Goal: Task Accomplishment & Management: Manage account settings

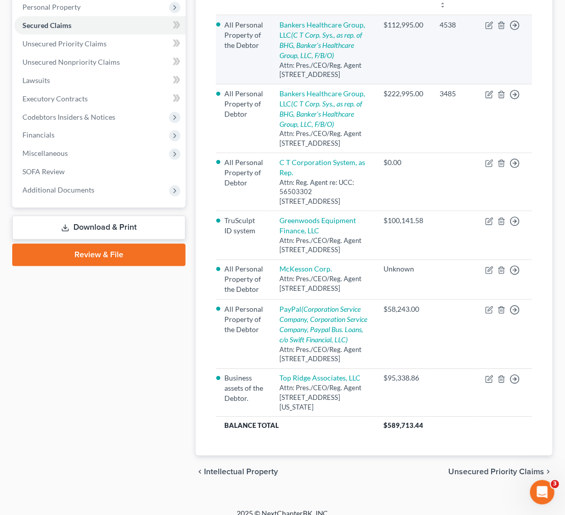
scroll to position [193, 0]
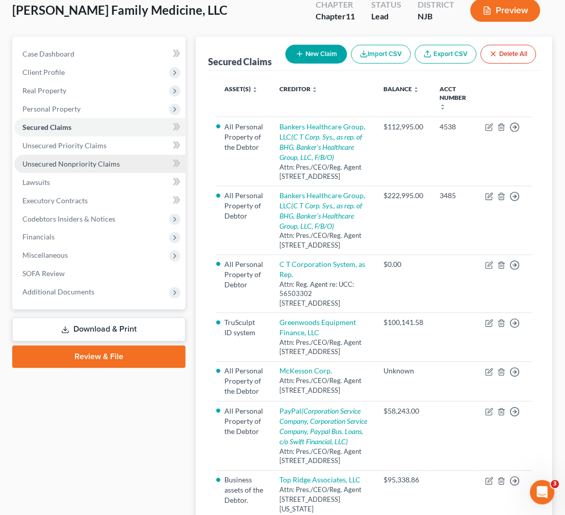
click at [118, 167] on link "Unsecured Nonpriority Claims" at bounding box center [99, 164] width 171 height 18
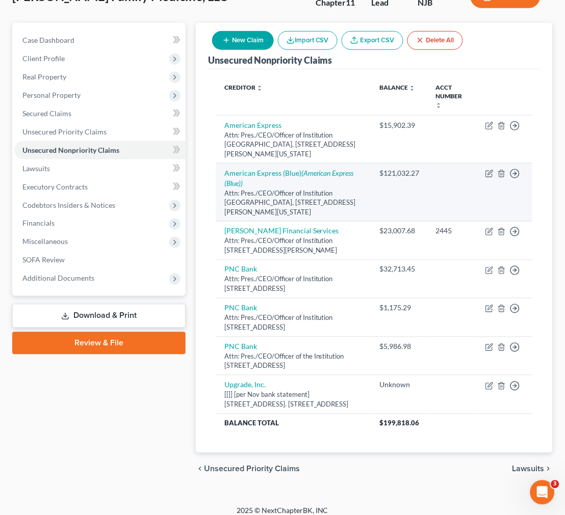
scroll to position [94, 0]
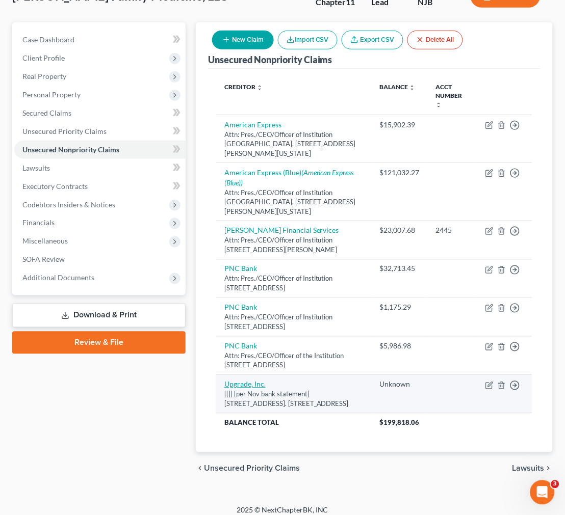
click at [242, 380] on link "Upgrade, Inc." at bounding box center [244, 384] width 41 height 9
select select "4"
select select "8"
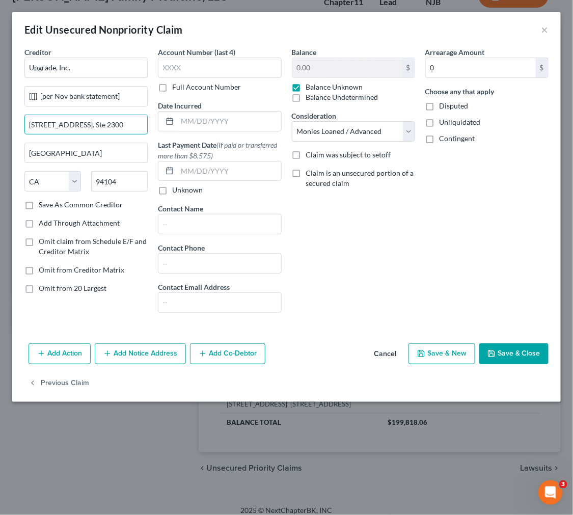
drag, startPoint x: 130, startPoint y: 123, endPoint x: 10, endPoint y: 125, distance: 119.8
click at [10, 125] on div "Edit Unsecured Nonpriority Claim × Creditor * Upgrade, Inc. [[]] [per Nov bank …" at bounding box center [286, 257] width 573 height 515
drag, startPoint x: 101, startPoint y: 155, endPoint x: -29, endPoint y: 149, distance: 129.6
click at [0, 149] on html "Home New Case Client Portal Directory Cases Scura Wigfield, Heyer, Stevens & Ca…" at bounding box center [286, 215] width 573 height 618
click at [545, 29] on button "×" at bounding box center [545, 29] width 7 height 12
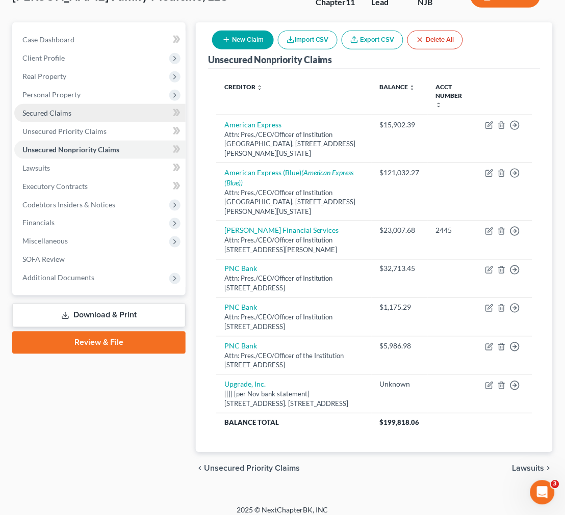
click at [87, 117] on link "Secured Claims" at bounding box center [99, 113] width 171 height 18
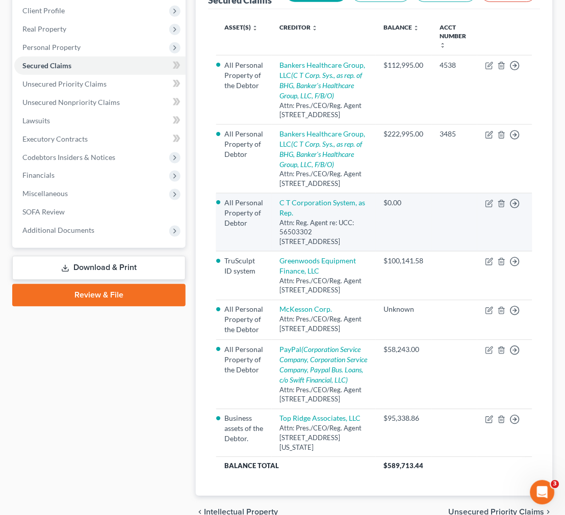
scroll to position [170, 0]
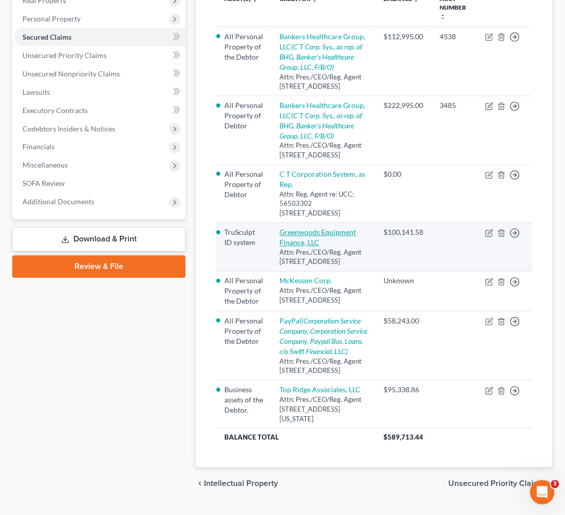
click at [353, 247] on link "Greenwoods Equipment Finance, LLC" at bounding box center [318, 237] width 76 height 19
select select "52"
select select "0"
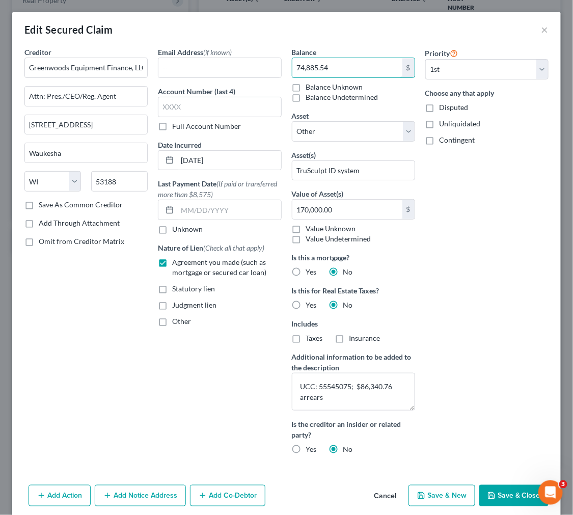
type input "74,885.54"
click at [488, 194] on div "Priority Select 1st 2nd 3rd 4th 5th 6th 7th 8th 9th 10th 11th 12th 13th 14th 15…" at bounding box center [487, 255] width 134 height 416
click at [498, 500] on button "Save & Close" at bounding box center [514, 495] width 69 height 21
select select
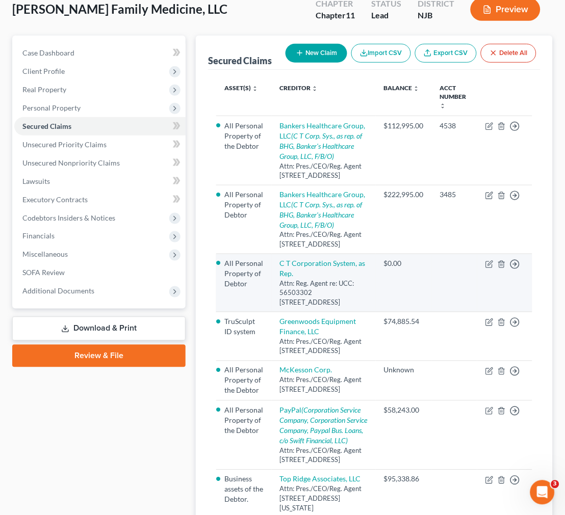
scroll to position [80, 0]
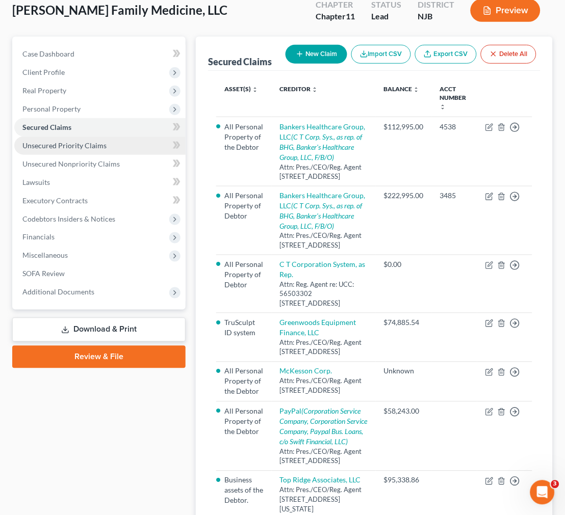
click at [118, 144] on link "Unsecured Priority Claims" at bounding box center [99, 146] width 171 height 18
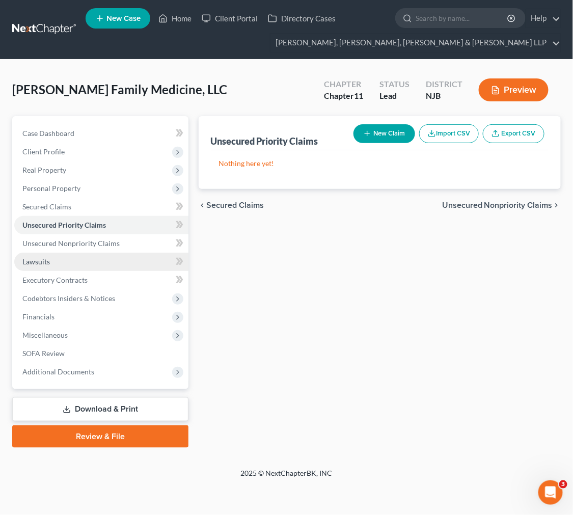
click at [127, 253] on link "Lawsuits" at bounding box center [101, 262] width 174 height 18
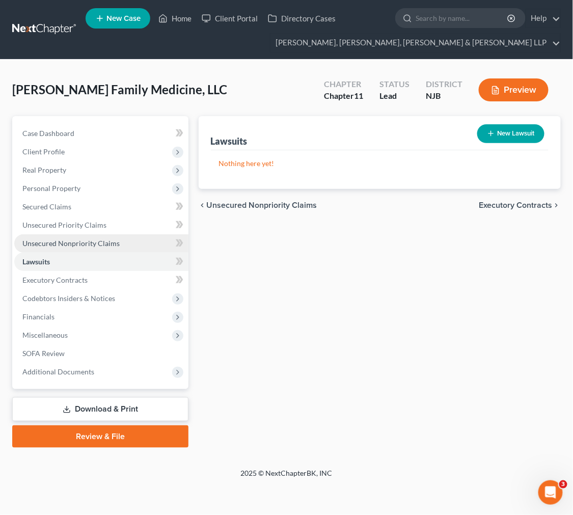
click at [127, 241] on link "Unsecured Nonpriority Claims" at bounding box center [101, 243] width 174 height 18
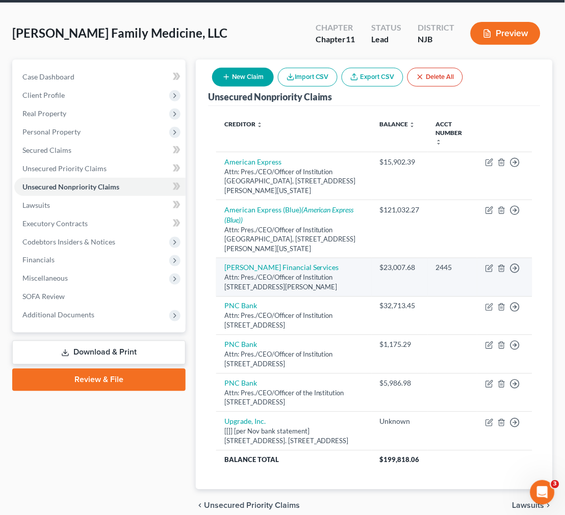
scroll to position [94, 0]
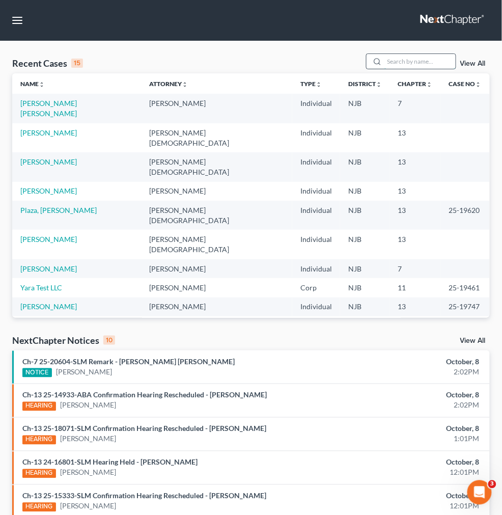
click at [385, 69] on input "search" at bounding box center [420, 61] width 71 height 15
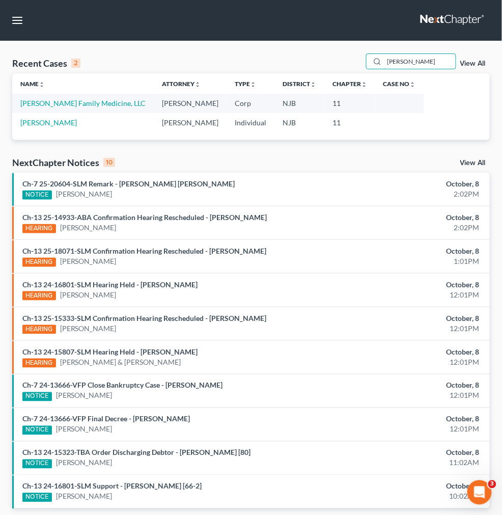
type input "[PERSON_NAME]"
click at [46, 113] on td "[PERSON_NAME] Family Medicine, LLC" at bounding box center [83, 103] width 142 height 19
click at [47, 108] on link "[PERSON_NAME] Family Medicine, LLC" at bounding box center [82, 103] width 125 height 9
select select "10"
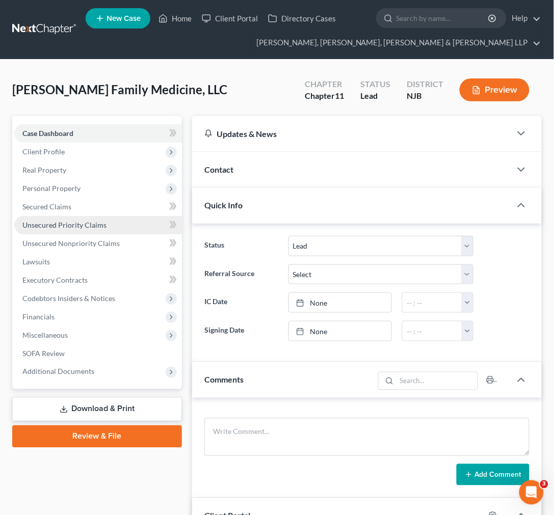
click at [92, 230] on link "Unsecured Priority Claims" at bounding box center [98, 225] width 168 height 18
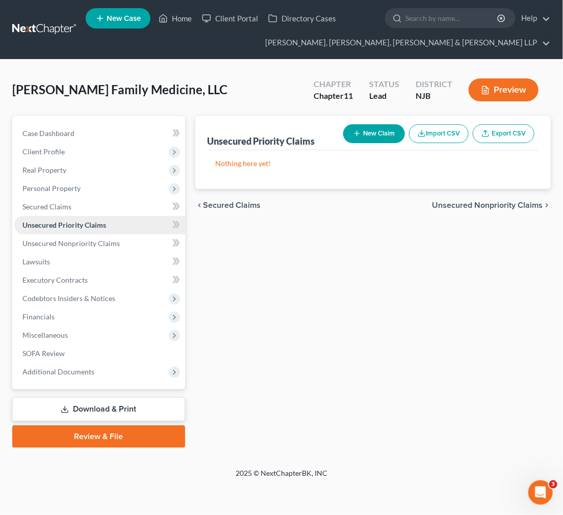
drag, startPoint x: 60, startPoint y: 217, endPoint x: 58, endPoint y: 204, distance: 13.5
click at [60, 217] on link "Unsecured Priority Claims" at bounding box center [99, 225] width 171 height 18
click at [58, 204] on span "Secured Claims" at bounding box center [46, 206] width 49 height 9
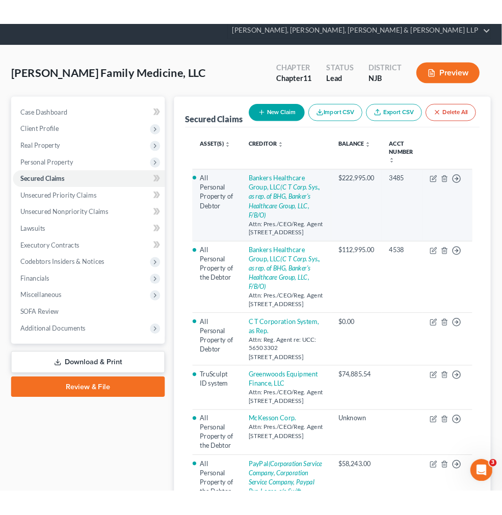
scroll to position [57, 0]
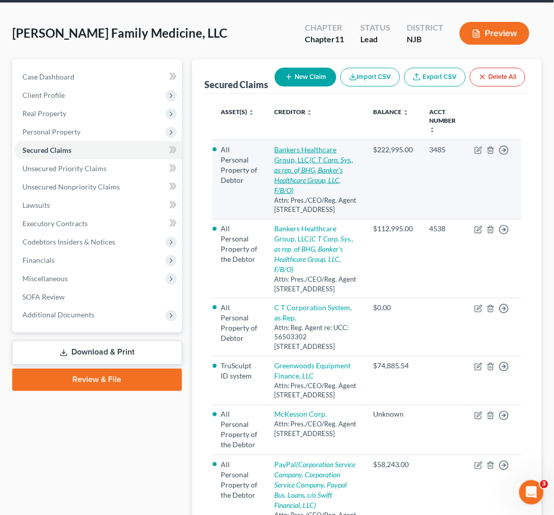
click at [317, 161] on icon "(C T Corp. Sys., as rep. of BHG, Banker's Healthcare Group, LLC, F/B/O)" at bounding box center [314, 174] width 79 height 39
select select "9"
select select "0"
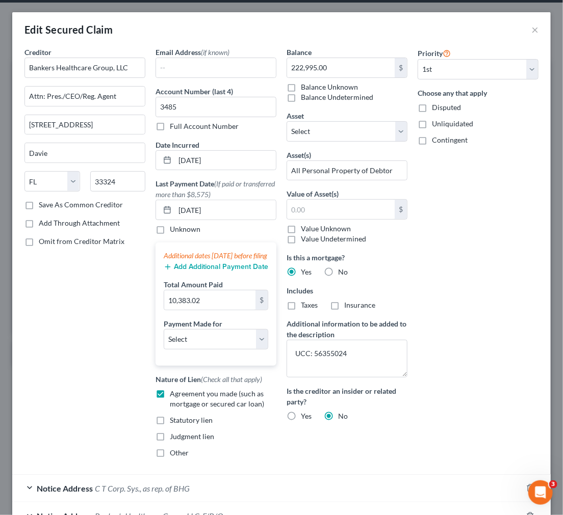
click at [500, 197] on div "Priority Select 1st 2nd 3rd 4th 5th 6th 7th 8th 9th 10th 11th 12th 13th 14th 15…" at bounding box center [477, 256] width 131 height 419
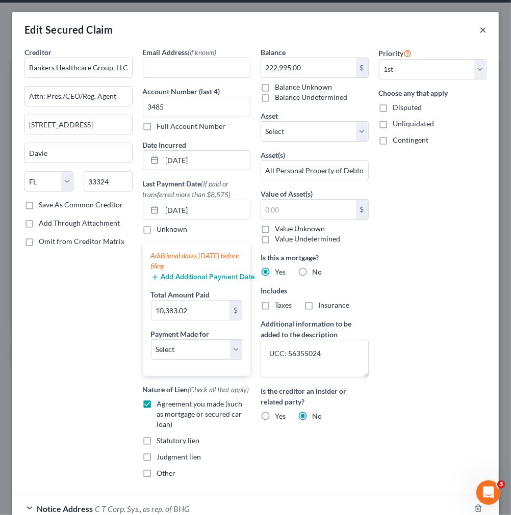
click at [479, 33] on button "×" at bounding box center [482, 29] width 7 height 12
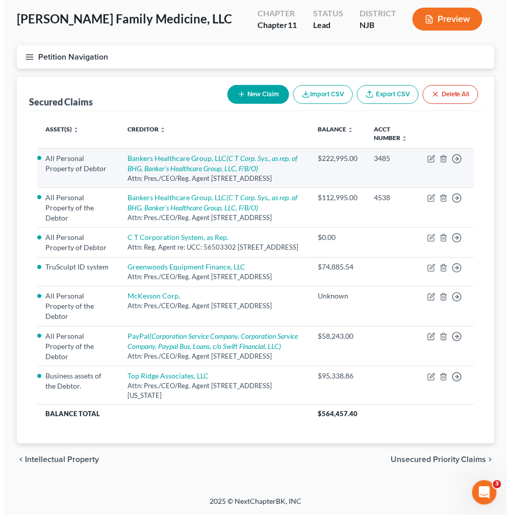
scroll to position [339, 0]
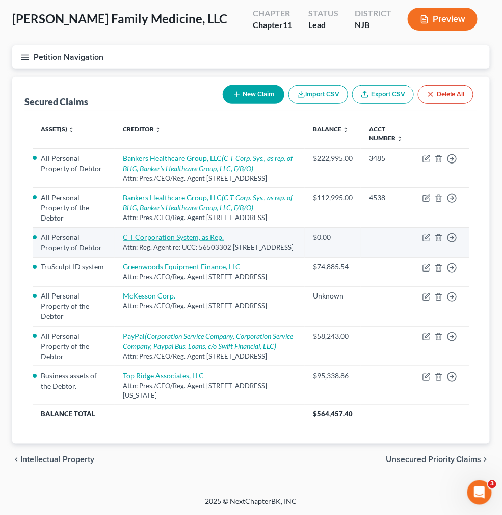
click at [224, 233] on link "C T Corporation System, as Rep." at bounding box center [173, 237] width 101 height 9
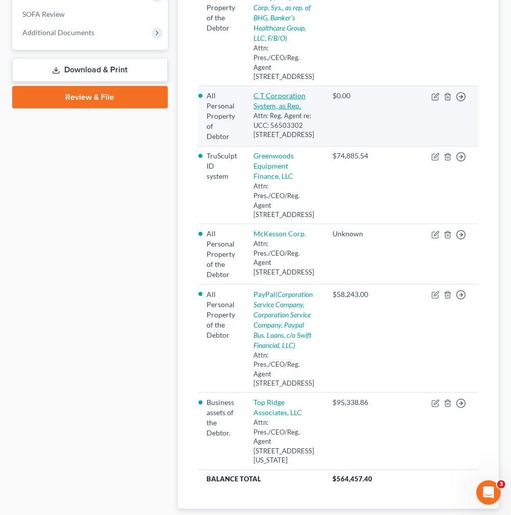
select select "4"
select select "0"
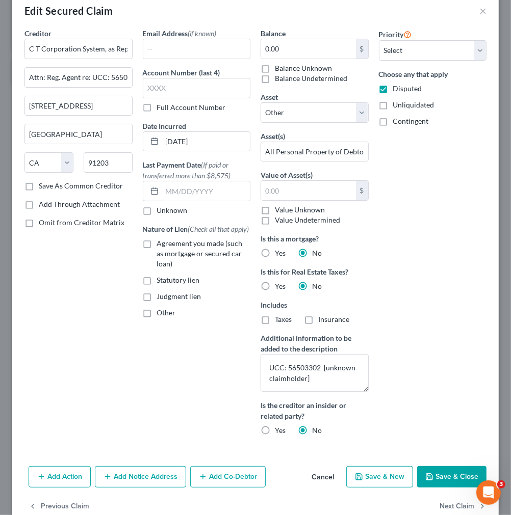
scroll to position [0, 0]
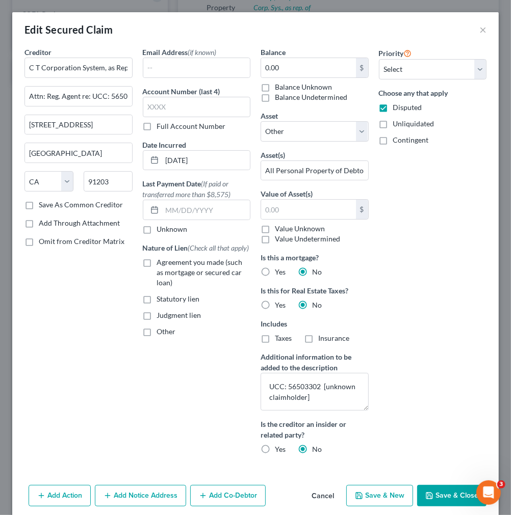
click at [415, 379] on div "Priority Select 1st 2nd 3rd 4th 5th 6th 7th 8th 9th 10th 11th 12th 13th 14th 15…" at bounding box center [433, 255] width 118 height 416
click at [479, 31] on button "×" at bounding box center [482, 29] width 7 height 12
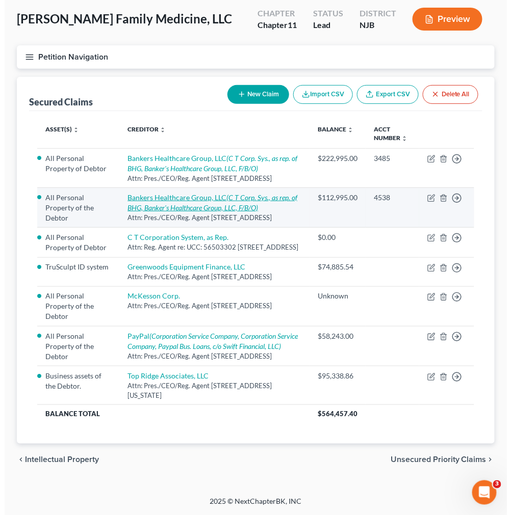
scroll to position [57, 0]
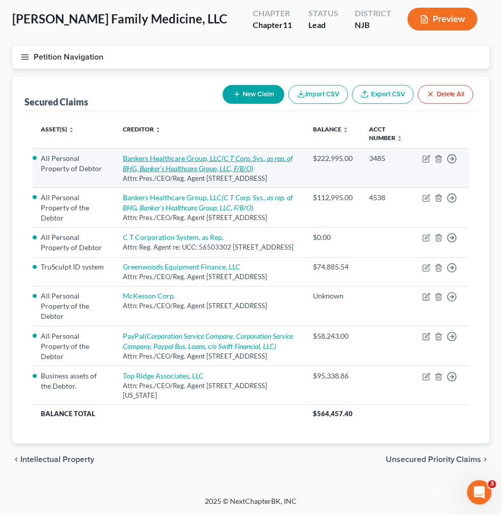
click at [293, 173] on icon "(C T Corp. Sys., as rep. of BHG, Banker's Healthcare Group, LLC, F/B/O)" at bounding box center [208, 163] width 170 height 19
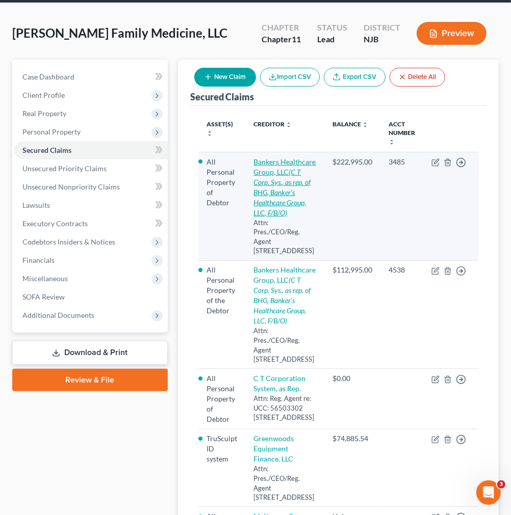
select select "9"
select select "0"
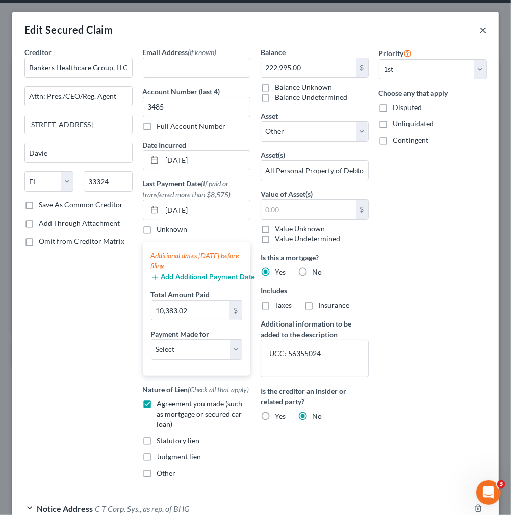
click at [479, 29] on button "×" at bounding box center [482, 29] width 7 height 12
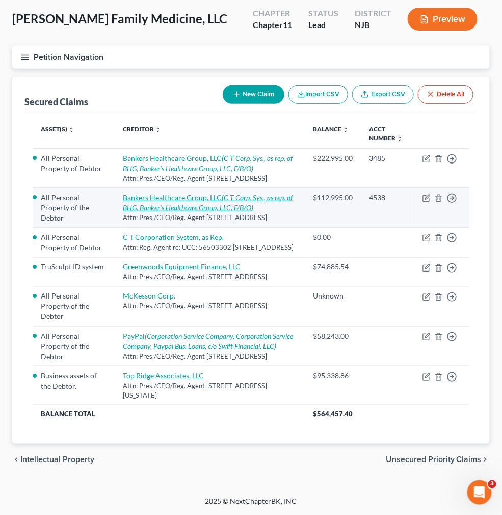
click at [271, 212] on icon "(C T Corp. Sys., as rep. of BHG, Banker's Healthcare Group, LLC, F/B/O)" at bounding box center [208, 202] width 170 height 19
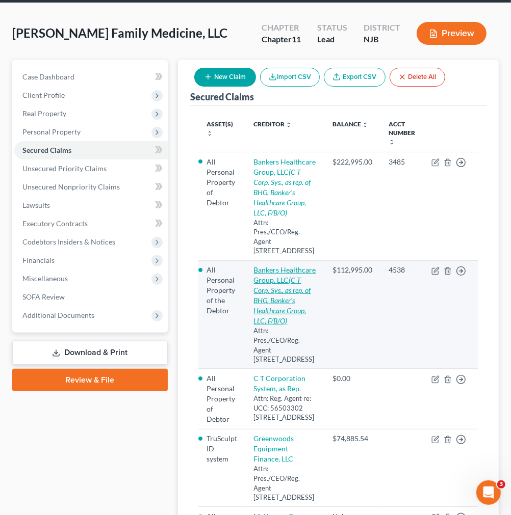
select select "9"
select select "0"
select select "1"
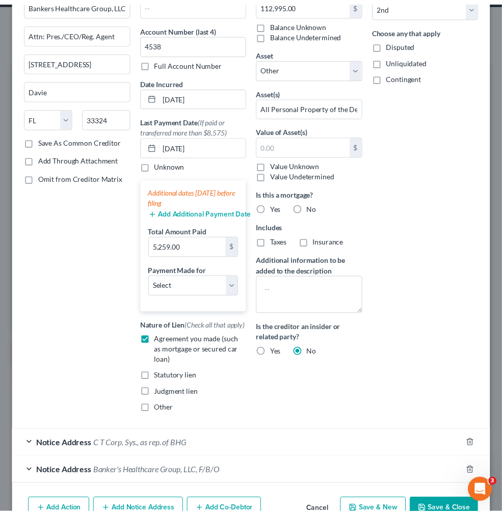
scroll to position [0, 0]
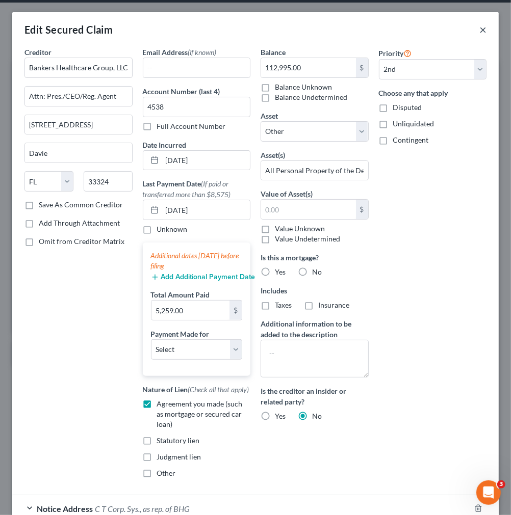
click at [479, 23] on button "×" at bounding box center [482, 29] width 7 height 12
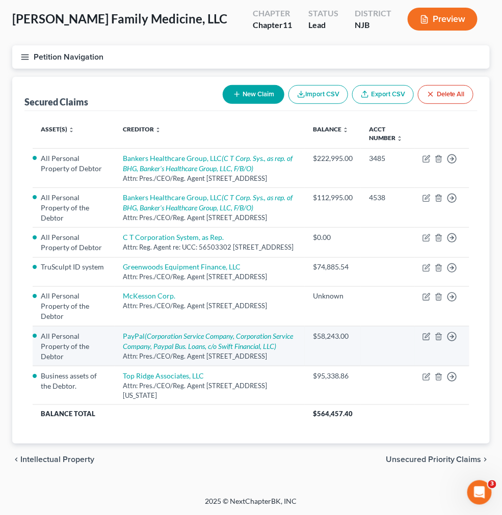
scroll to position [510, 0]
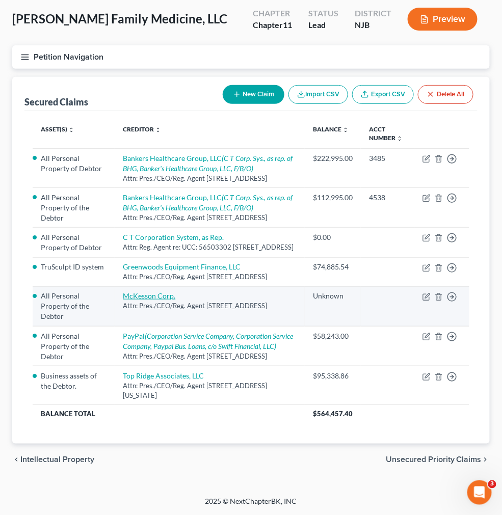
click at [175, 292] on link "McKesson Corp." at bounding box center [149, 296] width 52 height 9
select select "9"
select select "0"
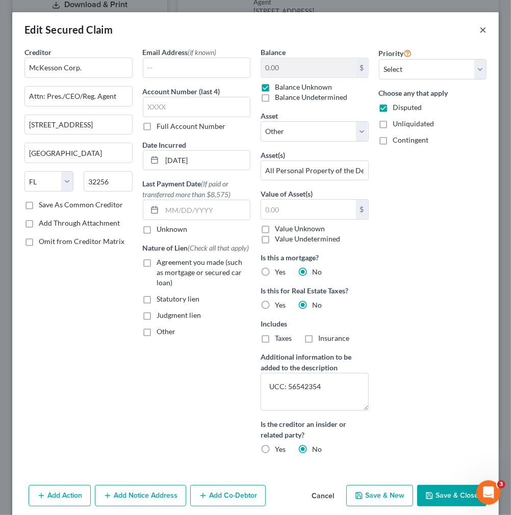
click at [479, 24] on button "×" at bounding box center [482, 29] width 7 height 12
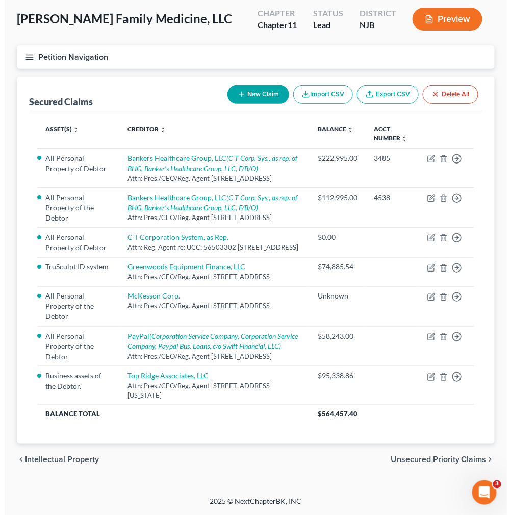
scroll to position [396, 0]
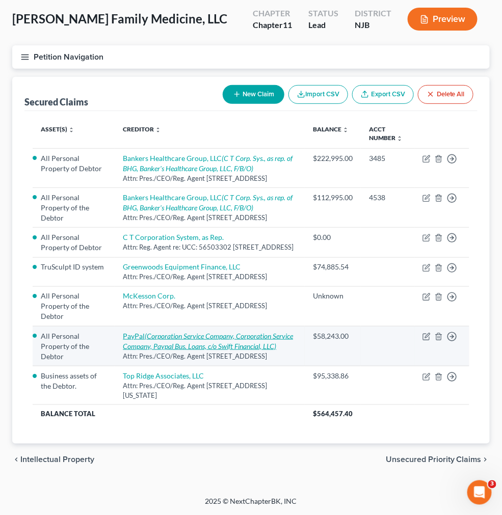
click at [284, 351] on icon "(Corporation Service Company, Corporation Service Company, Paypal Bus. Loans, c…" at bounding box center [208, 341] width 170 height 19
select select "4"
select select "0"
select select "1"
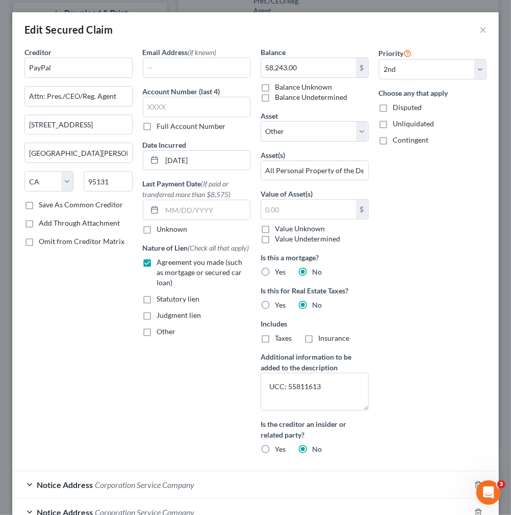
click at [442, 156] on div "Priority Select 1st 2nd 3rd 4th 5th 6th 7th 8th 9th 10th 11th 12th 13th 14th 15…" at bounding box center [433, 255] width 118 height 416
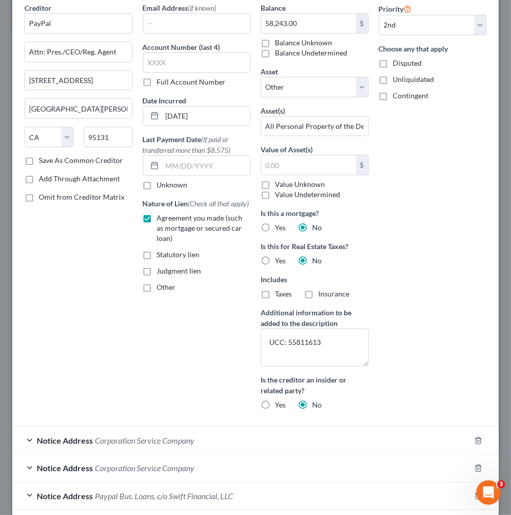
scroll to position [125, 0]
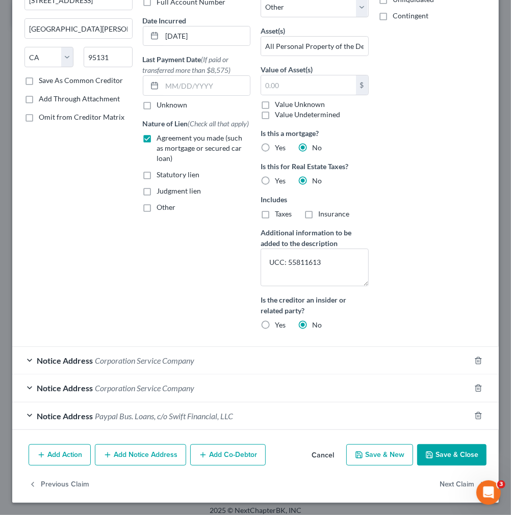
click at [332, 376] on div "Notice Address Corporation Service Company" at bounding box center [241, 388] width 458 height 27
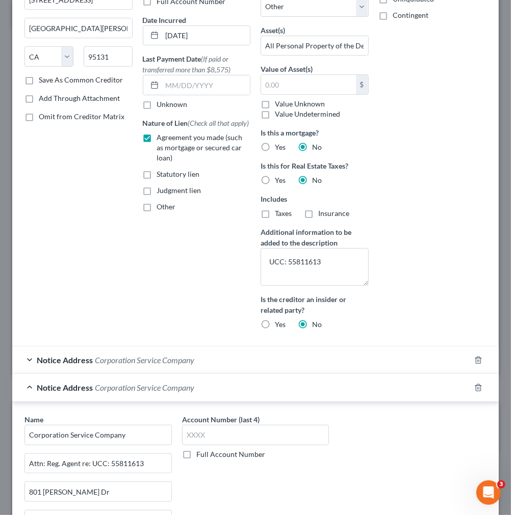
click at [332, 376] on div "Notice Address Corporation Service Company" at bounding box center [241, 387] width 458 height 27
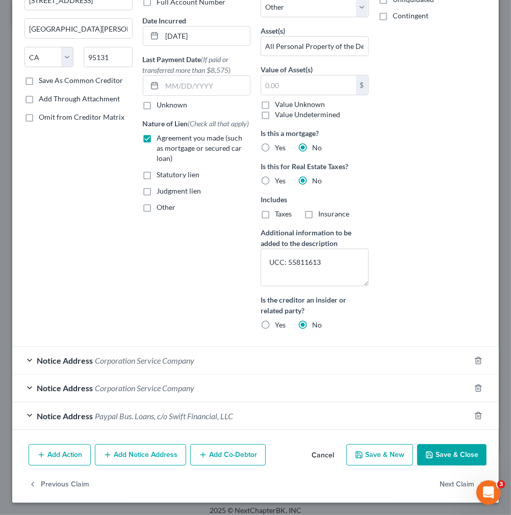
click at [333, 354] on div "Notice Address Corporation Service Company" at bounding box center [241, 360] width 458 height 27
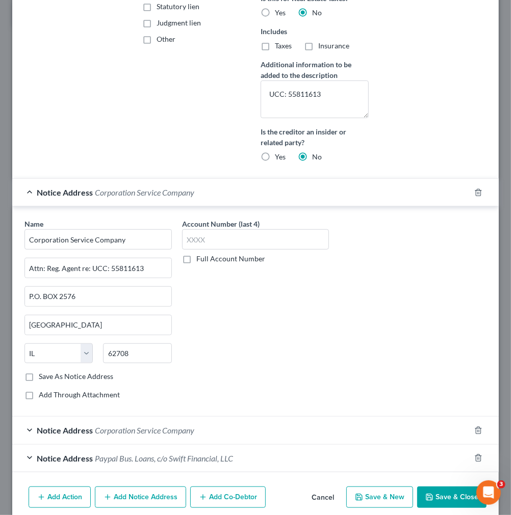
scroll to position [295, 0]
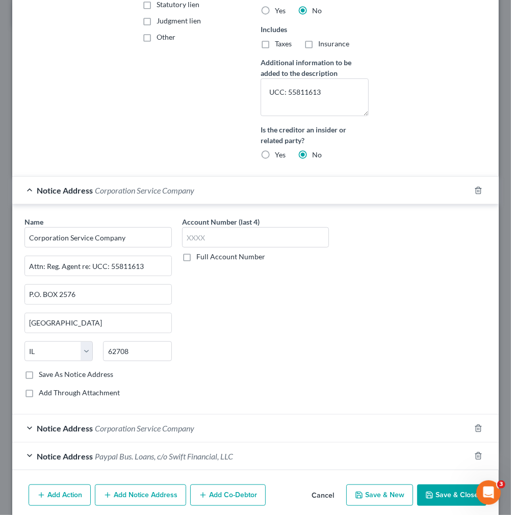
click at [267, 194] on div "Notice Address Corporation Service Company" at bounding box center [241, 190] width 458 height 27
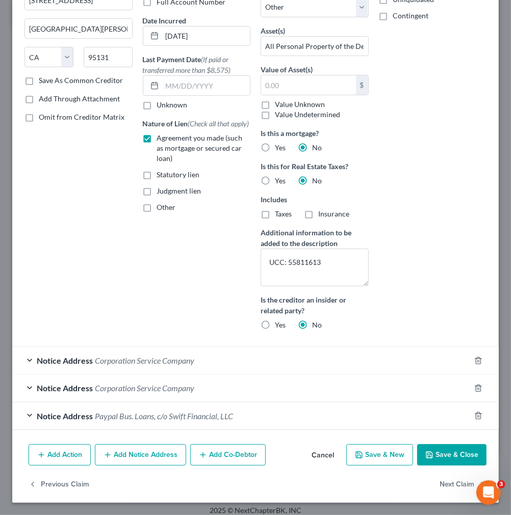
click at [233, 406] on div "Notice Address Paypal Bus. Loans, c/o Swift Financial, LLC" at bounding box center [241, 416] width 458 height 27
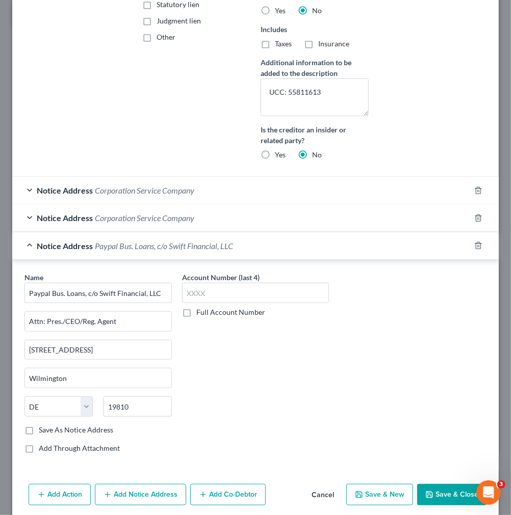
click at [242, 248] on div "Notice Address Paypal Bus. Loans, c/o Swift Financial, LLC" at bounding box center [241, 245] width 458 height 27
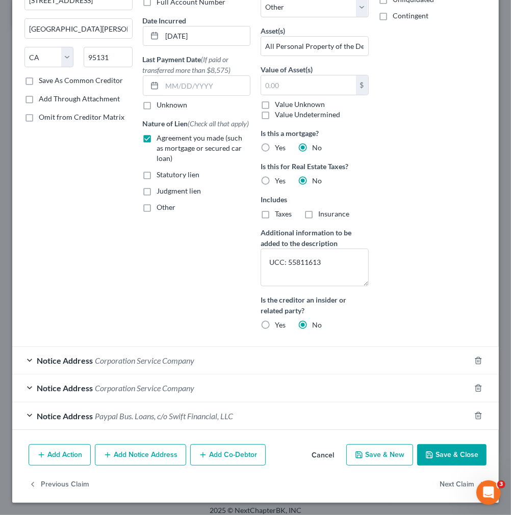
click at [225, 387] on div "Notice Address Corporation Service Company" at bounding box center [241, 388] width 458 height 27
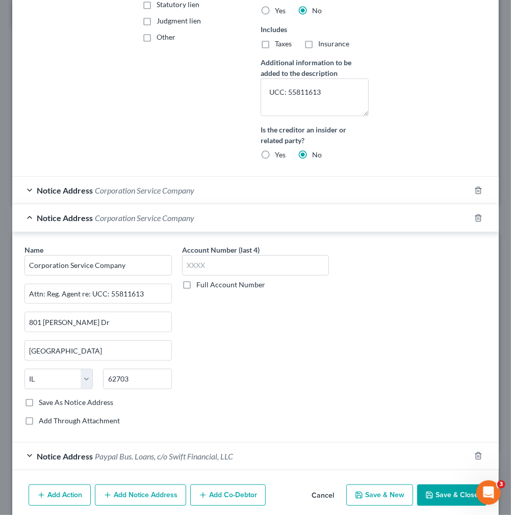
click at [240, 221] on div "Notice Address Corporation Service Company" at bounding box center [241, 217] width 458 height 27
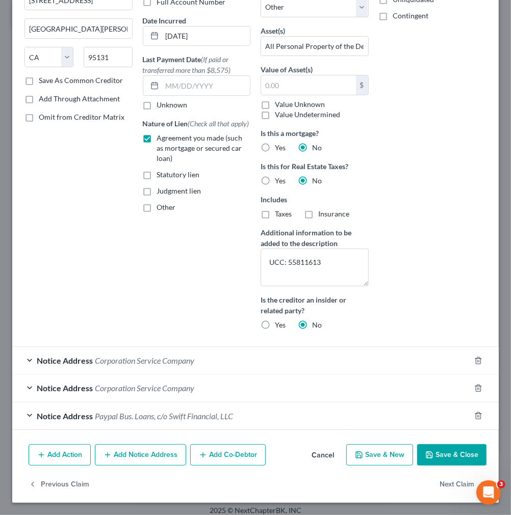
click at [201, 363] on div "Notice Address Corporation Service Company" at bounding box center [241, 360] width 458 height 27
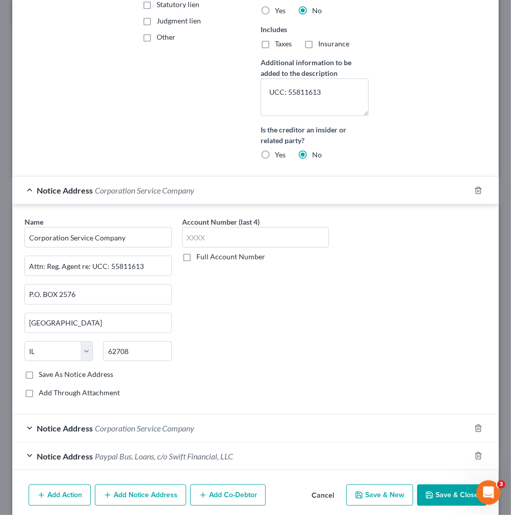
click at [227, 200] on div "Notice Address Corporation Service Company" at bounding box center [241, 190] width 458 height 27
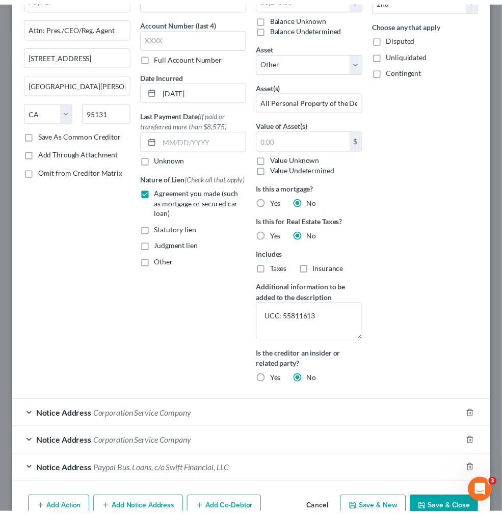
scroll to position [0, 0]
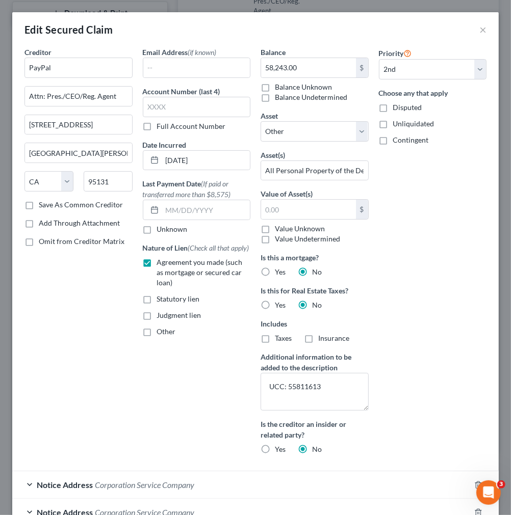
click at [469, 26] on div "Edit Secured Claim ×" at bounding box center [255, 29] width 486 height 35
click at [479, 28] on button "×" at bounding box center [482, 29] width 7 height 12
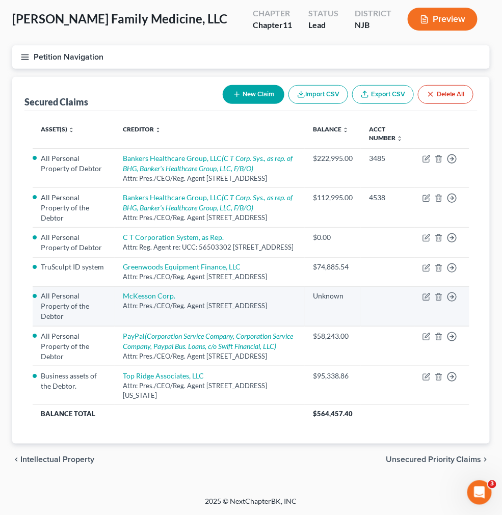
scroll to position [431, 0]
click at [356, 286] on td "Unknown" at bounding box center [333, 306] width 56 height 40
click at [175, 292] on link "McKesson Corp." at bounding box center [149, 296] width 52 height 9
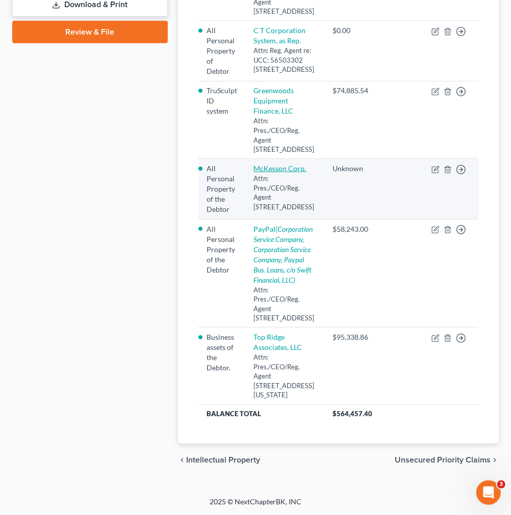
select select "9"
select select "0"
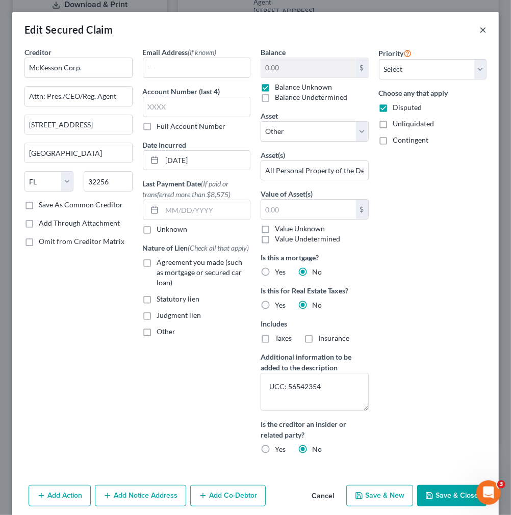
click at [479, 29] on button "×" at bounding box center [482, 29] width 7 height 12
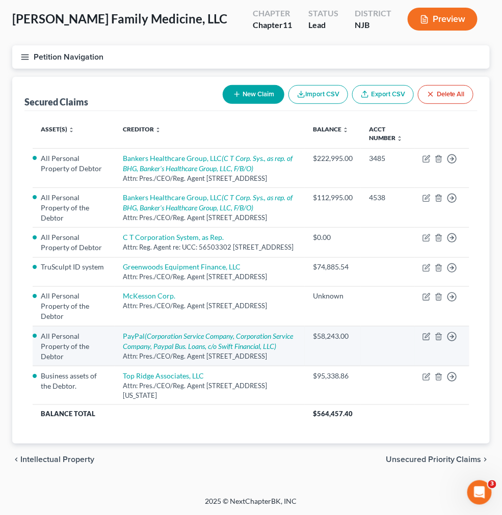
scroll to position [488, 0]
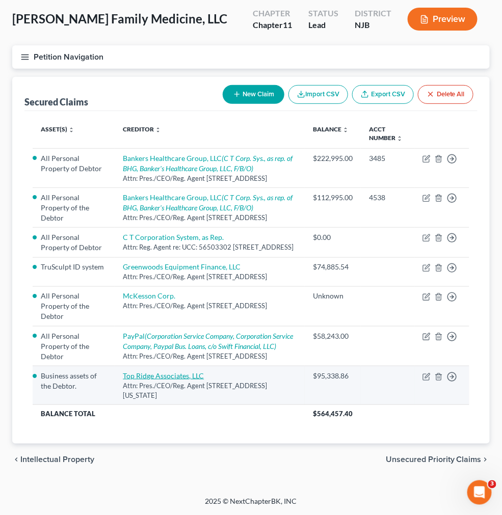
click at [204, 380] on link "Top Ridge Associates, LLC" at bounding box center [163, 376] width 81 height 9
select select "35"
select select "0"
select select "4"
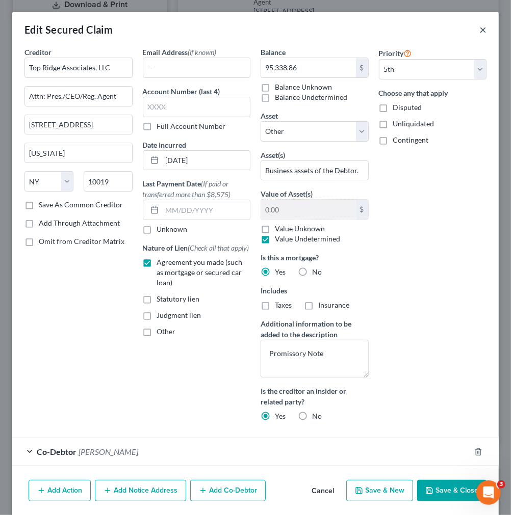
click at [479, 24] on button "×" at bounding box center [482, 29] width 7 height 12
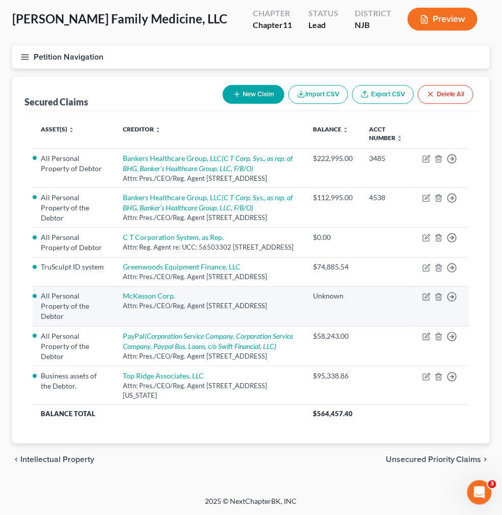
scroll to position [431, 0]
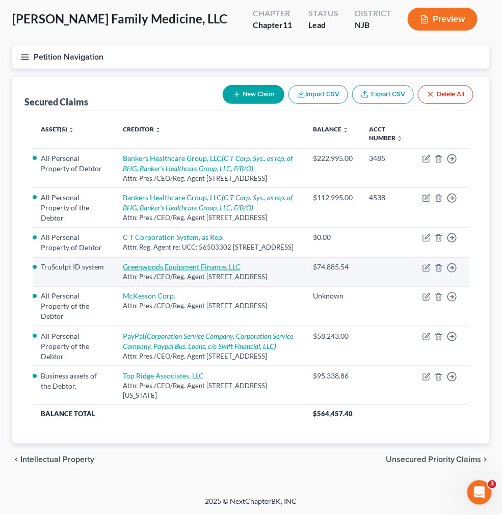
click at [241, 262] on link "Greenwoods Equipment Finance, LLC" at bounding box center [182, 266] width 118 height 9
select select "52"
select select "0"
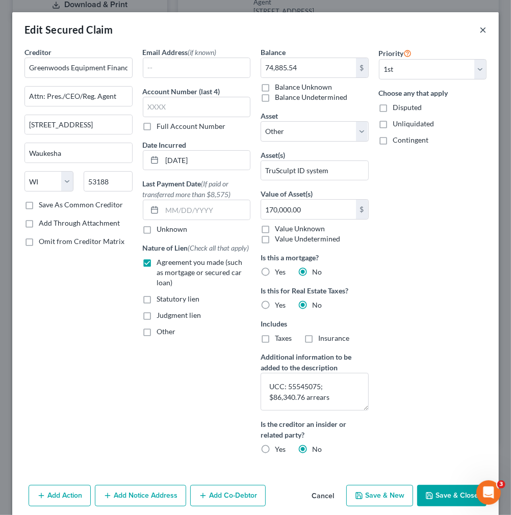
click at [479, 34] on button "×" at bounding box center [482, 29] width 7 height 12
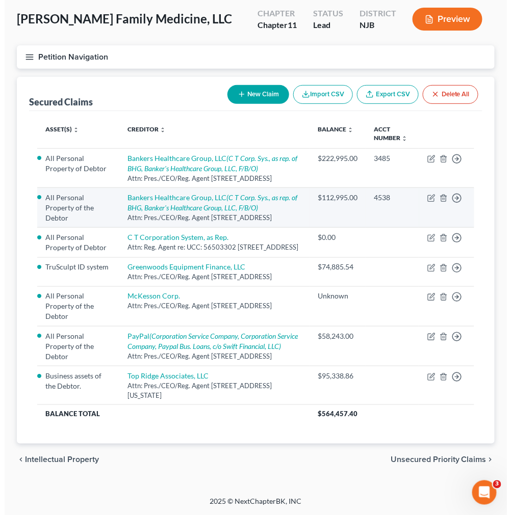
scroll to position [148, 0]
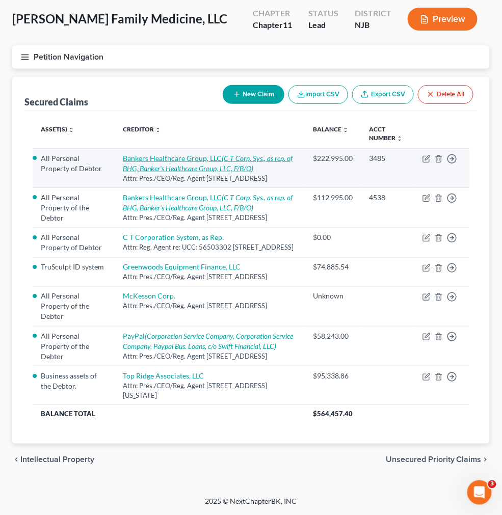
click at [279, 154] on icon "(C T Corp. Sys., as rep. of BHG, Banker's Healthcare Group, LLC, F/B/O)" at bounding box center [208, 163] width 170 height 19
select select "9"
select select "0"
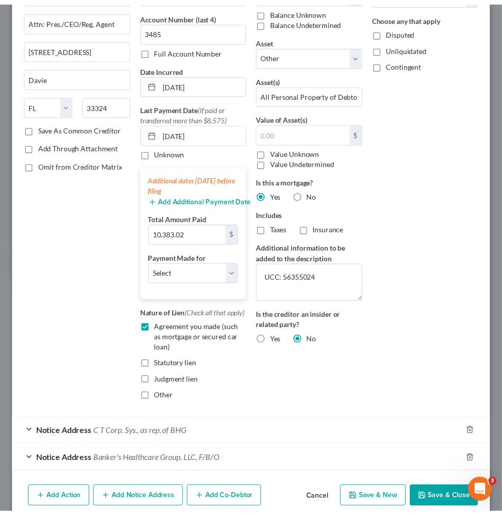
scroll to position [0, 0]
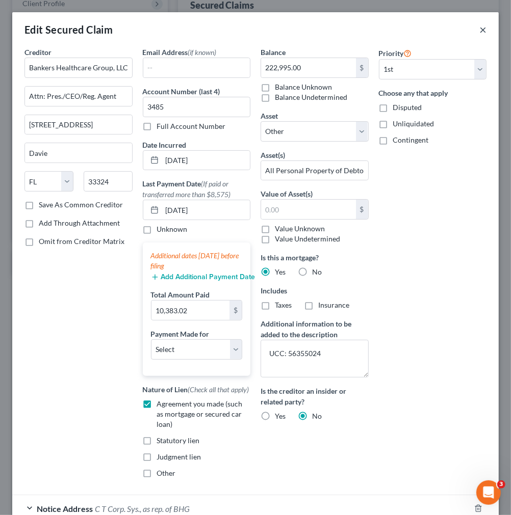
click at [479, 31] on button "×" at bounding box center [482, 29] width 7 height 12
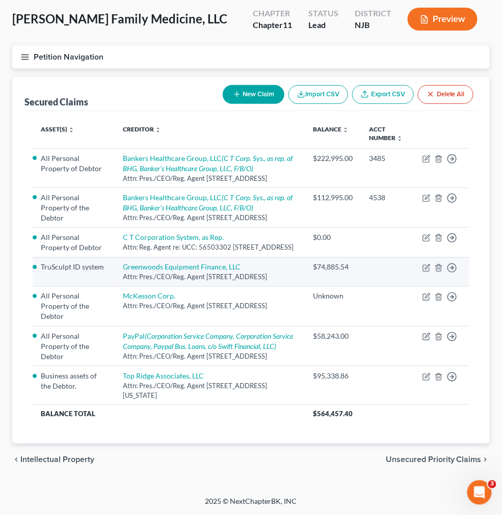
scroll to position [544, 0]
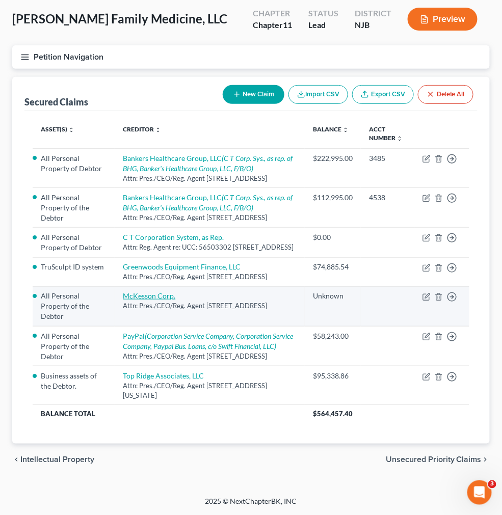
click at [175, 292] on link "McKesson Corp." at bounding box center [149, 296] width 52 height 9
select select "9"
select select "0"
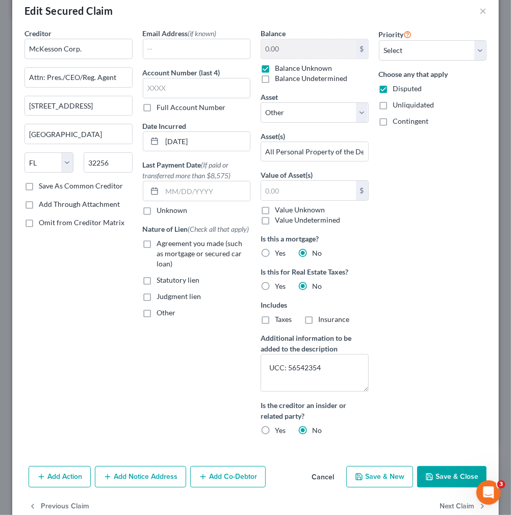
scroll to position [0, 0]
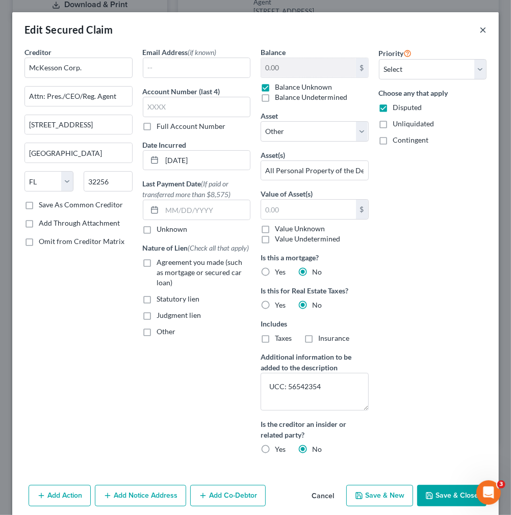
click at [479, 32] on button "×" at bounding box center [482, 29] width 7 height 12
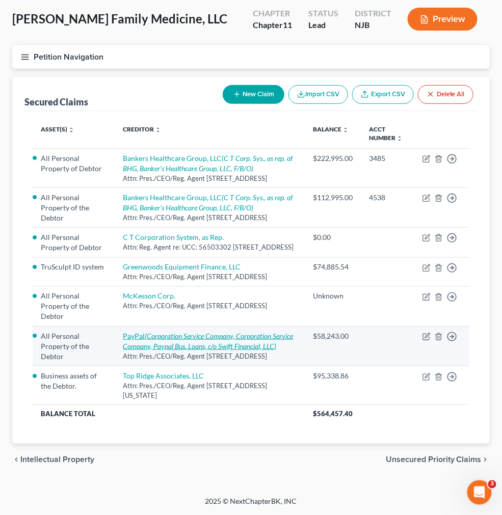
click at [287, 332] on icon "(Corporation Service Company, Corporation Service Company, Paypal Bus. Loans, c…" at bounding box center [208, 341] width 170 height 19
select select "4"
select select "0"
select select "1"
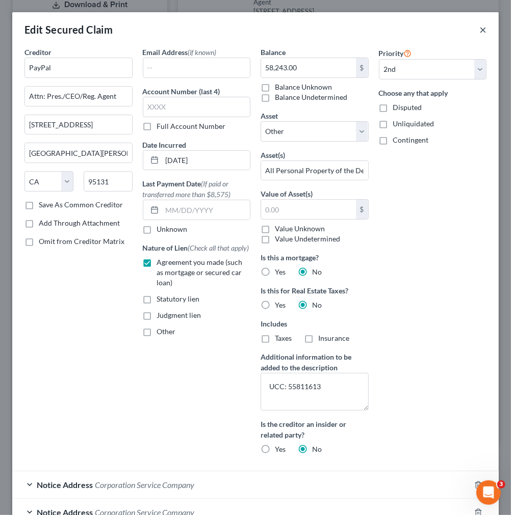
click at [479, 27] on button "×" at bounding box center [482, 29] width 7 height 12
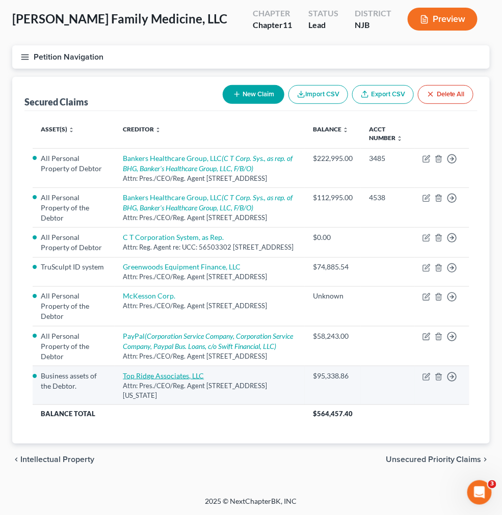
click at [204, 372] on link "Top Ridge Associates, LLC" at bounding box center [163, 376] width 81 height 9
select select "35"
select select "0"
select select "4"
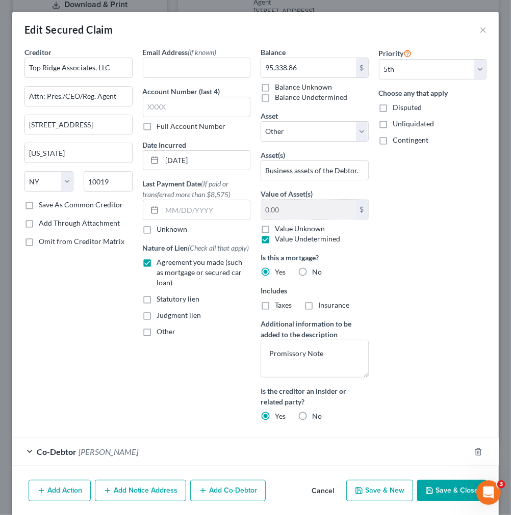
click at [480, 32] on div "Edit Secured Claim ×" at bounding box center [255, 29] width 486 height 35
click at [478, 28] on div "Edit Secured Claim ×" at bounding box center [255, 29] width 486 height 35
click at [479, 28] on button "×" at bounding box center [482, 29] width 7 height 12
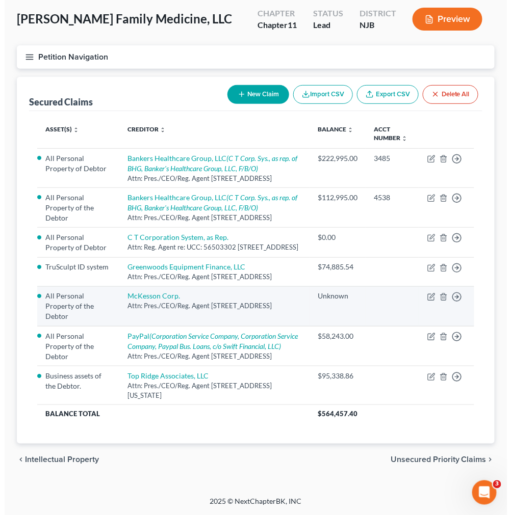
scroll to position [421, 0]
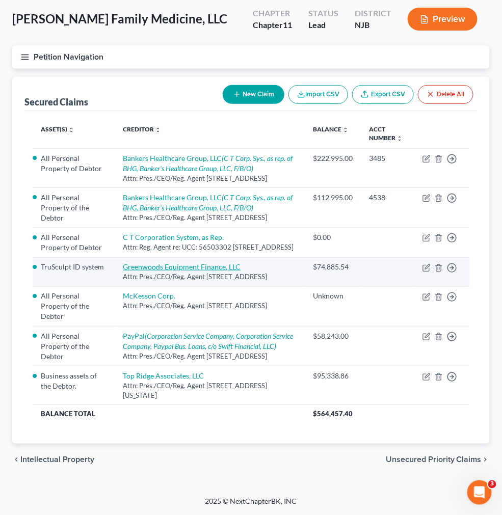
click at [241, 262] on link "Greenwoods Equipment Finance, LLC" at bounding box center [182, 266] width 118 height 9
select select "52"
select select "0"
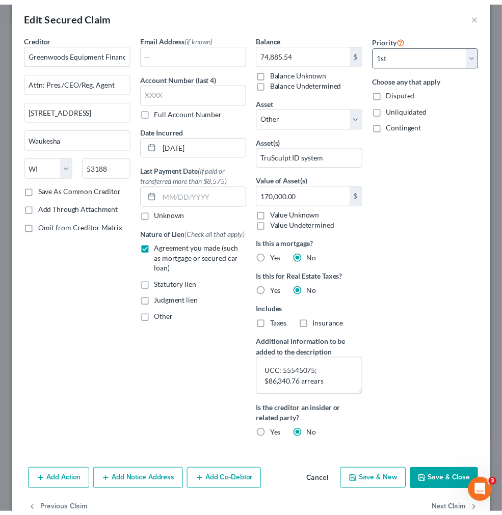
scroll to position [0, 0]
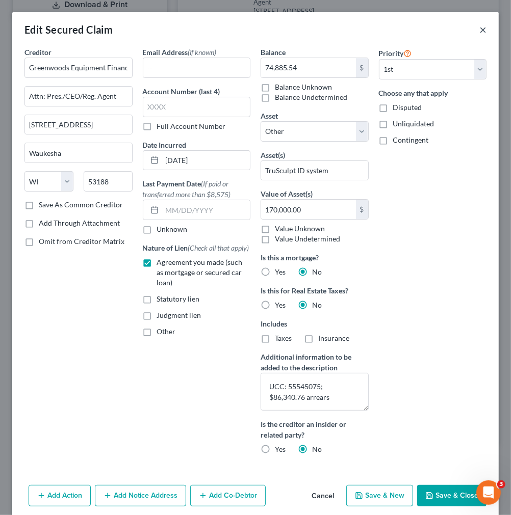
click at [479, 33] on button "×" at bounding box center [482, 29] width 7 height 12
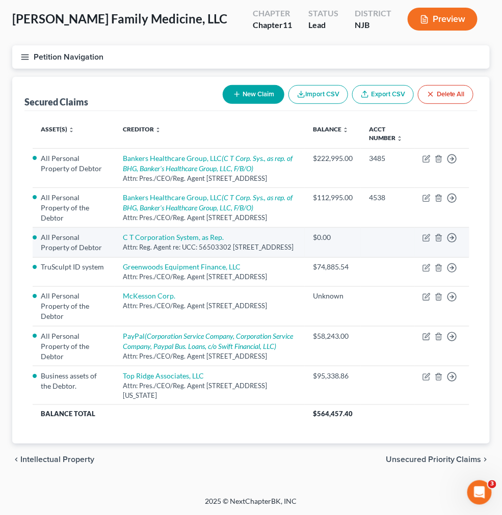
scroll to position [365, 0]
click at [224, 233] on link "C T Corporation System, as Rep." at bounding box center [173, 237] width 101 height 9
select select "4"
select select "0"
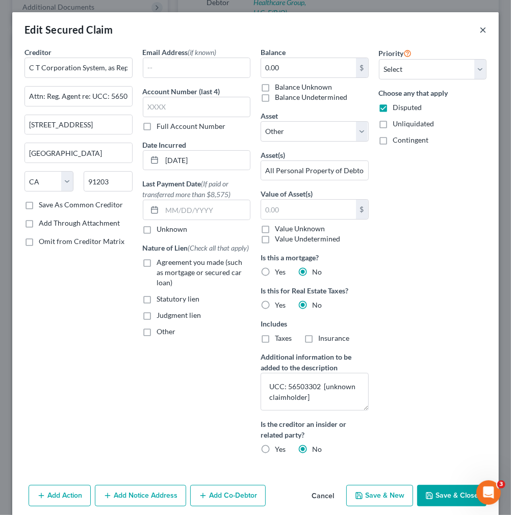
click at [479, 26] on button "×" at bounding box center [482, 29] width 7 height 12
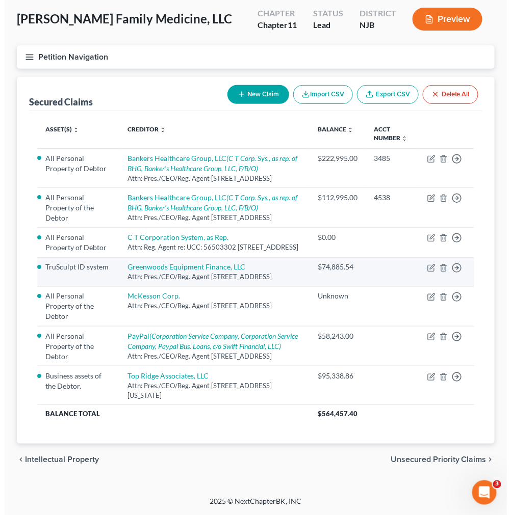
scroll to position [421, 0]
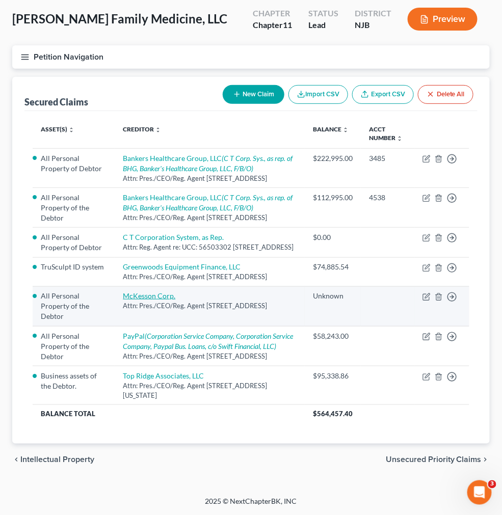
click at [175, 292] on link "McKesson Corp." at bounding box center [149, 296] width 52 height 9
select select "9"
select select "0"
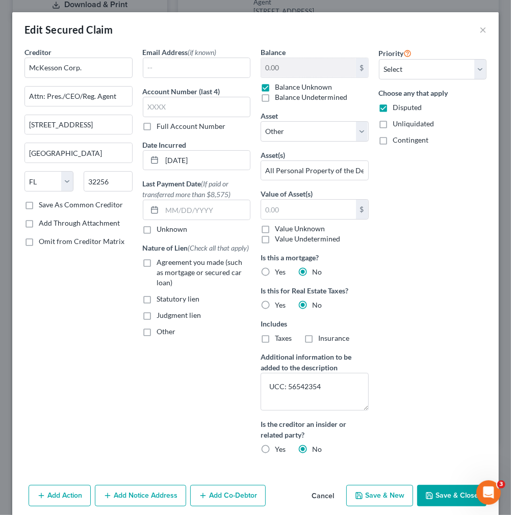
click at [403, 217] on div "Priority Select 1st 2nd 3rd 4th 5th 6th 7th 8th 9th 10th 11th 12th 13th 14th 15…" at bounding box center [433, 255] width 118 height 416
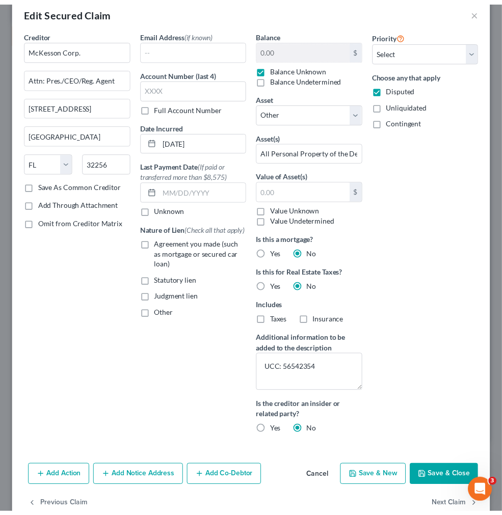
scroll to position [0, 0]
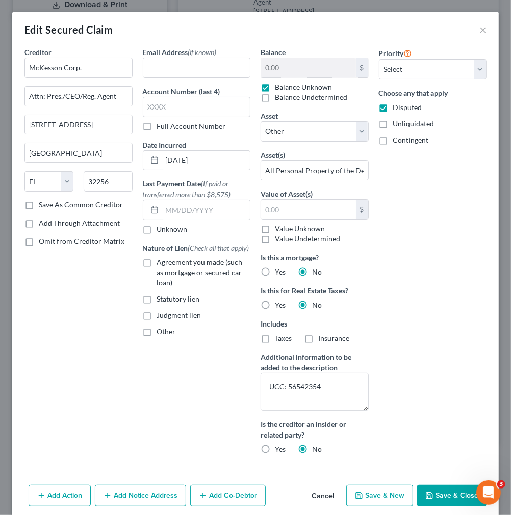
click at [478, 27] on div "Edit Secured Claim ×" at bounding box center [255, 29] width 486 height 35
click at [479, 27] on button "×" at bounding box center [482, 29] width 7 height 12
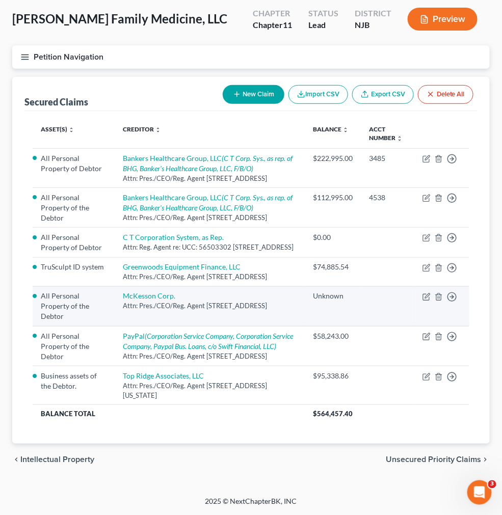
scroll to position [431, 0]
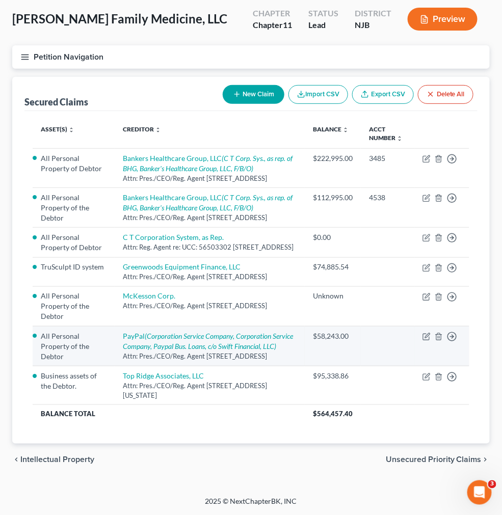
click at [294, 327] on td "PayPal (Corporation Service Company, Corporation Service Company, Paypal Bus. L…" at bounding box center [210, 347] width 190 height 40
drag, startPoint x: 294, startPoint y: 327, endPoint x: 252, endPoint y: 327, distance: 41.8
click at [286, 327] on td "PayPal (Corporation Service Company, Corporation Service Company, Paypal Bus. L…" at bounding box center [210, 347] width 190 height 40
click at [268, 332] on icon "(Corporation Service Company, Corporation Service Company, Paypal Bus. Loans, c…" at bounding box center [208, 341] width 170 height 19
select select "4"
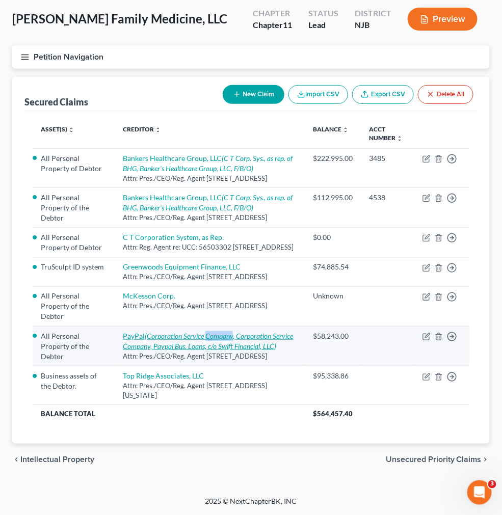
select select "0"
select select "1"
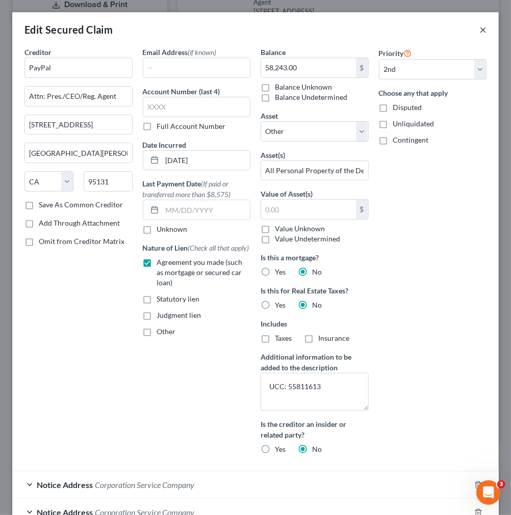
click at [479, 28] on button "×" at bounding box center [482, 29] width 7 height 12
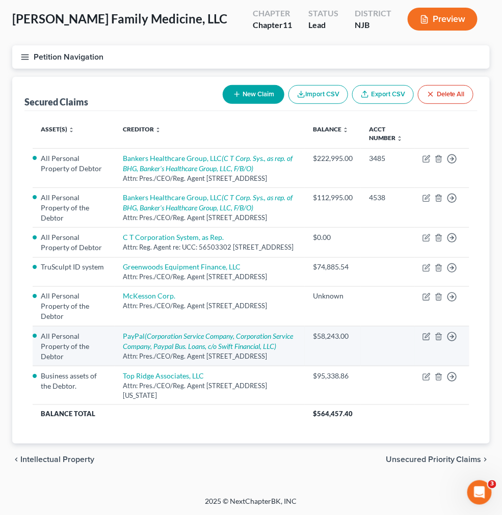
click at [398, 327] on td at bounding box center [388, 347] width 54 height 40
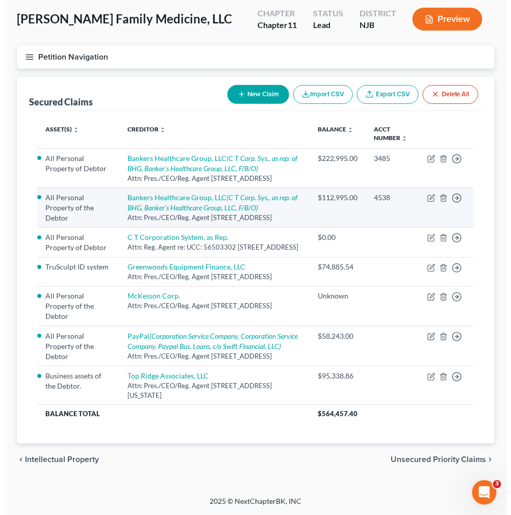
scroll to position [92, 0]
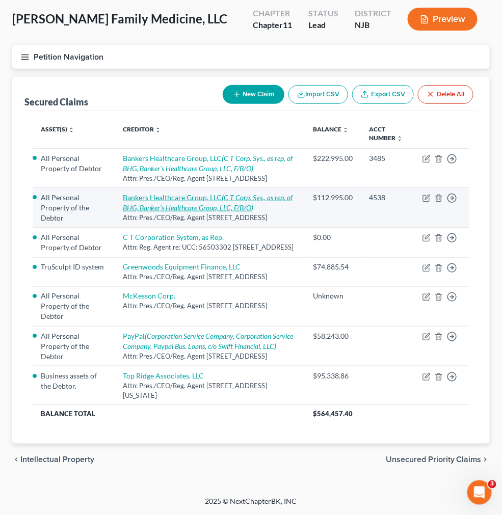
click at [289, 212] on icon "(C T Corp. Sys., as rep. of BHG, Banker's Healthcare Group, LLC, F/B/O)" at bounding box center [208, 202] width 170 height 19
select select "9"
select select "0"
select select "1"
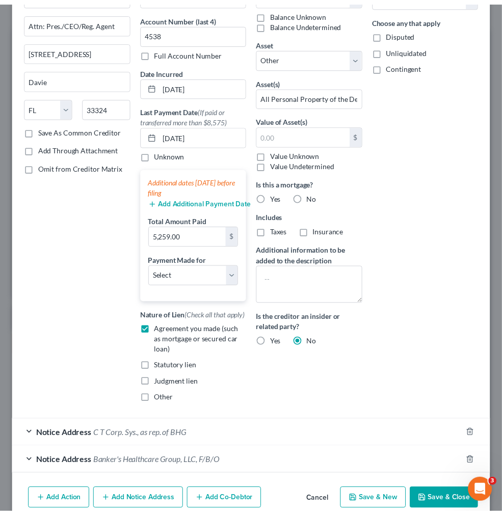
scroll to position [0, 0]
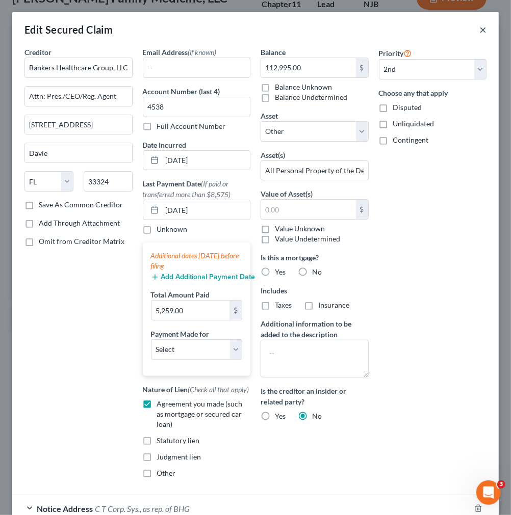
click at [479, 27] on button "×" at bounding box center [482, 29] width 7 height 12
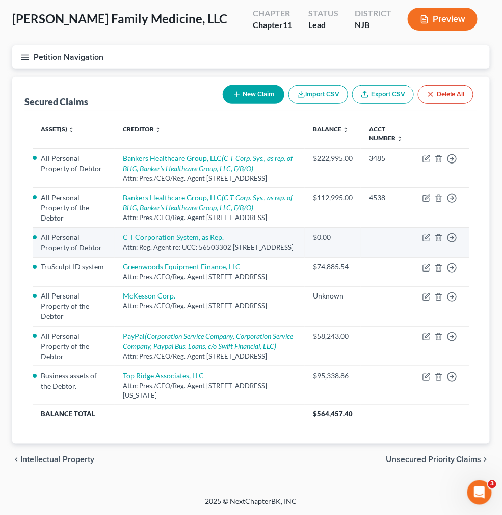
scroll to position [318, 0]
click at [224, 233] on link "C T Corporation System, as Rep." at bounding box center [173, 237] width 101 height 9
select select "4"
select select "0"
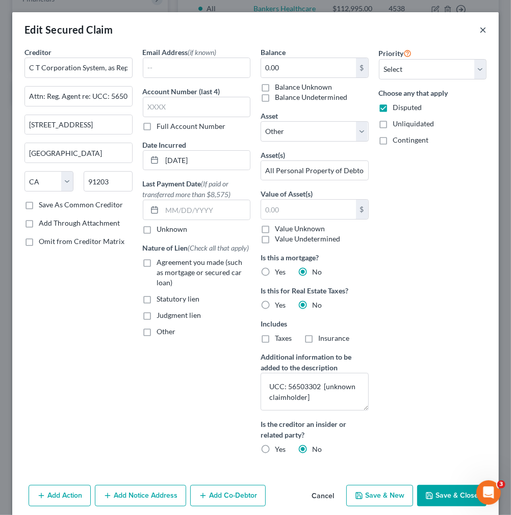
click at [479, 32] on button "×" at bounding box center [482, 29] width 7 height 12
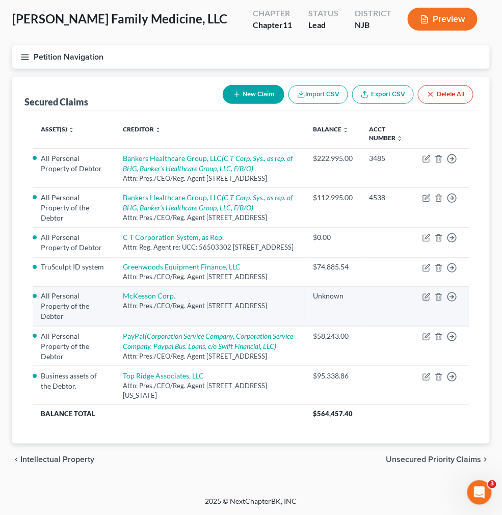
scroll to position [431, 0]
click at [283, 286] on td "McKesson Corp. Attn: Pres./CEO/Reg. Agent [STREET_ADDRESS]" at bounding box center [210, 306] width 190 height 40
click at [175, 292] on link "McKesson Corp." at bounding box center [149, 296] width 52 height 9
select select "9"
select select "0"
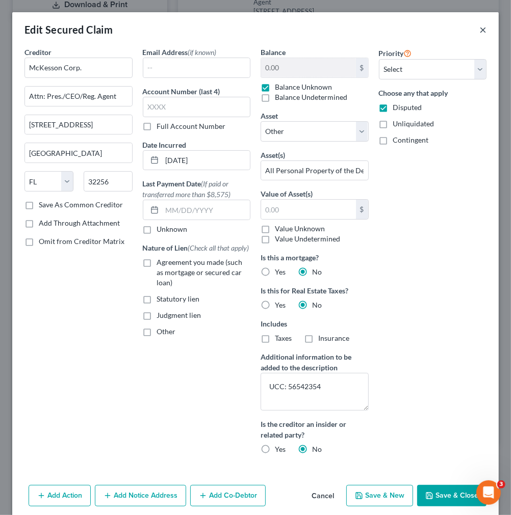
click at [479, 28] on button "×" at bounding box center [482, 29] width 7 height 12
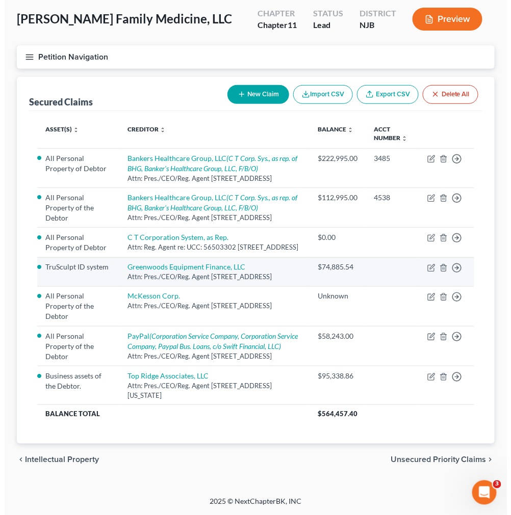
scroll to position [318, 0]
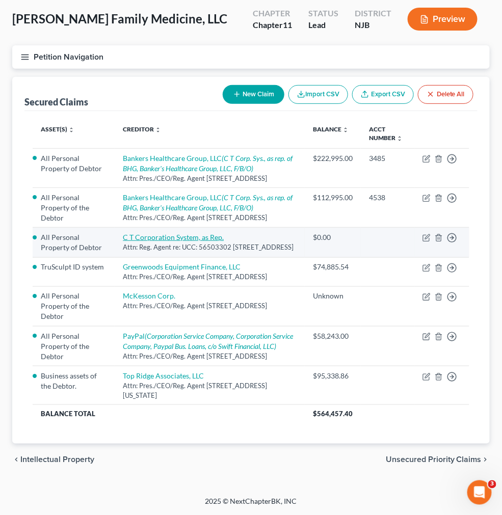
click at [224, 233] on link "C T Corporation System, as Rep." at bounding box center [173, 237] width 101 height 9
select select "4"
select select "0"
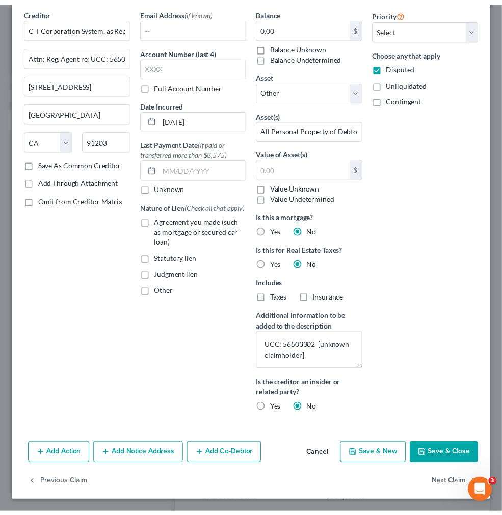
scroll to position [0, 0]
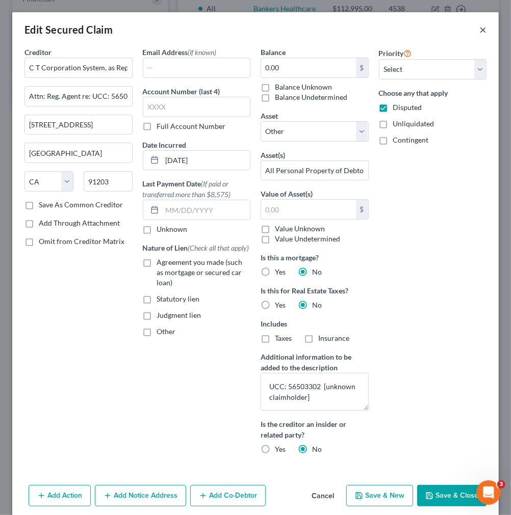
click at [479, 30] on button "×" at bounding box center [482, 29] width 7 height 12
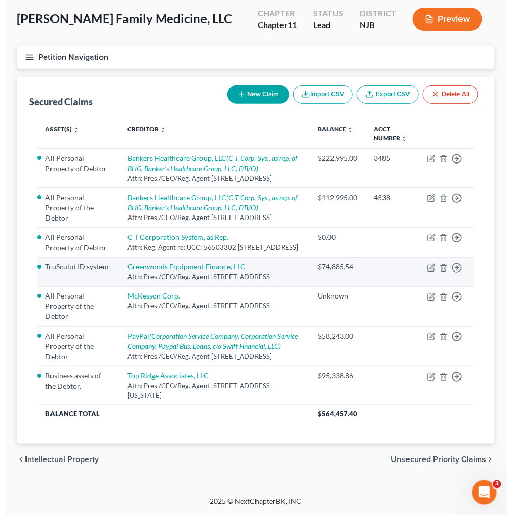
scroll to position [375, 0]
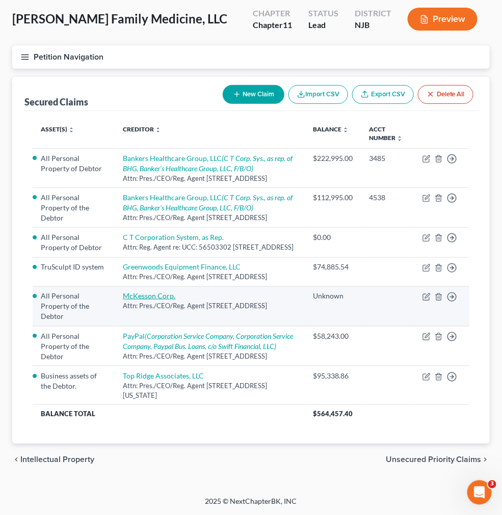
click at [175, 292] on link "McKesson Corp." at bounding box center [149, 296] width 52 height 9
select select "9"
select select "0"
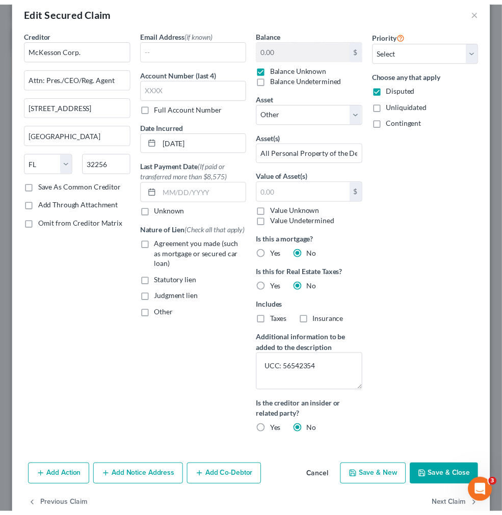
scroll to position [0, 0]
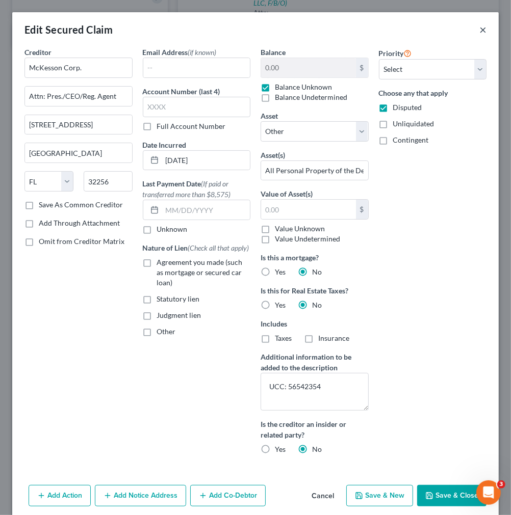
click at [479, 29] on button "×" at bounding box center [482, 29] width 7 height 12
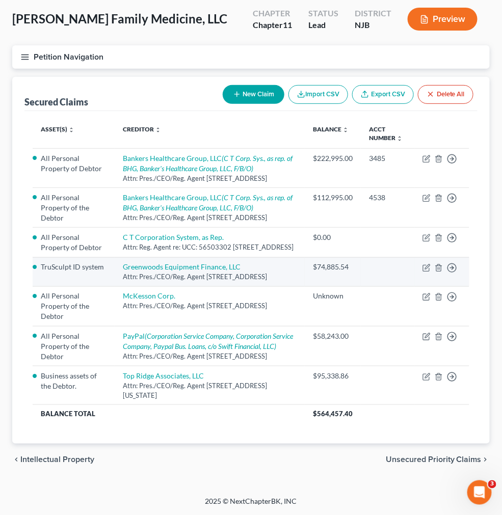
scroll to position [488, 0]
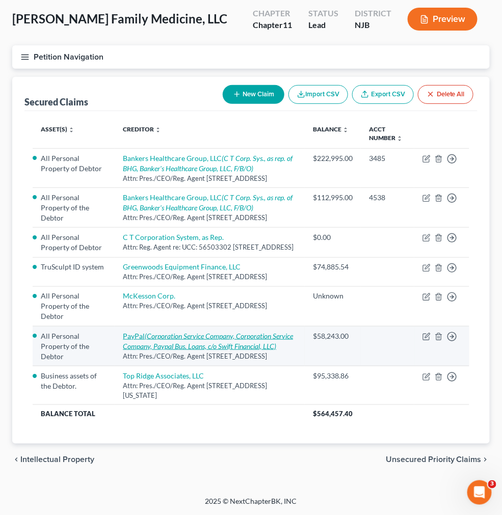
click at [282, 332] on icon "(Corporation Service Company, Corporation Service Company, Paypal Bus. Loans, c…" at bounding box center [208, 341] width 170 height 19
select select "4"
select select "0"
select select "1"
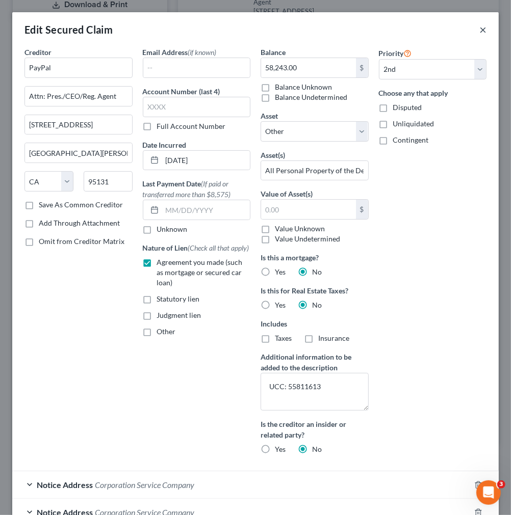
click at [479, 24] on button "×" at bounding box center [482, 29] width 7 height 12
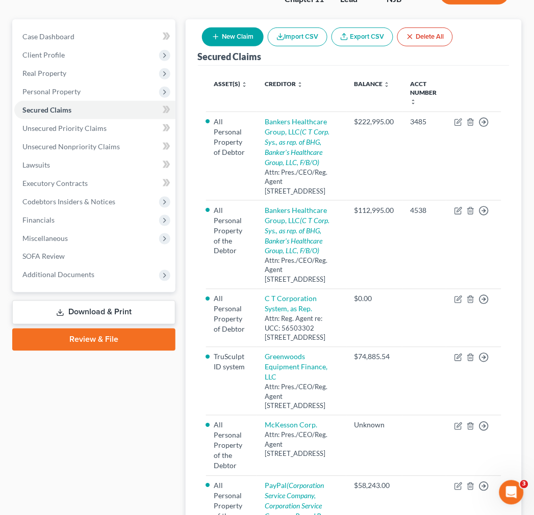
scroll to position [113, 0]
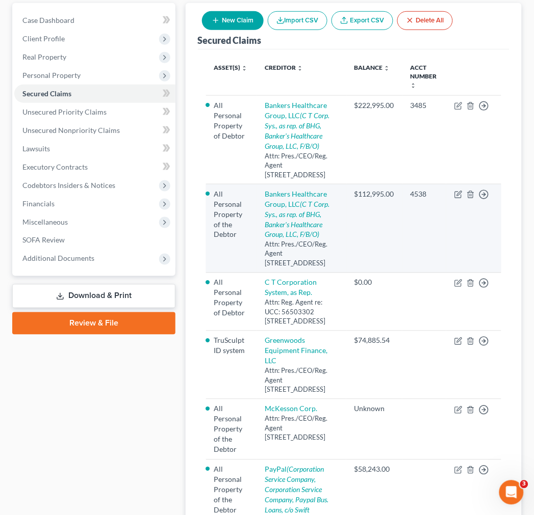
click at [439, 216] on td "4538" at bounding box center [424, 228] width 44 height 89
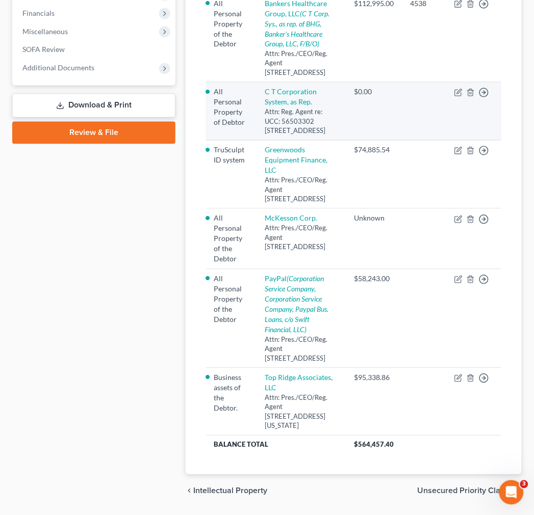
scroll to position [369, 0]
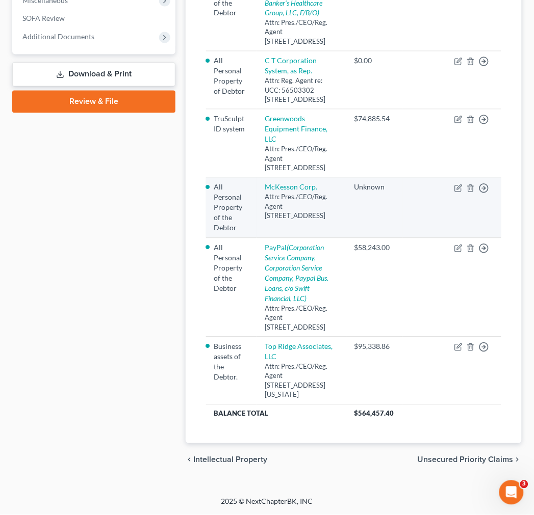
click at [306, 209] on div "Attn: Pres./CEO/Reg. Agent [STREET_ADDRESS]" at bounding box center [300, 207] width 73 height 29
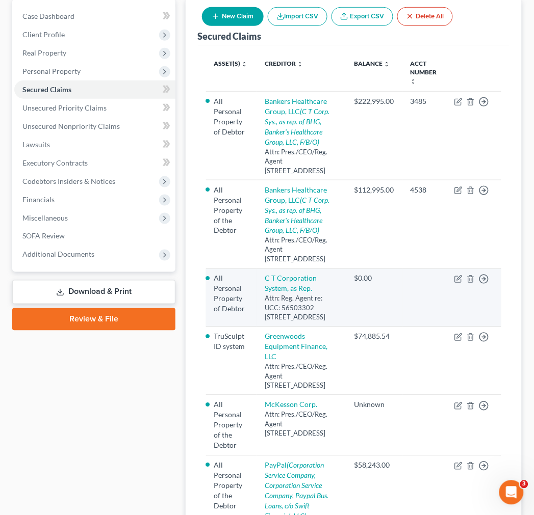
scroll to position [143, 0]
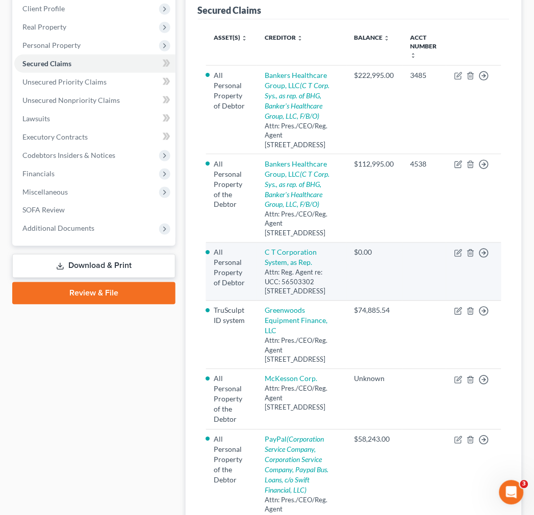
click at [359, 288] on td "$0.00" at bounding box center [374, 272] width 56 height 58
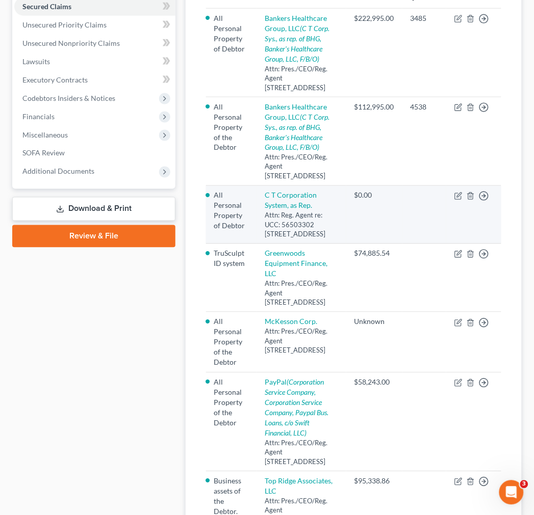
scroll to position [200, 0]
click at [330, 240] on div "Attn: Reg. Agent re: UCC: 56503302 [STREET_ADDRESS]" at bounding box center [300, 225] width 73 height 29
drag, startPoint x: 298, startPoint y: 253, endPoint x: 292, endPoint y: 248, distance: 7.6
click at [298, 240] on div "Attn: Reg. Agent re: UCC: 56503302 [STREET_ADDRESS]" at bounding box center [300, 225] width 73 height 29
drag, startPoint x: 277, startPoint y: 245, endPoint x: 317, endPoint y: 239, distance: 40.8
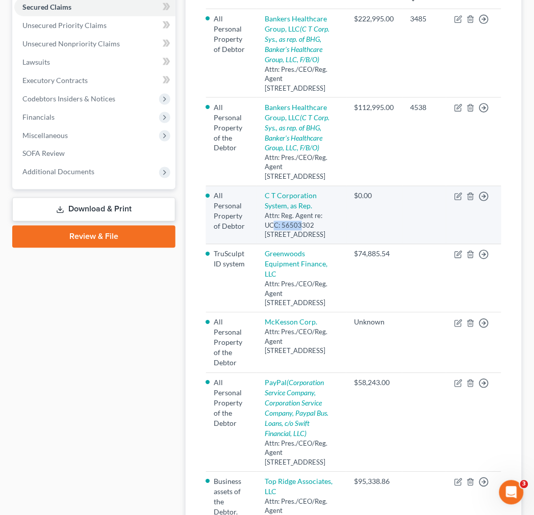
click at [314, 240] on div "Attn: Reg. Agent re: UCC: 56503302 [STREET_ADDRESS]" at bounding box center [300, 225] width 73 height 29
click at [317, 239] on div "Attn: Reg. Agent re: UCC: 56503302 [STREET_ADDRESS]" at bounding box center [300, 225] width 73 height 29
click at [362, 201] on div "$0.00" at bounding box center [374, 196] width 40 height 10
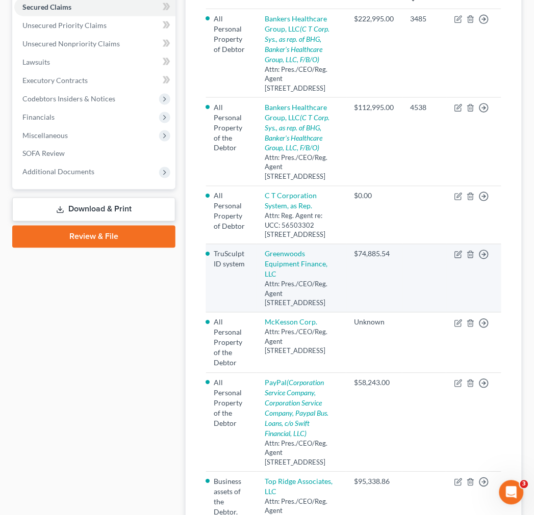
click at [416, 313] on td at bounding box center [424, 279] width 44 height 68
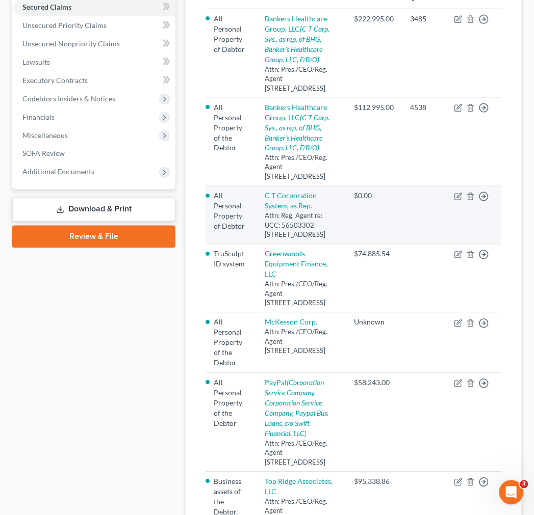
click at [352, 235] on td "$0.00" at bounding box center [374, 216] width 56 height 58
drag, startPoint x: 352, startPoint y: 216, endPoint x: 381, endPoint y: 216, distance: 29.0
click at [381, 216] on td "$0.00" at bounding box center [374, 216] width 56 height 58
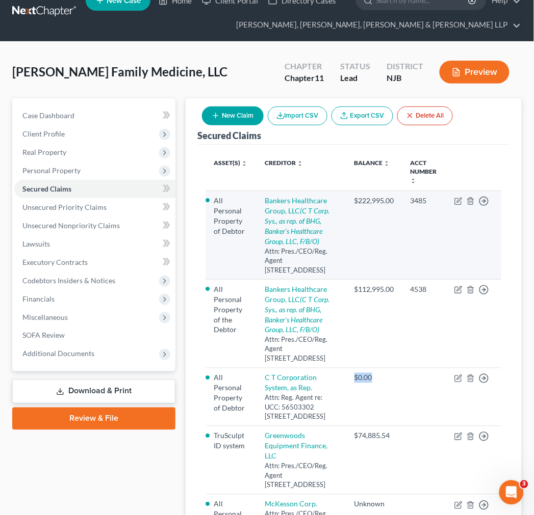
scroll to position [0, 0]
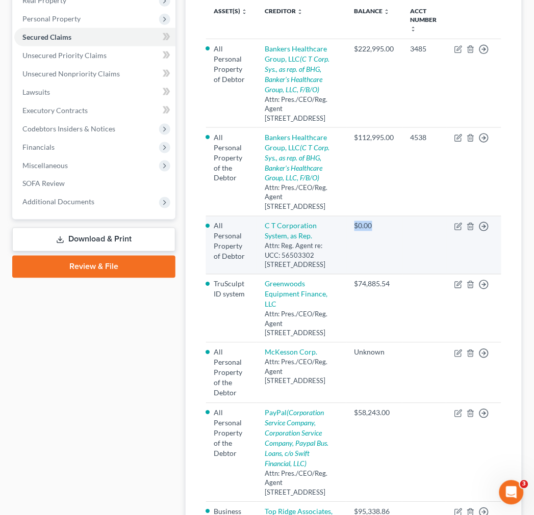
click at [383, 252] on td "$0.00" at bounding box center [374, 246] width 56 height 58
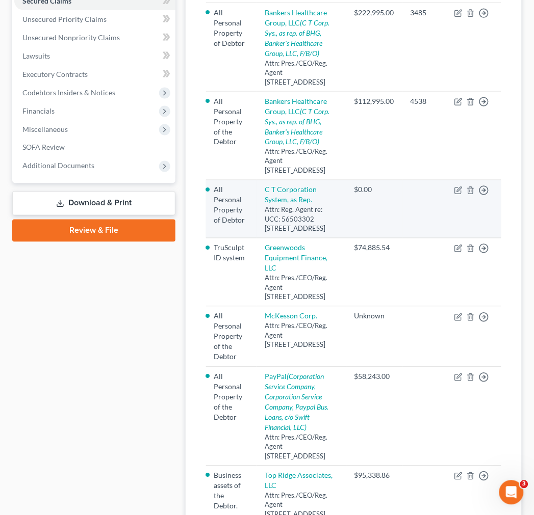
scroll to position [226, 0]
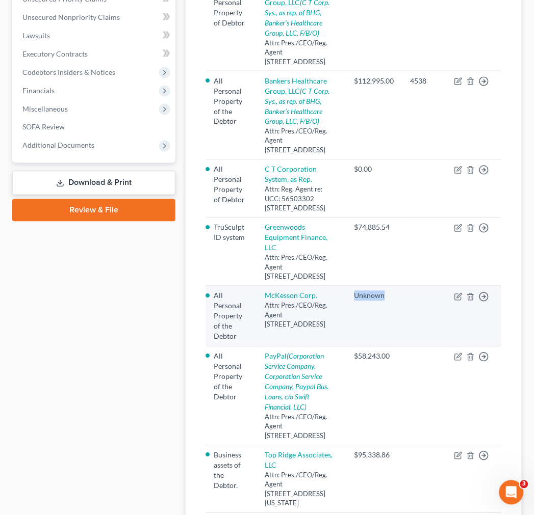
drag, startPoint x: 352, startPoint y: 332, endPoint x: 387, endPoint y: 332, distance: 35.2
click at [387, 332] on td "Unknown" at bounding box center [374, 316] width 56 height 60
click at [387, 301] on div "Unknown" at bounding box center [374, 296] width 40 height 10
click at [294, 300] on link "McKesson Corp." at bounding box center [290, 296] width 52 height 9
select select "9"
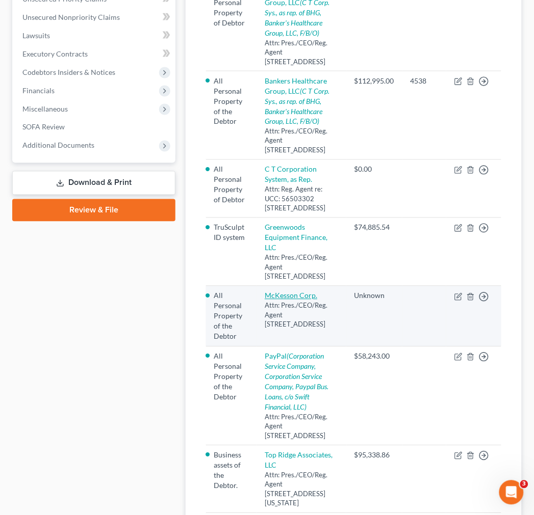
select select "0"
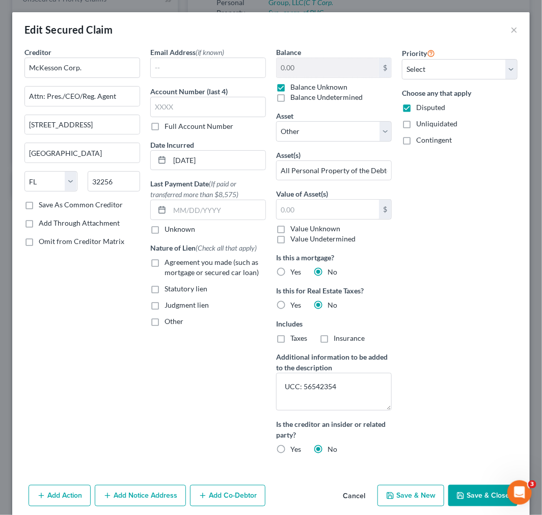
click at [500, 28] on div "Edit Secured Claim ×" at bounding box center [271, 29] width 518 height 35
click at [511, 29] on button "×" at bounding box center [514, 29] width 7 height 12
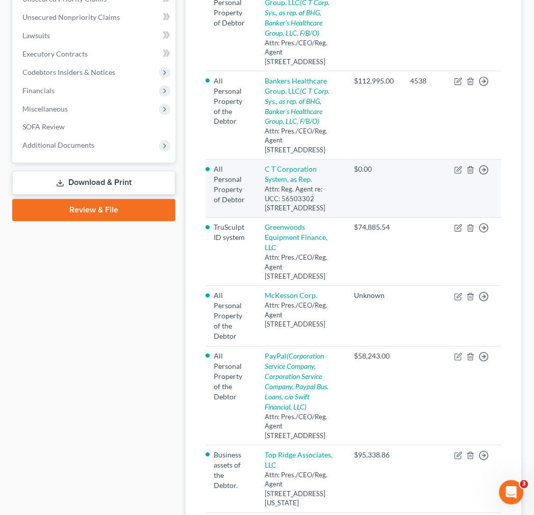
drag, startPoint x: 316, startPoint y: 194, endPoint x: 311, endPoint y: 192, distance: 5.3
click at [313, 194] on td "C T Corporation System, as Rep. Attn: Reg. Agent re: UCC: 56503302 [STREET_ADDR…" at bounding box center [300, 189] width 89 height 58
click at [311, 192] on td "C T Corporation System, as Rep. Attn: Reg. Agent re: UCC: 56503302 [STREET_ADDR…" at bounding box center [300, 189] width 89 height 58
click at [303, 184] on link "C T Corporation System, as Rep." at bounding box center [290, 174] width 52 height 19
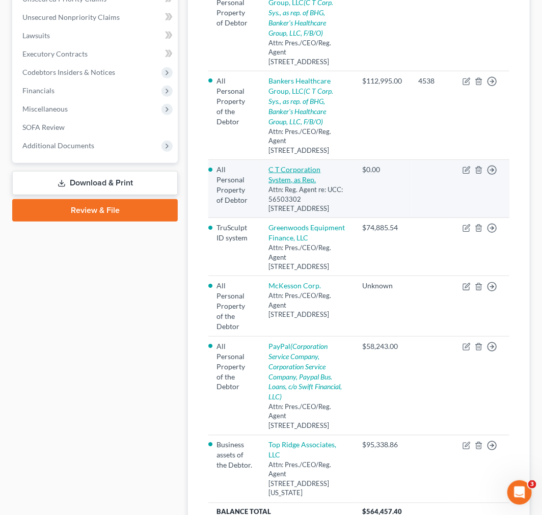
select select "4"
select select "0"
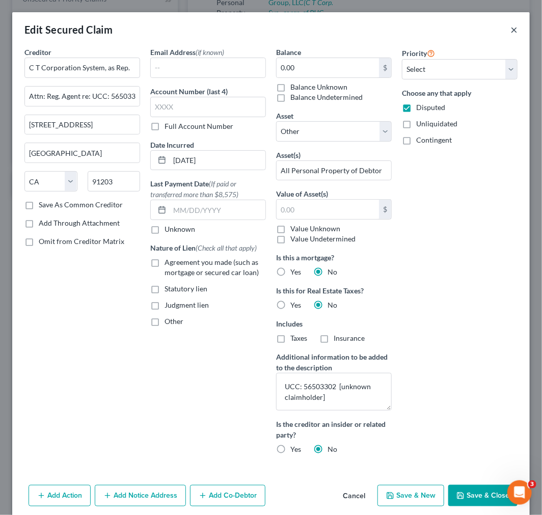
click at [511, 26] on button "×" at bounding box center [514, 29] width 7 height 12
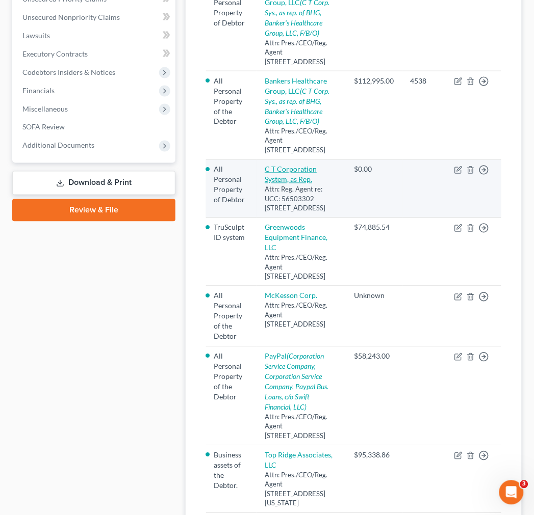
click at [278, 184] on link "C T Corporation System, as Rep." at bounding box center [290, 174] width 52 height 19
select select "4"
select select "0"
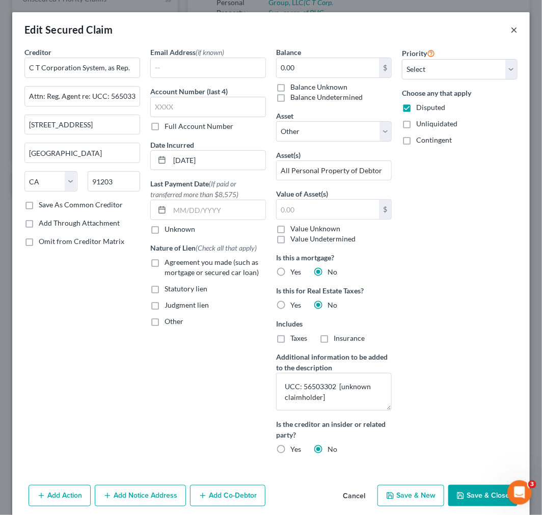
click at [511, 33] on button "×" at bounding box center [514, 29] width 7 height 12
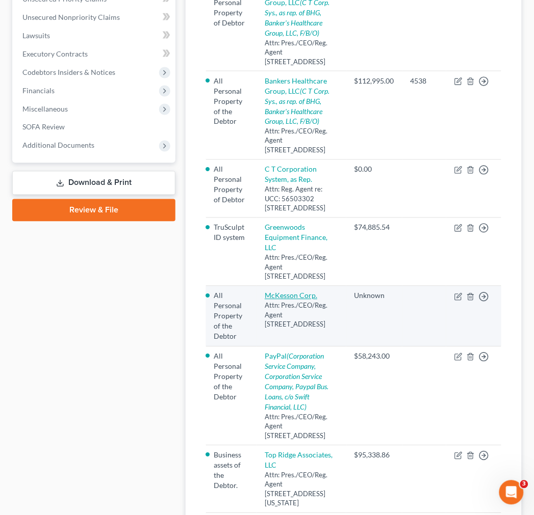
click at [304, 300] on link "McKesson Corp." at bounding box center [290, 296] width 52 height 9
select select "9"
select select "0"
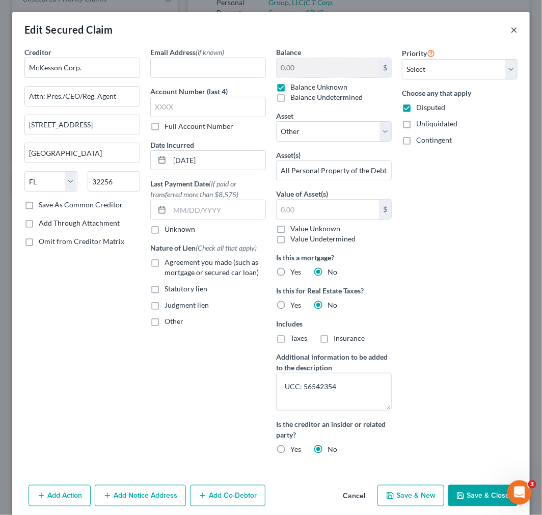
click at [511, 28] on button "×" at bounding box center [514, 29] width 7 height 12
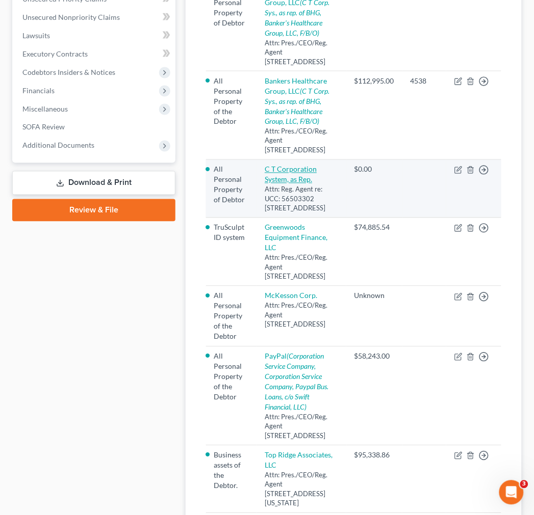
click at [304, 184] on link "C T Corporation System, as Rep." at bounding box center [290, 174] width 52 height 19
select select "4"
select select "0"
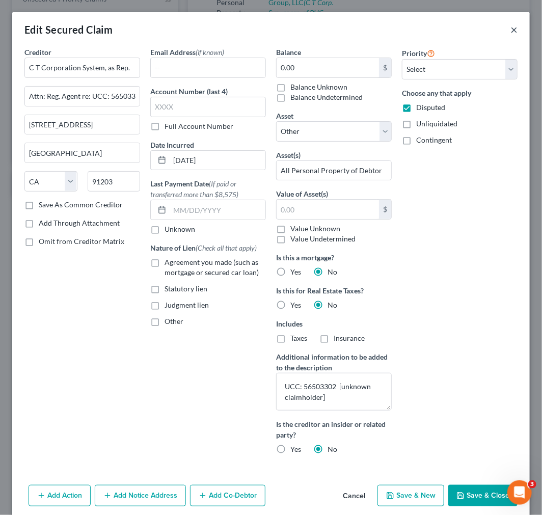
click at [511, 31] on button "×" at bounding box center [514, 29] width 7 height 12
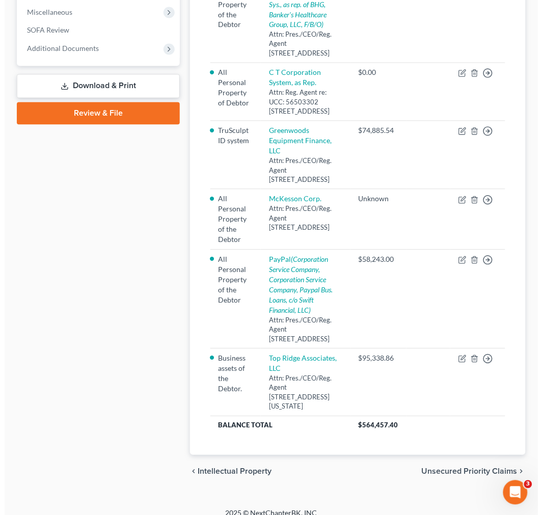
scroll to position [339, 0]
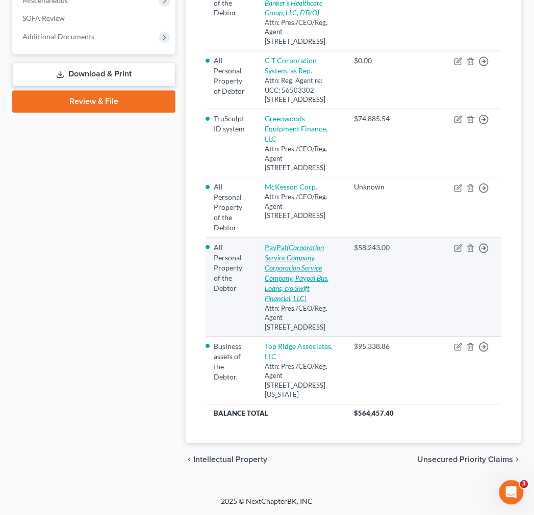
click at [302, 292] on icon "(Corporation Service Company, Corporation Service Company, Paypal Bus. Loans, c…" at bounding box center [296, 274] width 64 height 60
select select "4"
select select "0"
select select "1"
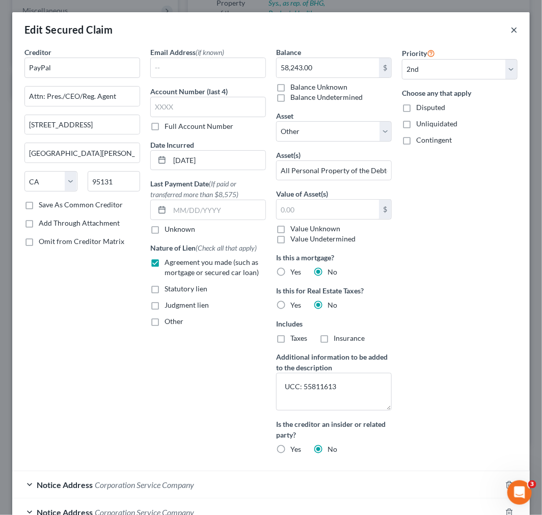
click at [511, 25] on button "×" at bounding box center [514, 29] width 7 height 12
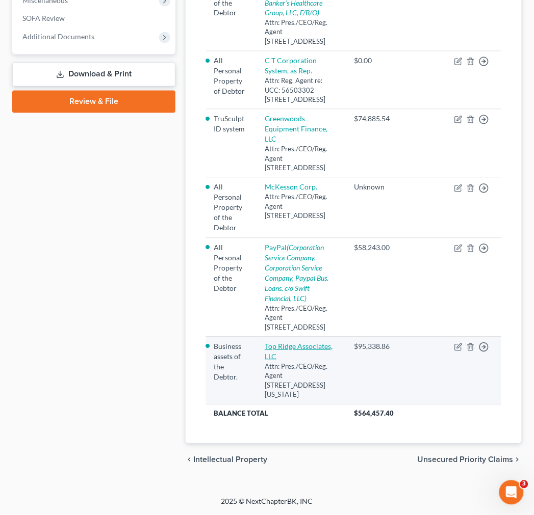
click at [303, 361] on link "Top Ridge Associates, LLC" at bounding box center [298, 351] width 68 height 19
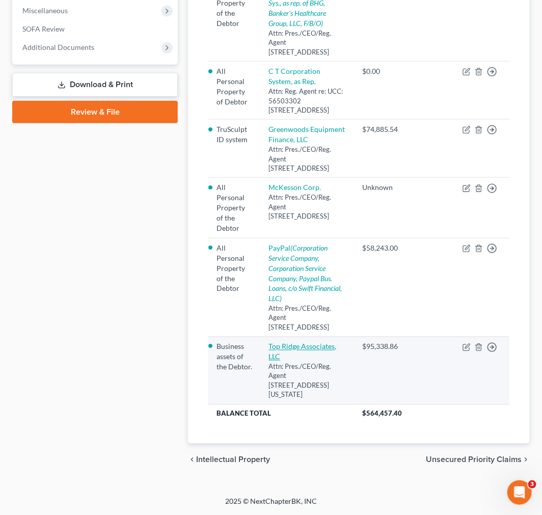
select select "35"
select select "0"
select select "4"
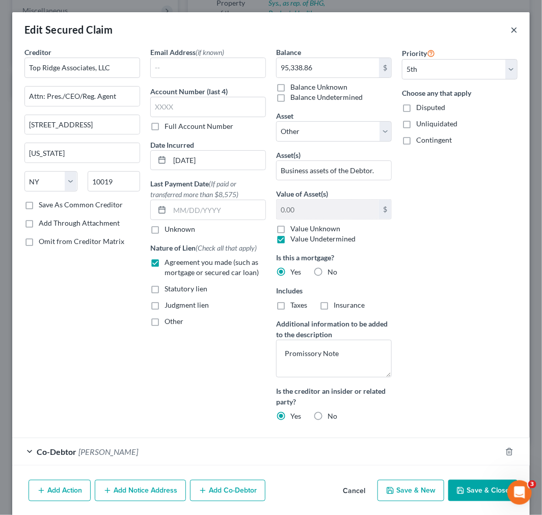
click at [511, 28] on button "×" at bounding box center [514, 29] width 7 height 12
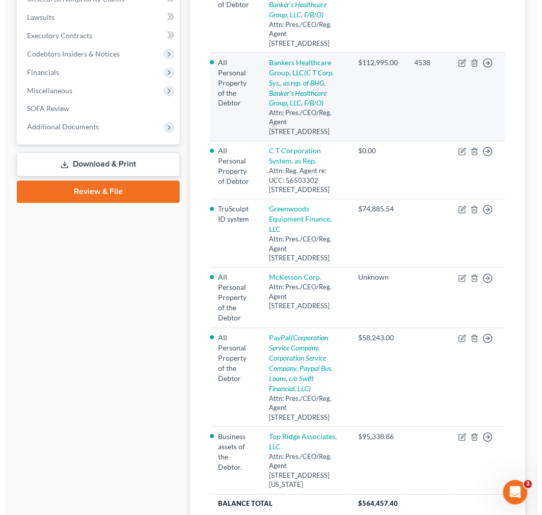
scroll to position [226, 0]
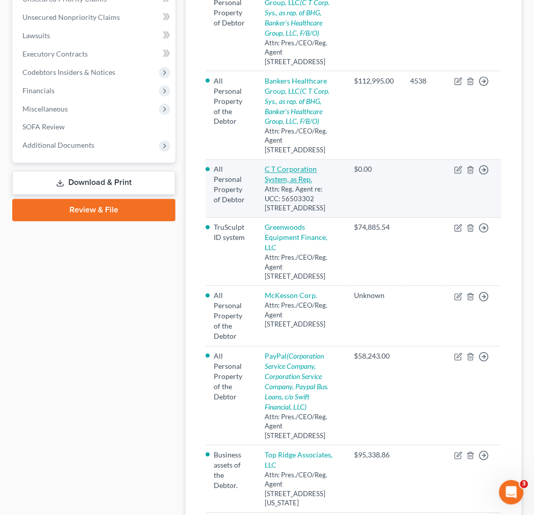
click at [308, 184] on link "C T Corporation System, as Rep." at bounding box center [290, 174] width 52 height 19
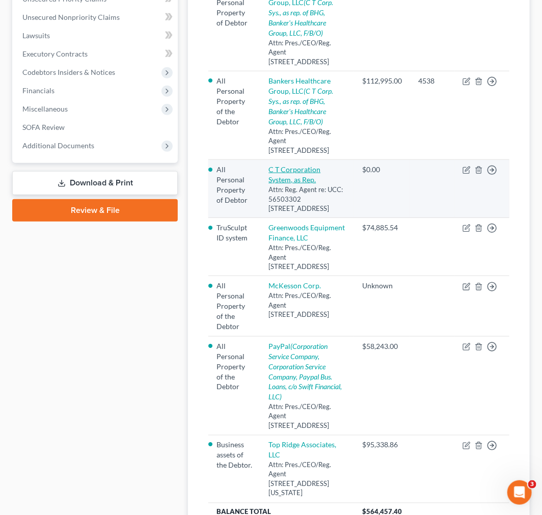
select select "4"
select select "0"
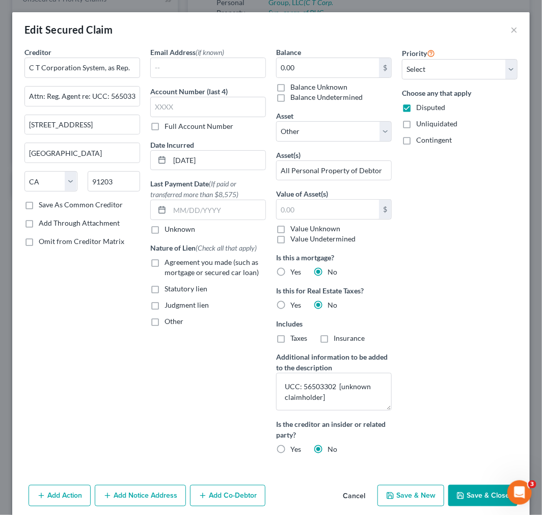
click at [510, 24] on div "Edit Secured Claim ×" at bounding box center [271, 29] width 518 height 35
click at [511, 26] on button "×" at bounding box center [514, 29] width 7 height 12
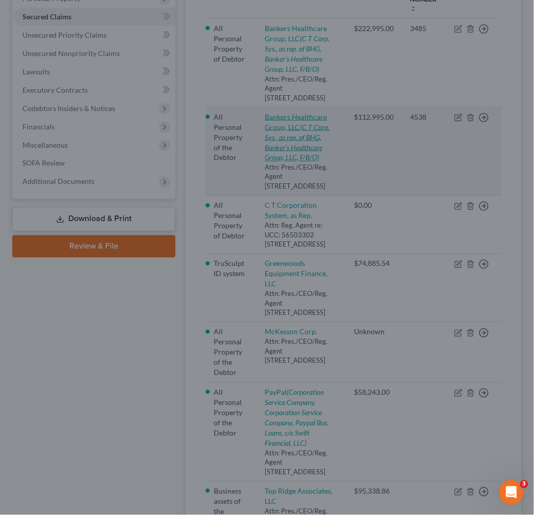
scroll to position [170, 0]
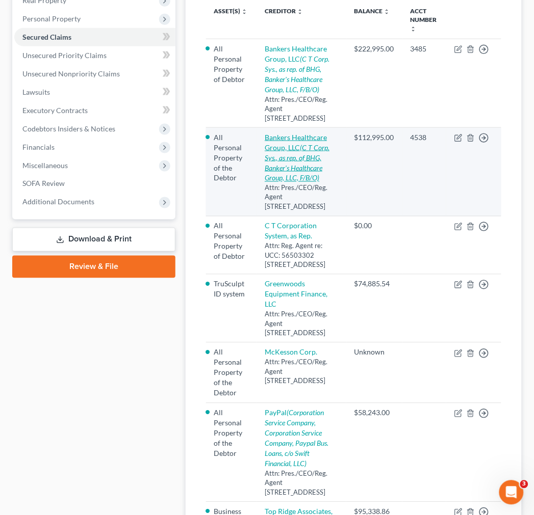
click at [313, 164] on icon "(C T Corp. Sys., as rep. of BHG, Banker's Healthcare Group, LLC, F/B/O)" at bounding box center [296, 162] width 65 height 39
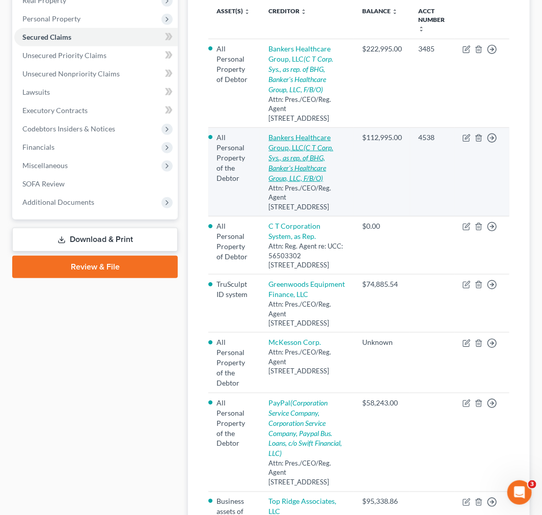
select select "9"
select select "0"
select select "1"
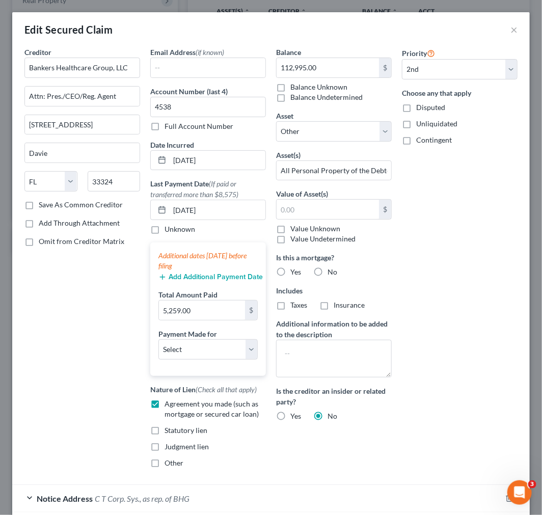
click at [510, 29] on div "Edit Secured Claim ×" at bounding box center [271, 29] width 518 height 35
click at [511, 28] on button "×" at bounding box center [514, 29] width 7 height 12
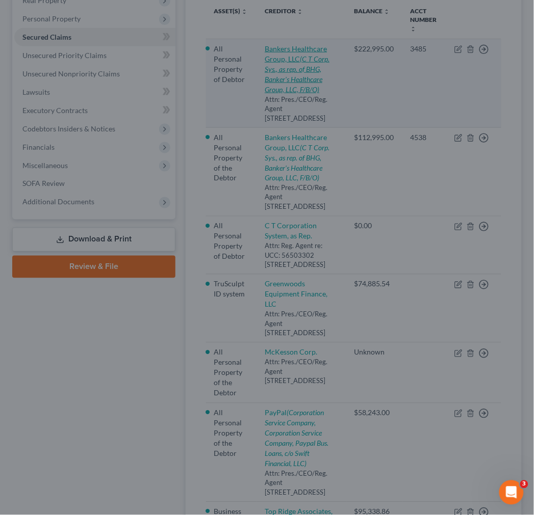
click at [304, 68] on icon "(C T Corp. Sys., as rep. of BHG, Banker's Healthcare Group, LLC, F/B/O)" at bounding box center [296, 74] width 65 height 39
select select "9"
select select "0"
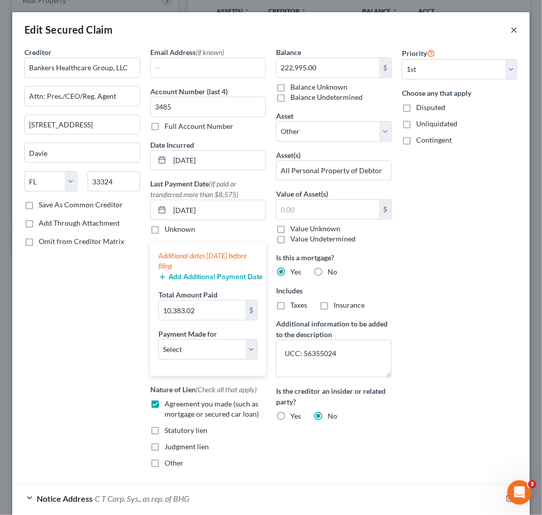
click at [511, 27] on button "×" at bounding box center [514, 29] width 7 height 12
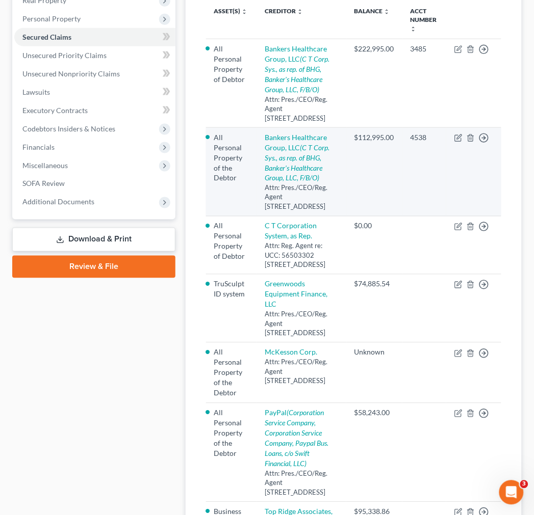
click at [438, 193] on td "4538" at bounding box center [424, 172] width 44 height 89
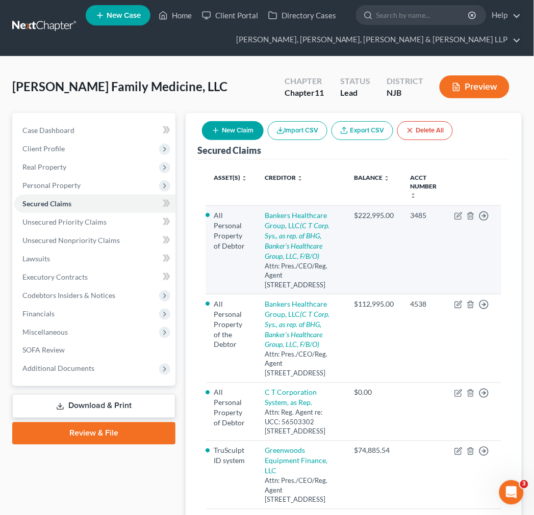
scroll to position [0, 0]
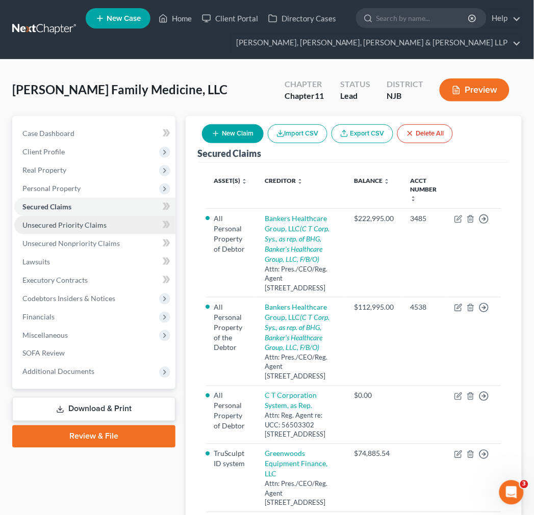
click at [78, 219] on link "Unsecured Priority Claims" at bounding box center [94, 225] width 161 height 18
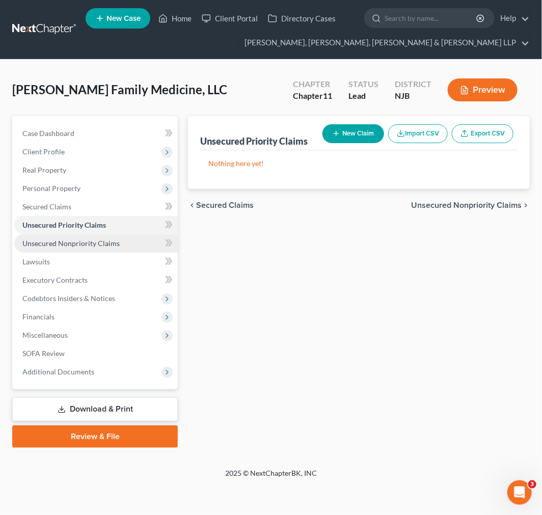
click at [96, 248] on link "Unsecured Nonpriority Claims" at bounding box center [96, 243] width 164 height 18
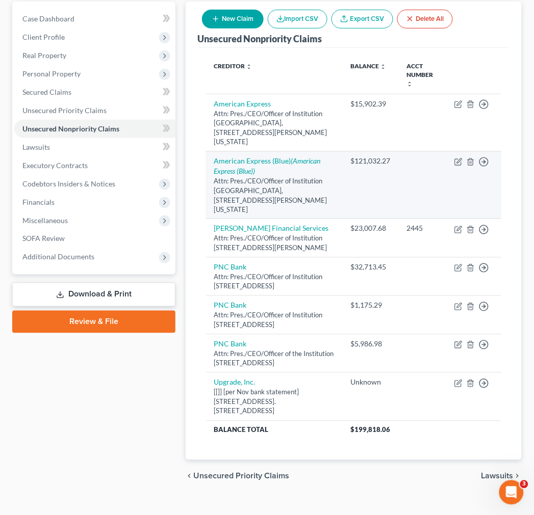
scroll to position [121, 0]
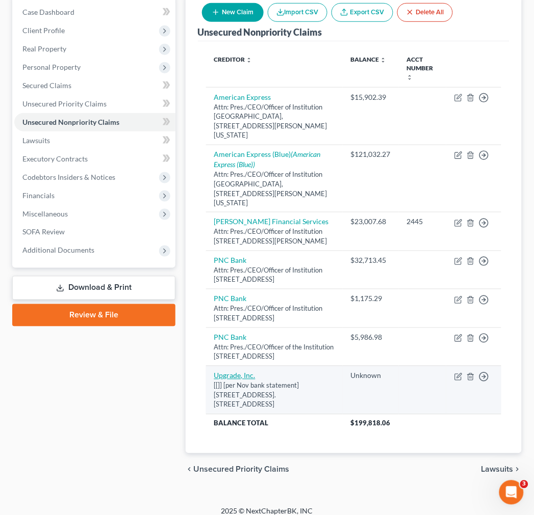
click at [245, 372] on link "Upgrade, Inc." at bounding box center [234, 376] width 41 height 9
select select "4"
select select "8"
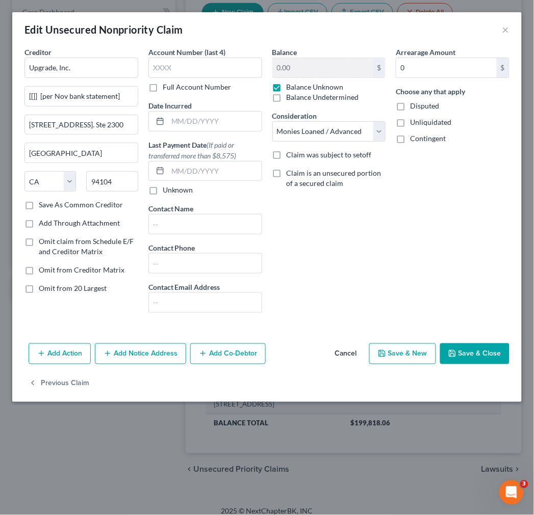
scroll to position [94, 0]
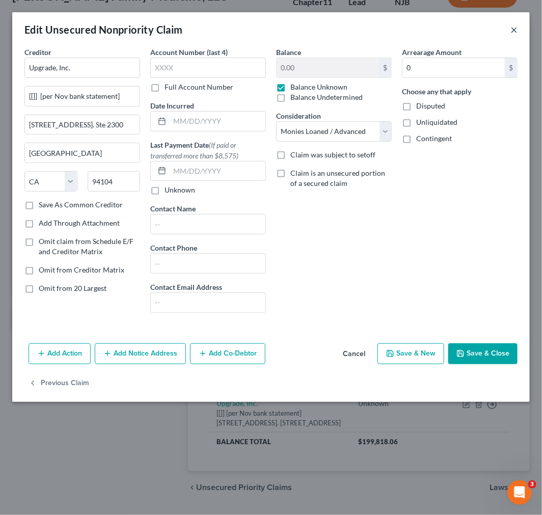
click at [511, 31] on button "×" at bounding box center [514, 29] width 7 height 12
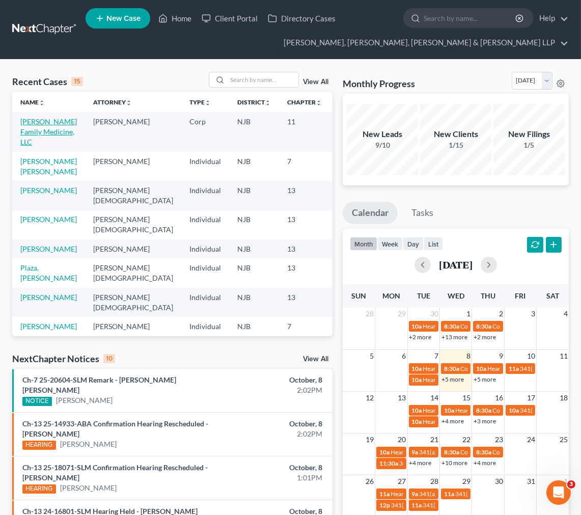
click at [57, 118] on link "[PERSON_NAME] Family Medicine, LLC" at bounding box center [48, 131] width 57 height 29
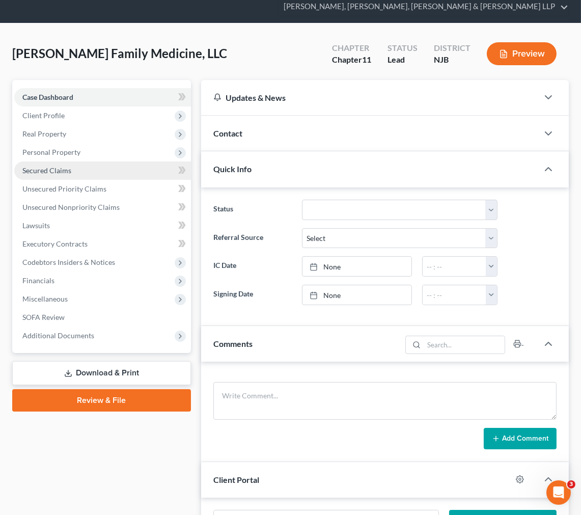
scroll to position [57, 0]
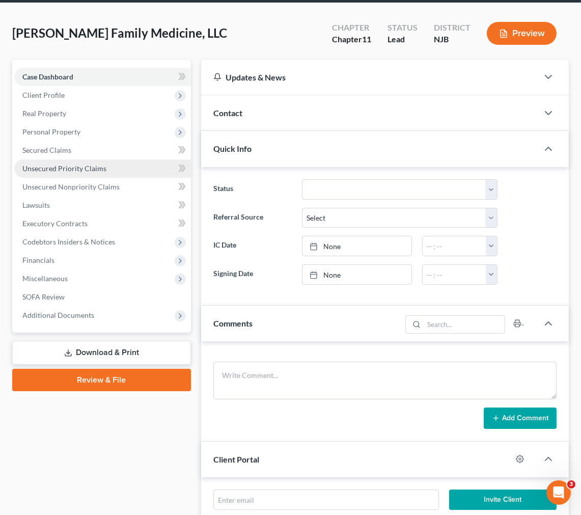
click at [130, 165] on link "Unsecured Priority Claims" at bounding box center [102, 169] width 177 height 18
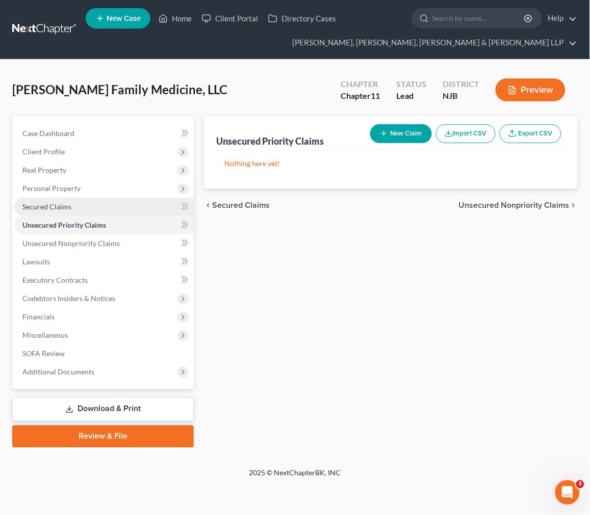
click at [74, 211] on link "Secured Claims" at bounding box center [103, 207] width 179 height 18
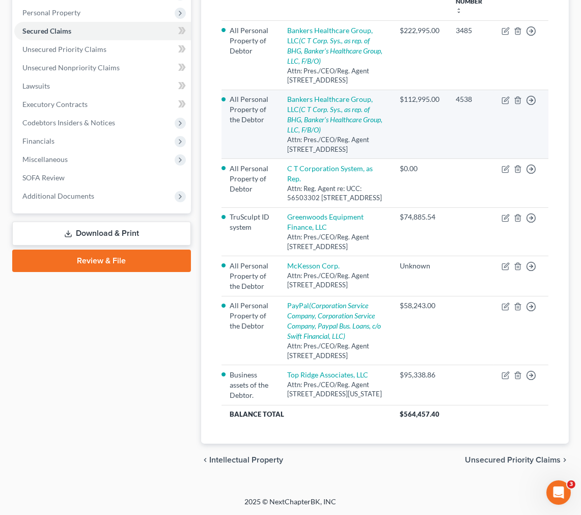
scroll to position [226, 0]
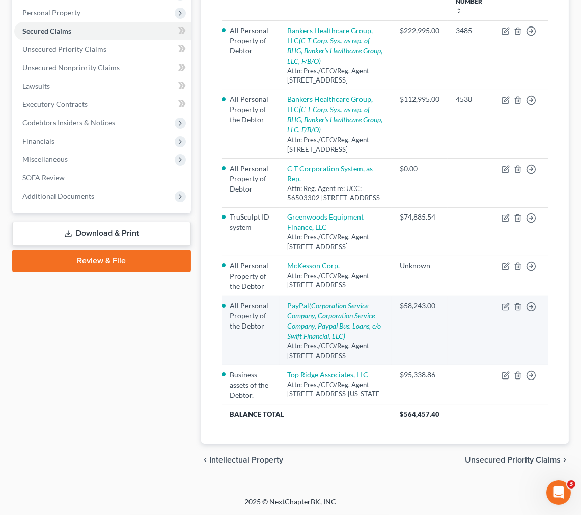
drag, startPoint x: 410, startPoint y: 362, endPoint x: 411, endPoint y: 314, distance: 48.4
click at [411, 319] on td "$58,243.00" at bounding box center [420, 330] width 56 height 69
click at [411, 312] on td "$58,243.00" at bounding box center [420, 330] width 56 height 69
drag, startPoint x: 434, startPoint y: 300, endPoint x: 404, endPoint y: 297, distance: 30.2
click at [404, 301] on div "$58,243.00" at bounding box center [420, 306] width 40 height 10
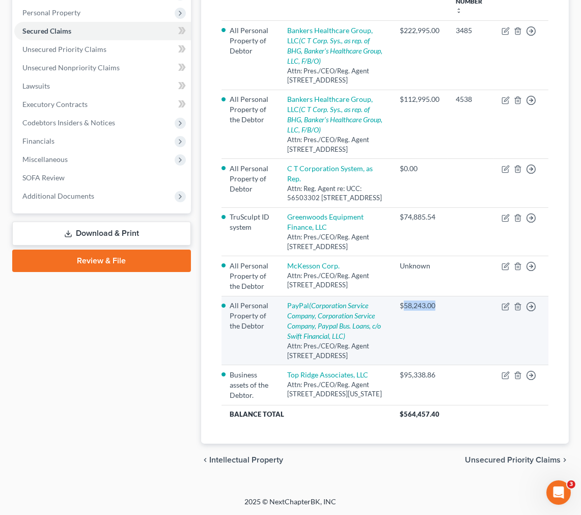
click at [404, 301] on div "$58,243.00" at bounding box center [420, 306] width 40 height 10
click at [472, 299] on td at bounding box center [471, 330] width 46 height 69
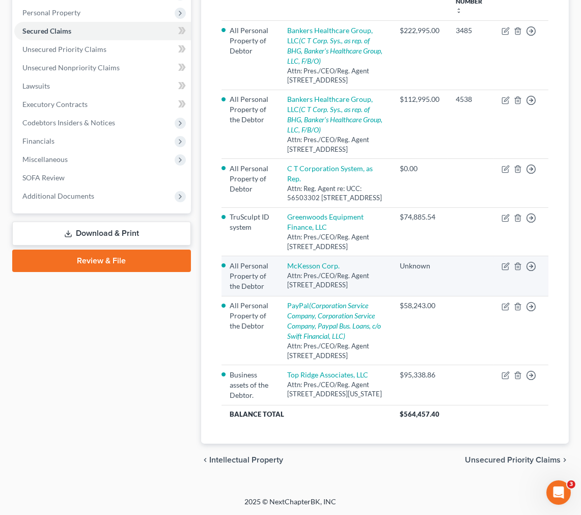
scroll to position [113, 0]
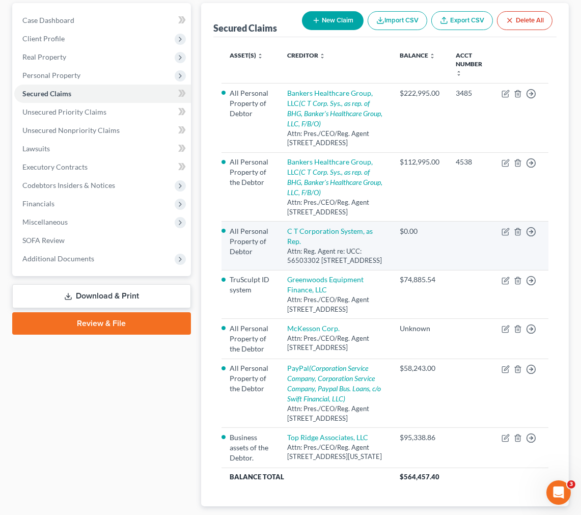
click at [392, 258] on td "$0.00" at bounding box center [420, 246] width 56 height 49
click at [337, 246] on link "C T Corporation System, as Rep." at bounding box center [331, 236] width 86 height 19
select select "4"
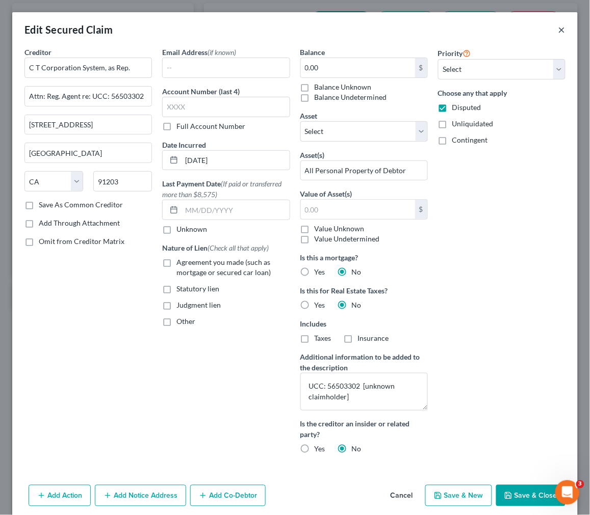
click at [558, 23] on button "×" at bounding box center [561, 29] width 7 height 12
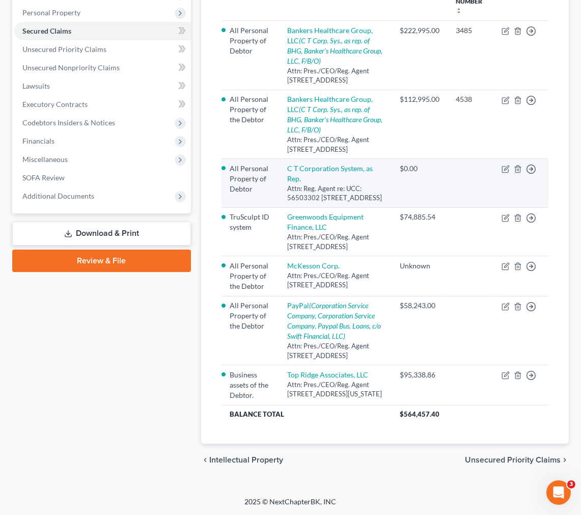
scroll to position [226, 0]
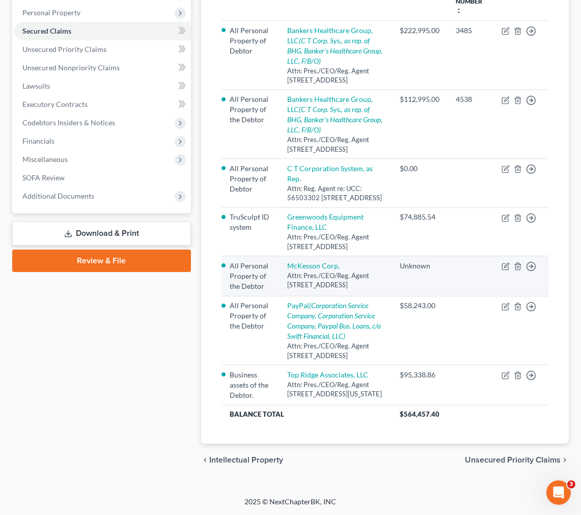
click at [371, 256] on td "McKesson Corp. Attn: Pres./CEO/Reg. Agent [STREET_ADDRESS]" at bounding box center [336, 276] width 112 height 40
click at [338, 261] on link "McKesson Corp." at bounding box center [314, 265] width 52 height 9
select select "9"
select select "0"
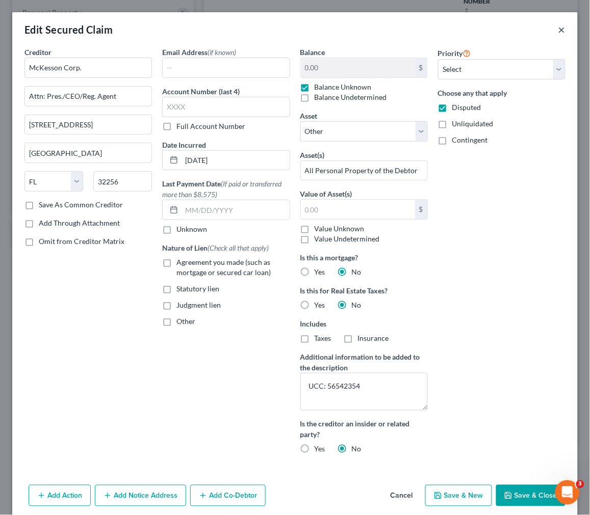
click at [558, 33] on button "×" at bounding box center [561, 29] width 7 height 12
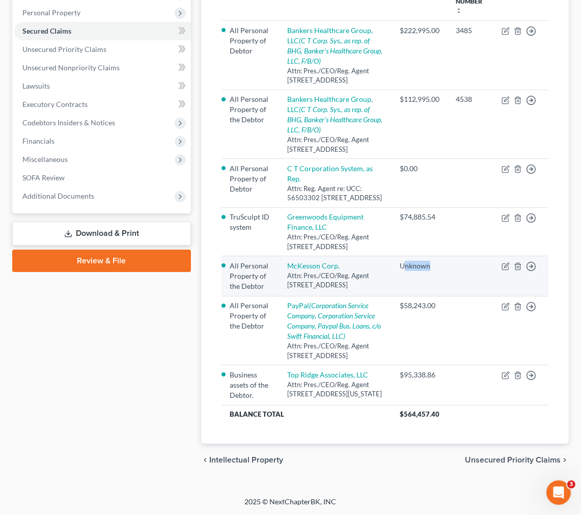
drag, startPoint x: 442, startPoint y: 283, endPoint x: 404, endPoint y: 262, distance: 44.0
click at [404, 262] on td "Unknown" at bounding box center [420, 276] width 56 height 40
click at [403, 262] on td "Unknown" at bounding box center [420, 276] width 56 height 40
drag, startPoint x: 430, startPoint y: 252, endPoint x: 402, endPoint y: 252, distance: 28.5
click at [402, 261] on div "Unknown" at bounding box center [420, 266] width 40 height 10
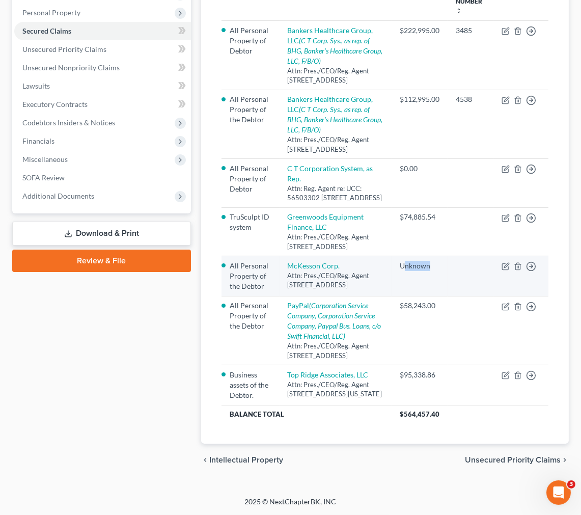
click at [402, 261] on div "Unknown" at bounding box center [420, 266] width 40 height 10
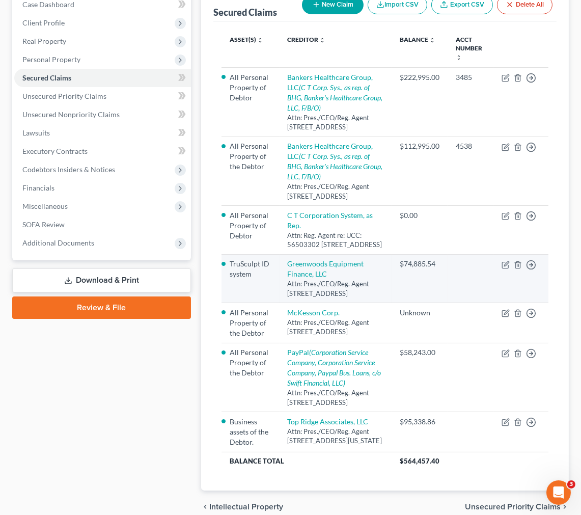
scroll to position [240, 0]
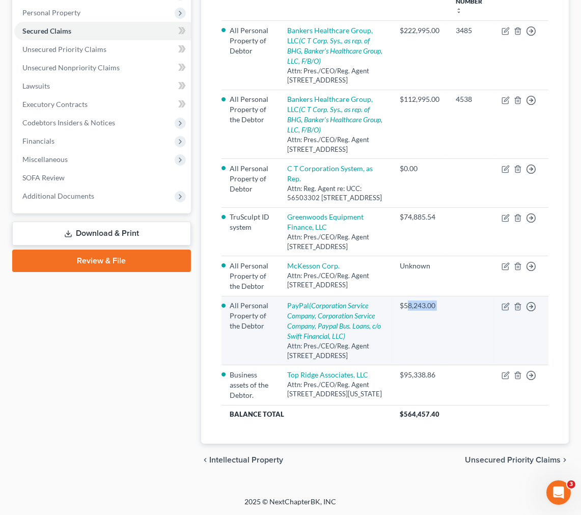
drag, startPoint x: 409, startPoint y: 287, endPoint x: 452, endPoint y: 301, distance: 44.8
click at [452, 301] on tr "All Personal Property of the Debtor PayPal (Corporation Service Company, Corpor…" at bounding box center [385, 330] width 327 height 69
click at [452, 301] on td at bounding box center [471, 330] width 46 height 69
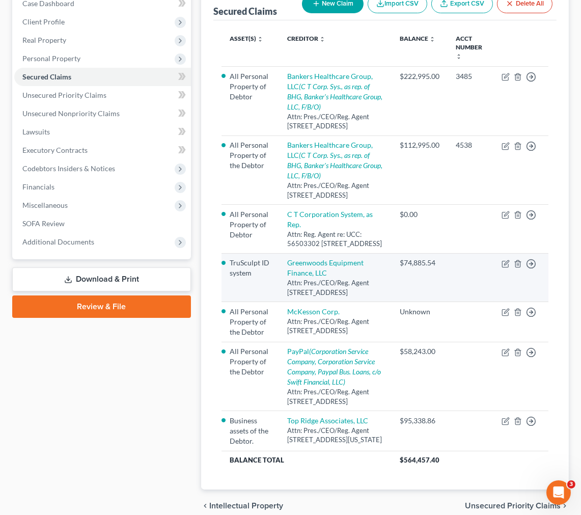
scroll to position [126, 0]
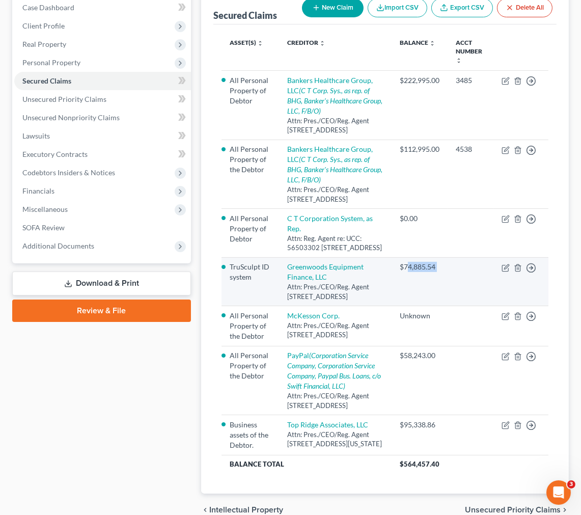
drag, startPoint x: 452, startPoint y: 302, endPoint x: 405, endPoint y: 301, distance: 46.9
click at [405, 301] on tr "TruSculpt ID system Greenwoods Equipment Finance, LLC Attn: Pres./CEO/Reg. Agen…" at bounding box center [385, 281] width 327 height 49
drag, startPoint x: 407, startPoint y: 323, endPoint x: 399, endPoint y: 325, distance: 8.1
click at [407, 306] on td "$74,885.54" at bounding box center [420, 281] width 56 height 49
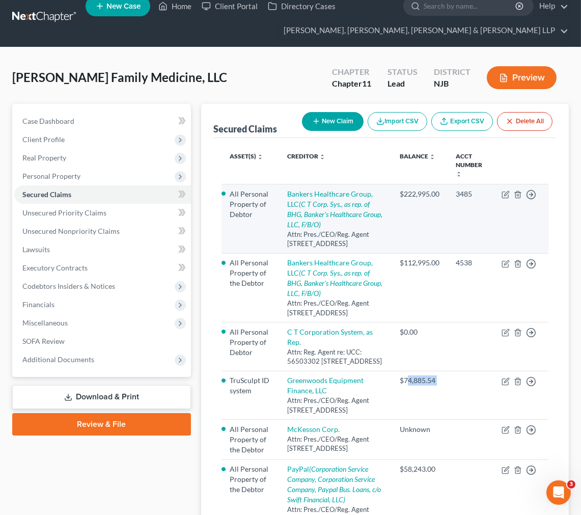
scroll to position [0, 0]
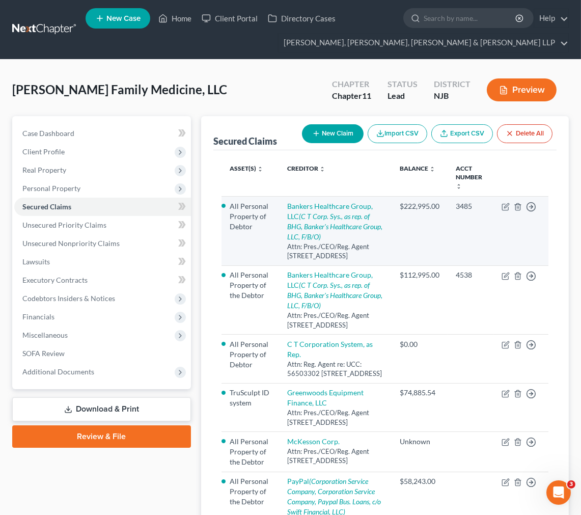
drag, startPoint x: 442, startPoint y: 240, endPoint x: 434, endPoint y: 253, distance: 15.8
click at [441, 240] on td "$222,995.00" at bounding box center [420, 231] width 56 height 69
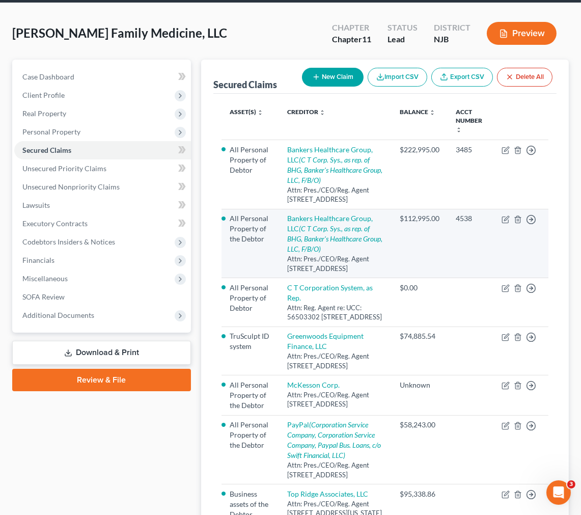
click at [443, 254] on td "$112,995.00" at bounding box center [420, 243] width 56 height 69
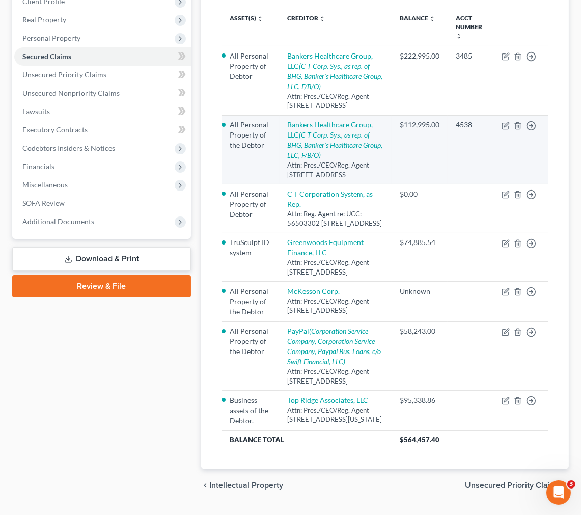
scroll to position [240, 0]
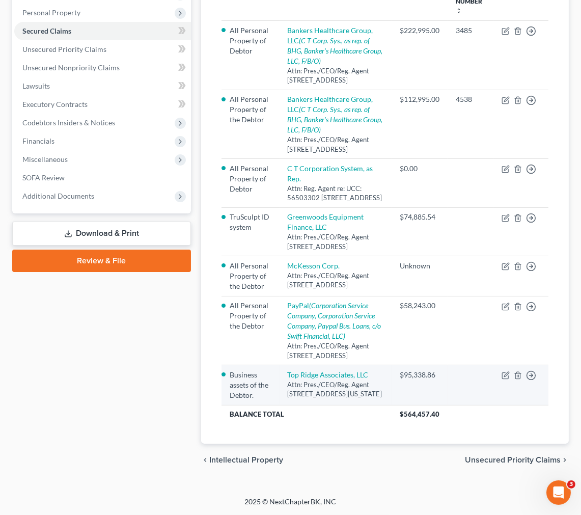
click at [474, 378] on td at bounding box center [471, 385] width 46 height 40
click at [454, 386] on td at bounding box center [471, 385] width 46 height 40
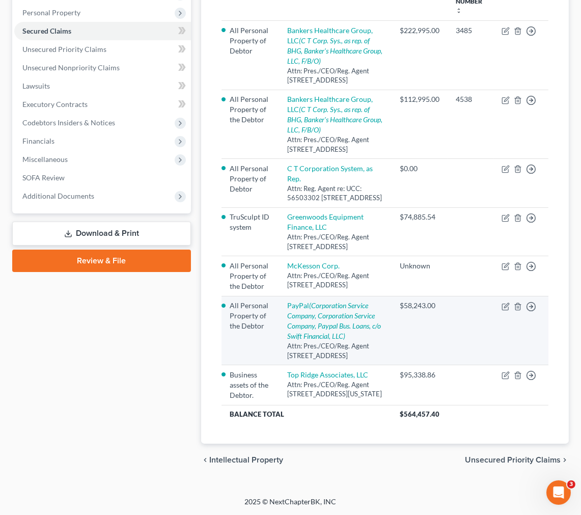
scroll to position [13, 0]
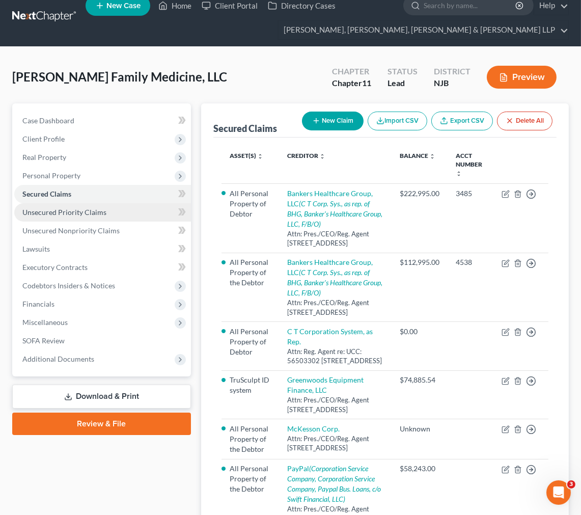
click at [136, 215] on link "Unsecured Priority Claims" at bounding box center [102, 212] width 177 height 18
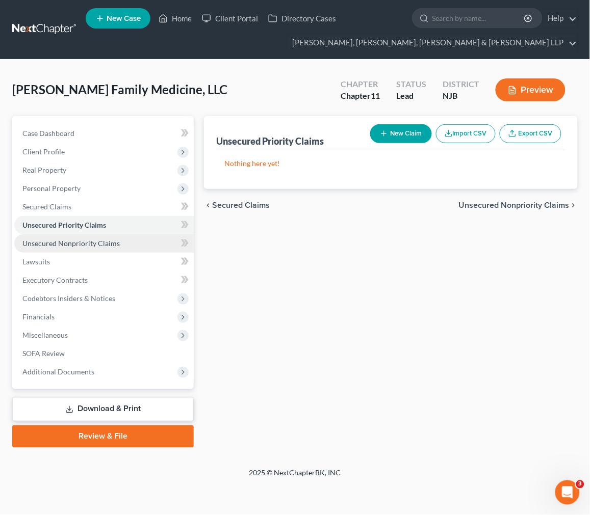
click at [131, 243] on link "Unsecured Nonpriority Claims" at bounding box center [103, 243] width 179 height 18
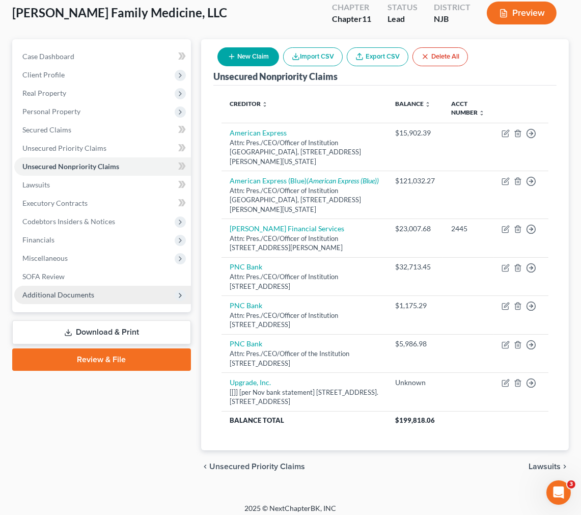
scroll to position [94, 0]
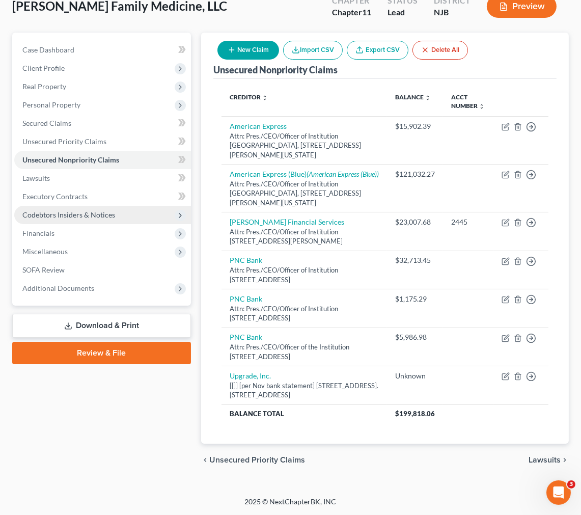
click at [88, 210] on span "Codebtors Insiders & Notices" at bounding box center [102, 215] width 177 height 18
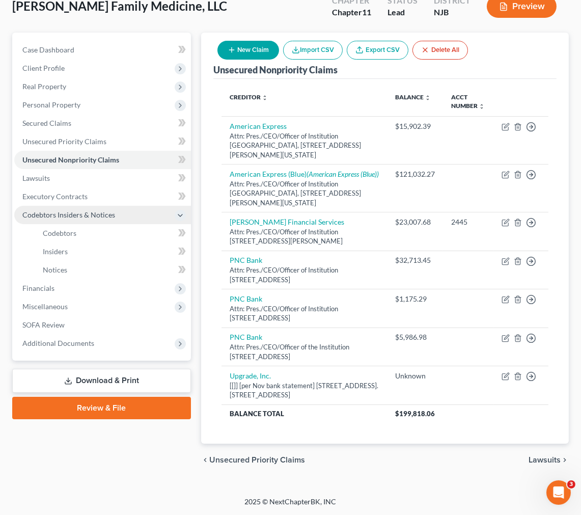
drag, startPoint x: 90, startPoint y: 196, endPoint x: 88, endPoint y: 225, distance: 29.1
click at [90, 206] on span "Codebtors Insiders & Notices" at bounding box center [102, 215] width 177 height 18
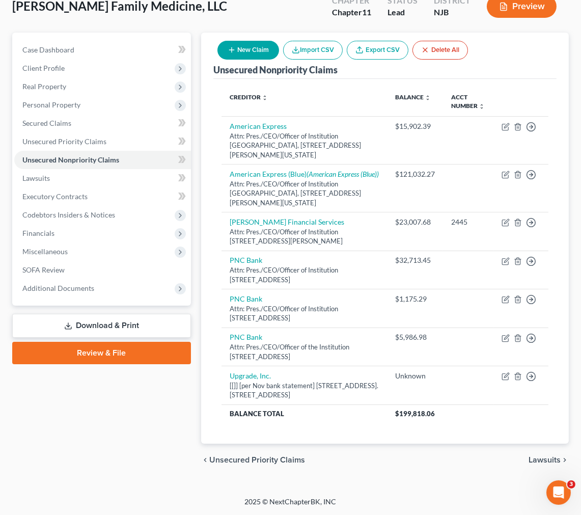
click at [88, 225] on span "Financials" at bounding box center [102, 233] width 177 height 18
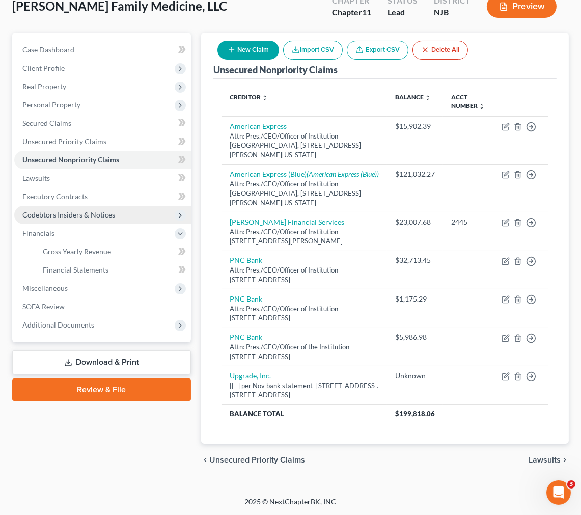
click at [90, 210] on span "Codebtors Insiders & Notices" at bounding box center [68, 214] width 93 height 9
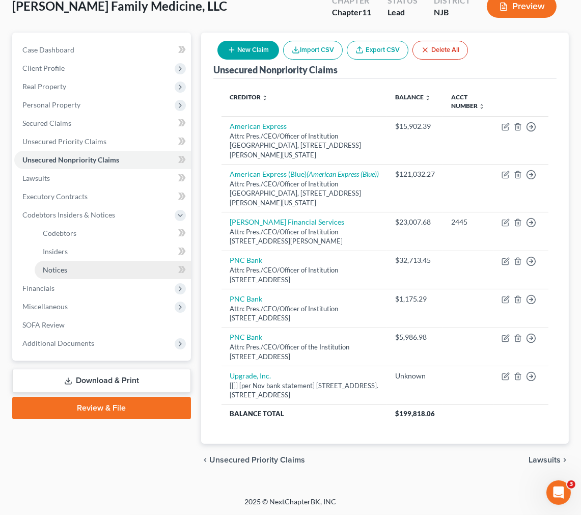
click at [92, 261] on link "Notices" at bounding box center [113, 270] width 156 height 18
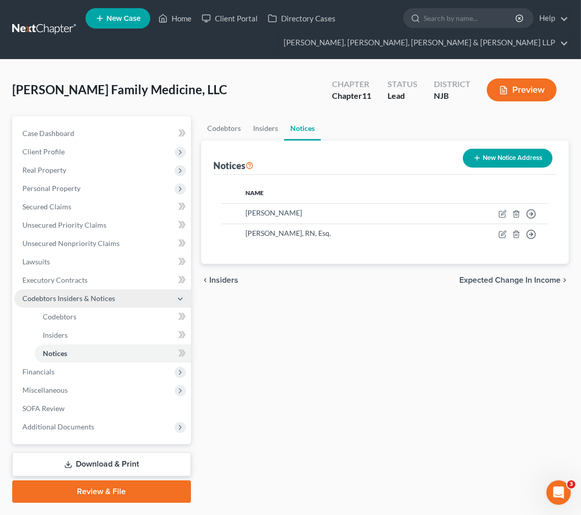
click at [97, 297] on span "Codebtors Insiders & Notices" at bounding box center [68, 298] width 93 height 9
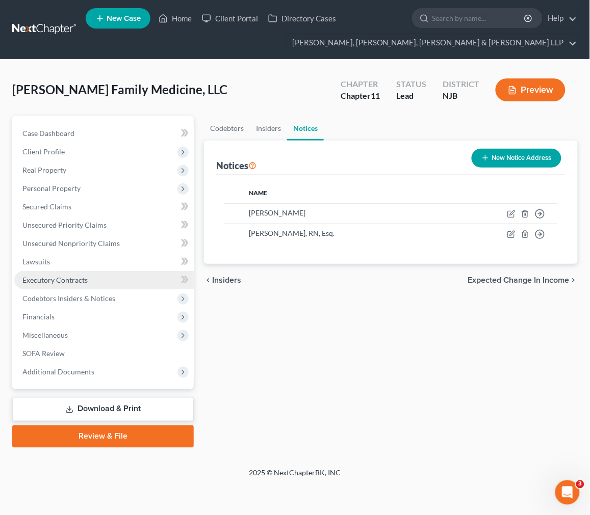
click at [97, 285] on link "Executory Contracts" at bounding box center [103, 280] width 179 height 18
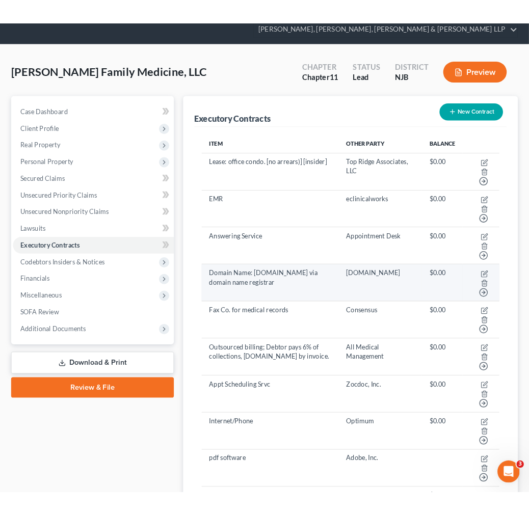
scroll to position [57, 0]
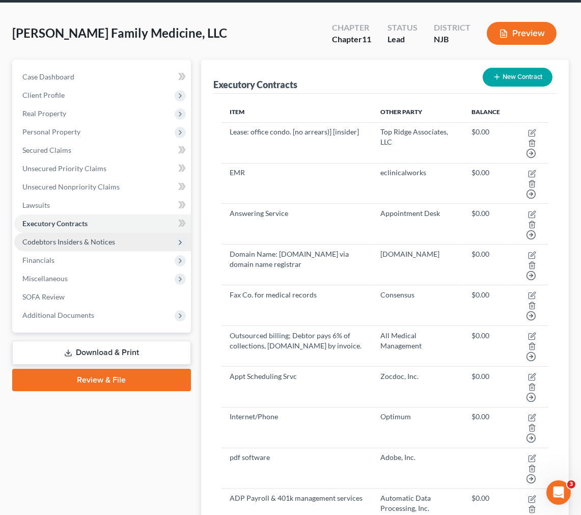
click at [73, 245] on span "Codebtors Insiders & Notices" at bounding box center [68, 241] width 93 height 9
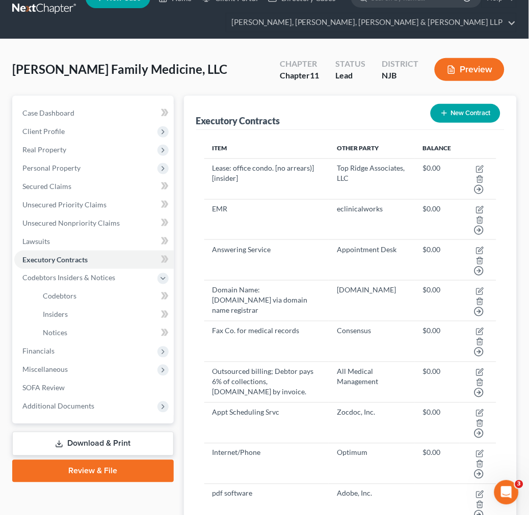
scroll to position [0, 0]
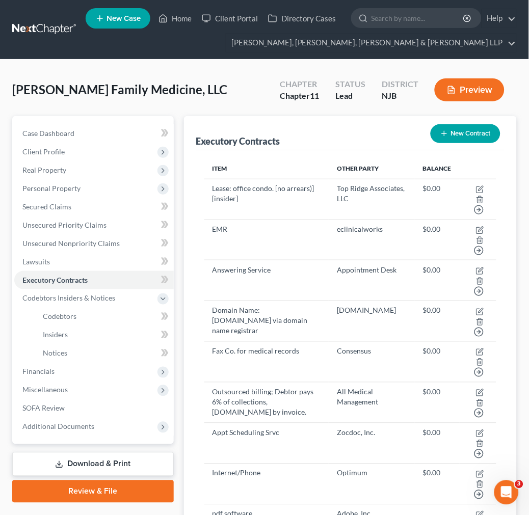
click at [133, 70] on div "Yorio Family Medicine, LLC Upgraded Chapter Chapter 11 Status Lead District NJB…" at bounding box center [264, 359] width 529 height 599
drag, startPoint x: 161, startPoint y: 90, endPoint x: -48, endPoint y: 94, distance: 209.5
click at [0, 94] on html "Home New Case Client Portal Directory Cases Scura Wigfield, Heyer, Stevens & Ca…" at bounding box center [264, 338] width 529 height 677
copy span "[PERSON_NAME] Family Medicine, LLC"
click at [87, 91] on span "[PERSON_NAME] Family Medicine, LLC" at bounding box center [119, 89] width 215 height 15
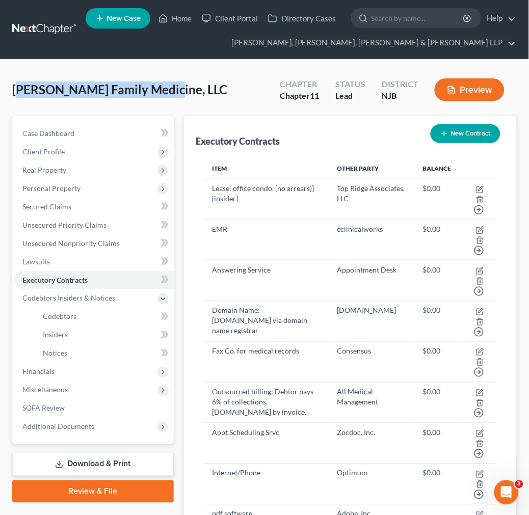
drag, startPoint x: 120, startPoint y: 89, endPoint x: 19, endPoint y: 90, distance: 100.9
click at [19, 90] on div "Yorio Family Medicine, LLC Upgraded Chapter Chapter 11 Status Lead District NJB…" at bounding box center [264, 94] width 505 height 44
click at [18, 90] on span "[PERSON_NAME] Family Medicine, LLC" at bounding box center [119, 89] width 215 height 15
drag, startPoint x: 10, startPoint y: 90, endPoint x: 159, endPoint y: 92, distance: 148.8
click at [159, 92] on div "Yorio Family Medicine, LLC Upgraded Chapter Chapter 11 Status Lead District NJB…" at bounding box center [264, 359] width 529 height 599
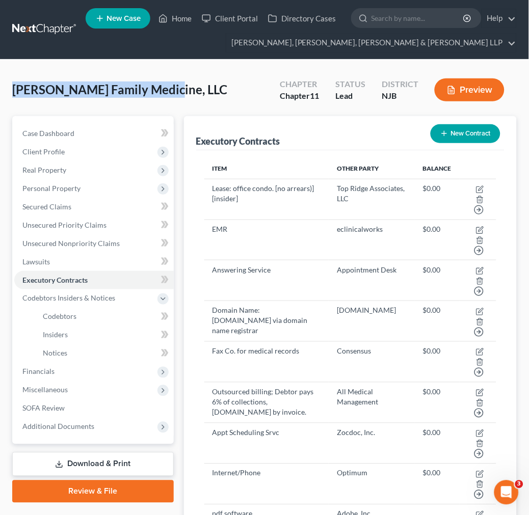
copy span "[PERSON_NAME] Family Medicine, LLC"
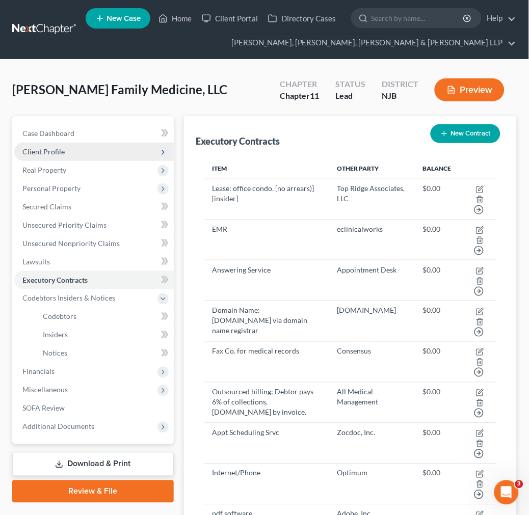
click at [98, 154] on span "Client Profile" at bounding box center [94, 152] width 160 height 18
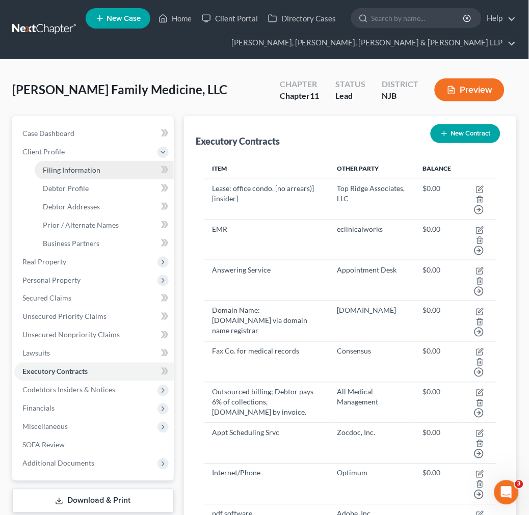
click at [102, 166] on link "Filing Information" at bounding box center [104, 170] width 139 height 18
select select "3"
select select "1"
select select "0"
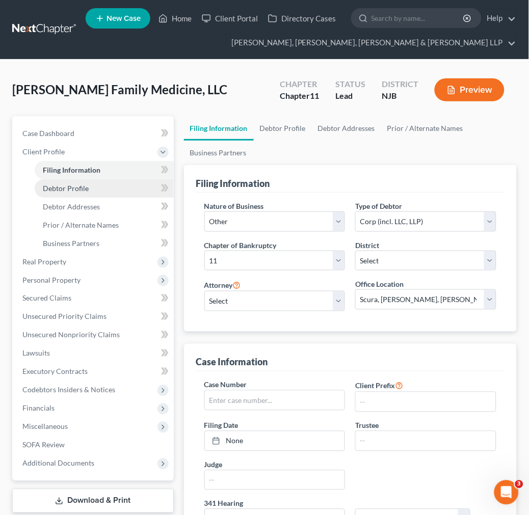
click at [105, 192] on link "Debtor Profile" at bounding box center [104, 188] width 139 height 18
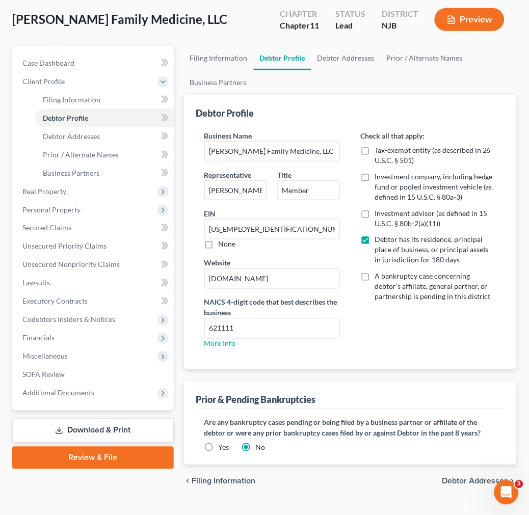
scroll to position [92, 0]
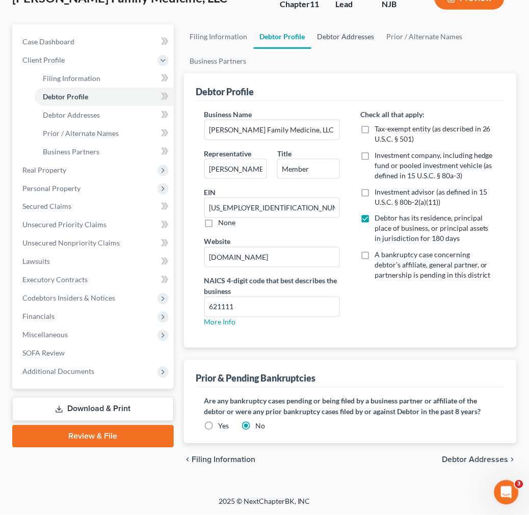
click at [339, 34] on link "Debtor Addresses" at bounding box center [345, 36] width 69 height 24
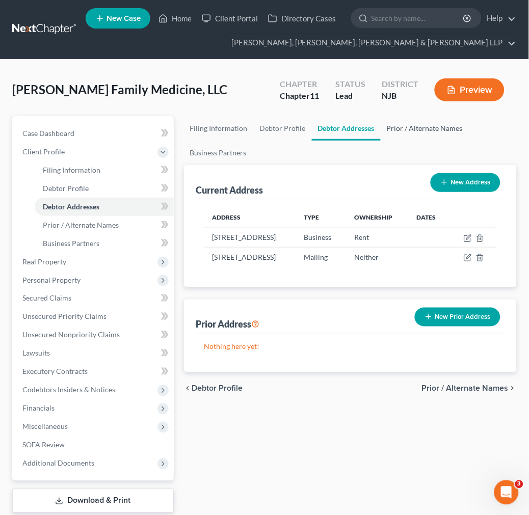
click at [404, 140] on ul "Filing Information Debtor Profile Debtor Addresses Prior / Alternate Names Busi…" at bounding box center [350, 140] width 333 height 49
click at [408, 130] on link "Prior / Alternate Names" at bounding box center [425, 128] width 88 height 24
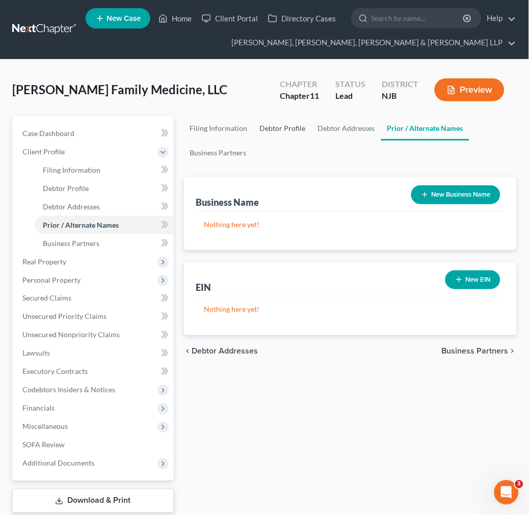
click at [255, 121] on link "Debtor Profile" at bounding box center [283, 128] width 58 height 24
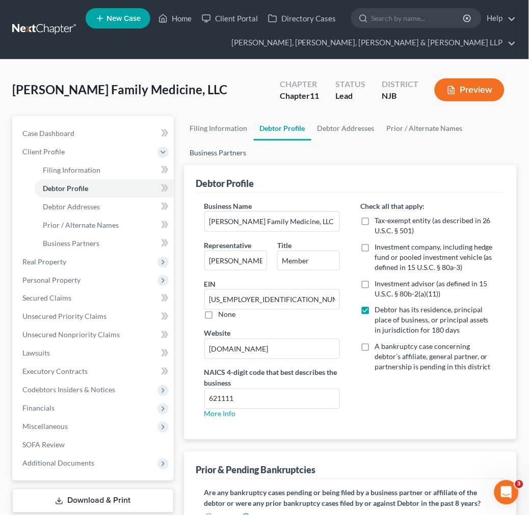
click at [229, 151] on link "Business Partners" at bounding box center [218, 153] width 69 height 24
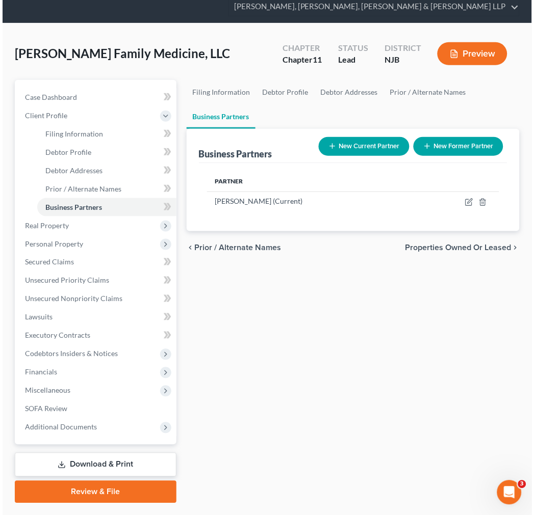
scroll to position [57, 0]
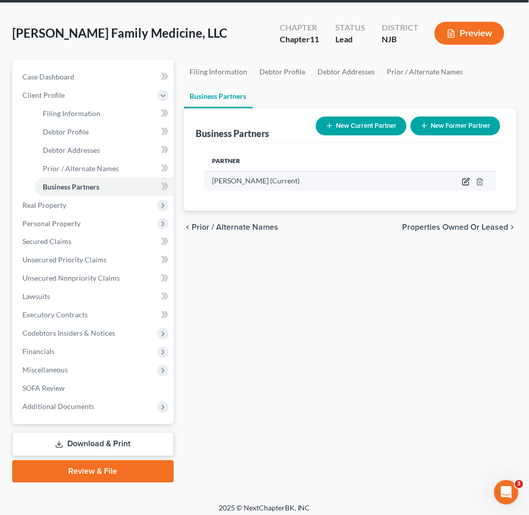
click at [465, 178] on icon "button" at bounding box center [466, 182] width 8 height 8
select select "33"
select select "3"
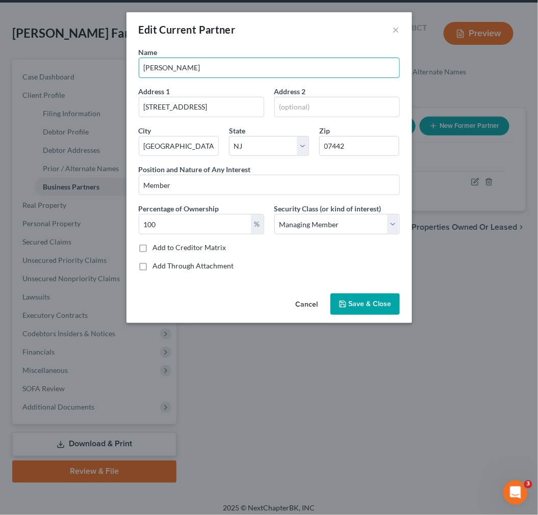
drag, startPoint x: 205, startPoint y: 68, endPoint x: 130, endPoint y: 66, distance: 74.4
click at [130, 66] on div "Name Dr. David Yorio Address 1 51 Spruce Road Address 2 City Pompton Lakes Stat…" at bounding box center [268, 168] width 285 height 243
click at [205, 67] on input "[PERSON_NAME]" at bounding box center [269, 67] width 260 height 19
drag, startPoint x: 181, startPoint y: 73, endPoint x: 153, endPoint y: 74, distance: 28.0
click at [153, 74] on input "[PERSON_NAME]" at bounding box center [269, 67] width 260 height 19
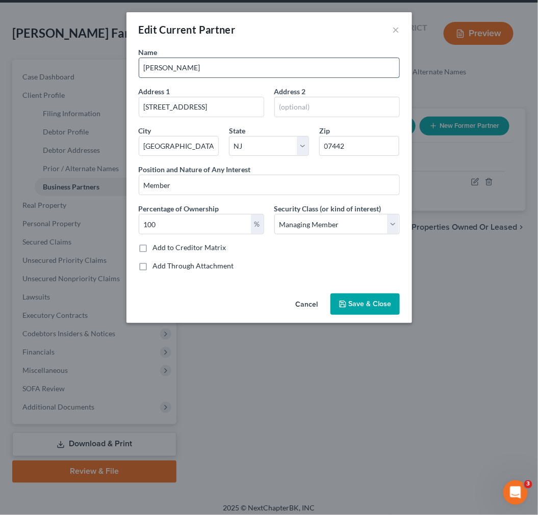
click at [198, 73] on input "[PERSON_NAME]" at bounding box center [269, 67] width 260 height 19
drag, startPoint x: 199, startPoint y: 69, endPoint x: 153, endPoint y: 69, distance: 45.9
click at [153, 69] on input "[PERSON_NAME]" at bounding box center [269, 67] width 260 height 19
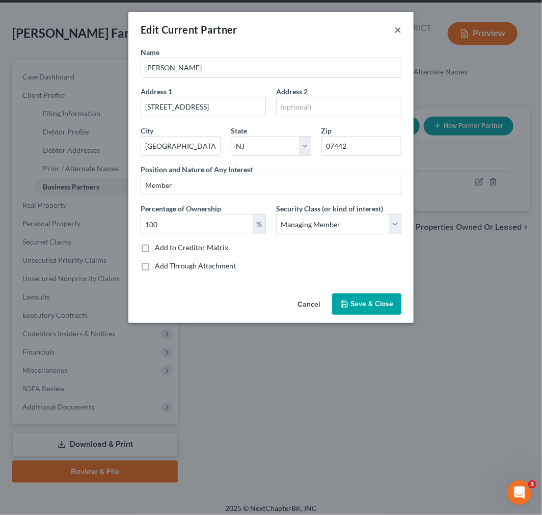
click at [396, 29] on button "×" at bounding box center [397, 29] width 7 height 12
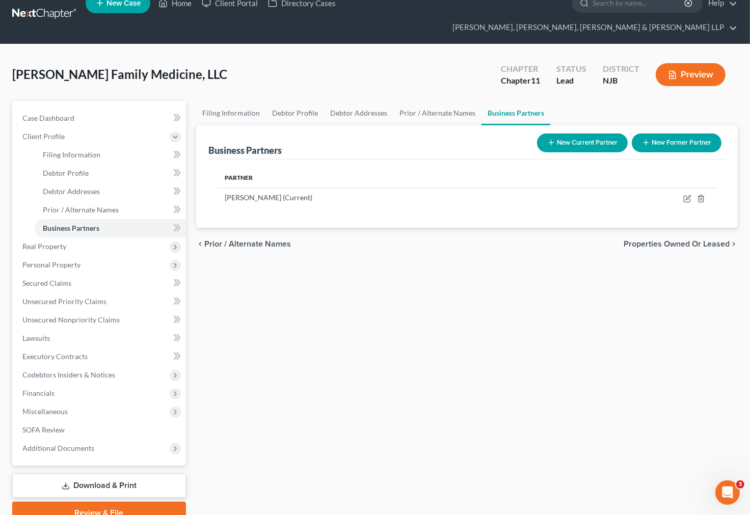
scroll to position [0, 0]
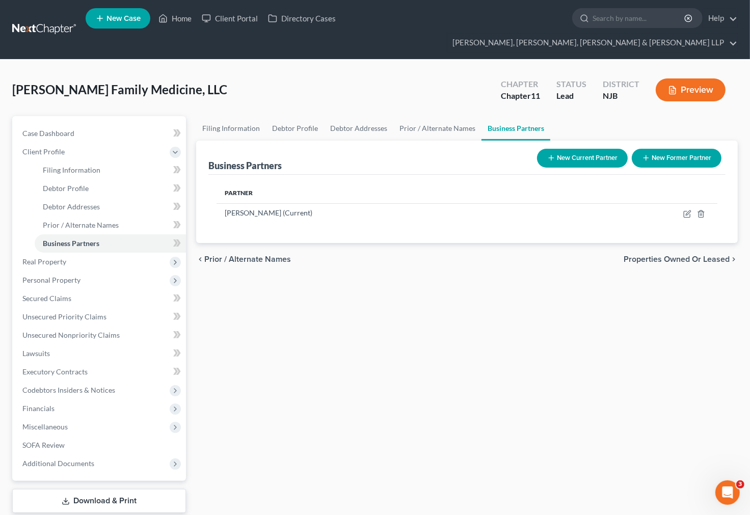
click at [34, 23] on link at bounding box center [44, 29] width 65 height 18
